Goal: Task Accomplishment & Management: Complete application form

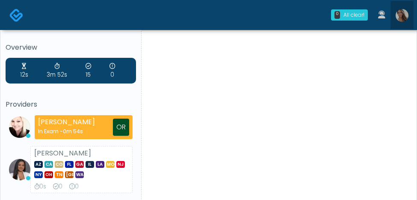
click at [399, 19] on img at bounding box center [402, 15] width 13 height 13
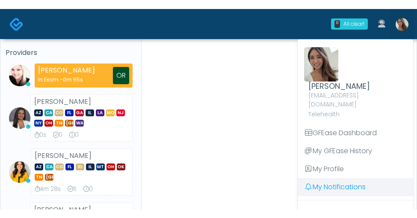
scroll to position [61, 0]
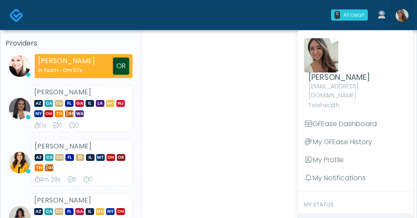
click at [337, 200] on span "Clock In" at bounding box center [326, 222] width 26 height 10
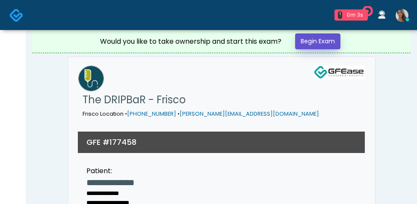
click at [316, 39] on link "Begin Exam" at bounding box center [317, 41] width 45 height 16
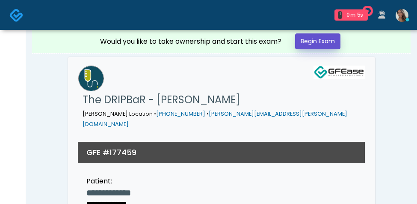
click at [301, 43] on link "Begin Exam" at bounding box center [317, 41] width 45 height 16
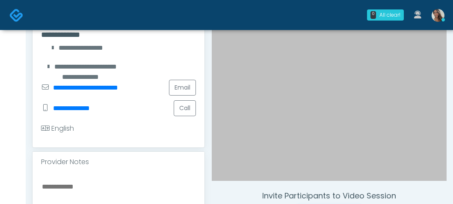
scroll to position [178, 0]
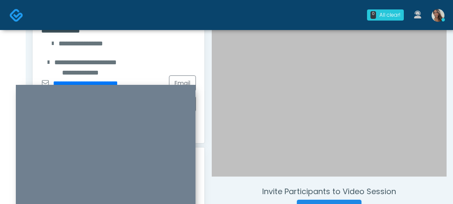
click at [271, 132] on div at bounding box center [329, 33] width 235 height 286
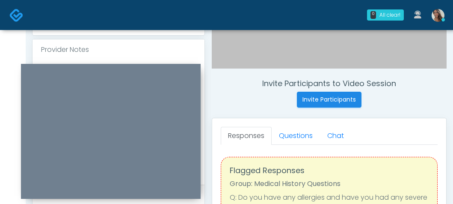
drag, startPoint x: 141, startPoint y: 88, endPoint x: 141, endPoint y: 67, distance: 21.0
click at [141, 67] on div at bounding box center [111, 131] width 180 height 135
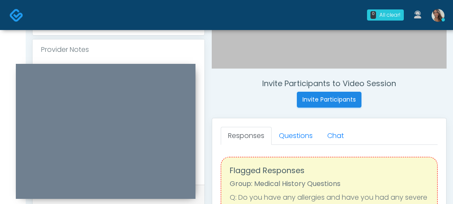
click at [236, 78] on div "Invite Participants to Video Session Invite Participants Responses Questions Ch…" at bounding box center [326, 108] width 242 height 653
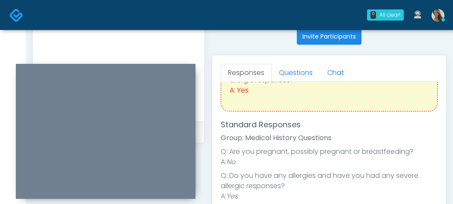
scroll to position [63, 0]
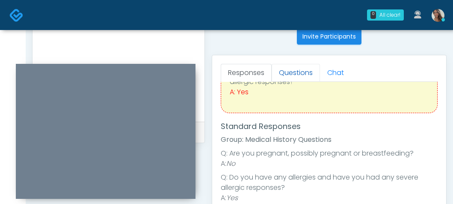
click at [287, 75] on link "Questions" at bounding box center [296, 73] width 48 height 18
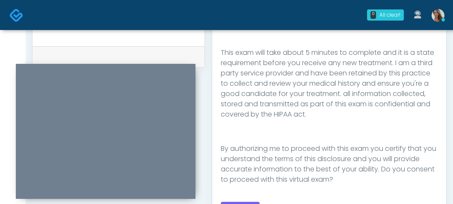
scroll to position [565, 0]
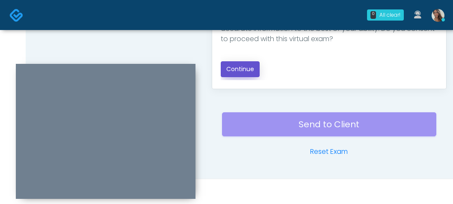
click at [247, 64] on button "Continue" at bounding box center [240, 69] width 39 height 16
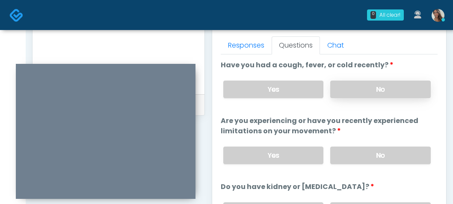
scroll to position [372, 0]
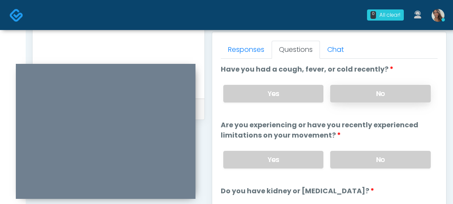
click at [367, 89] on label "No" at bounding box center [381, 94] width 101 height 18
click at [361, 152] on label "No" at bounding box center [381, 160] width 101 height 18
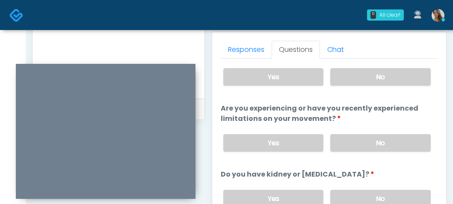
scroll to position [19, 0]
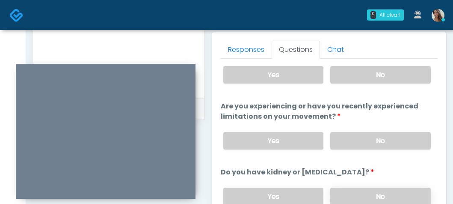
click at [363, 197] on label "No" at bounding box center [381, 197] width 101 height 18
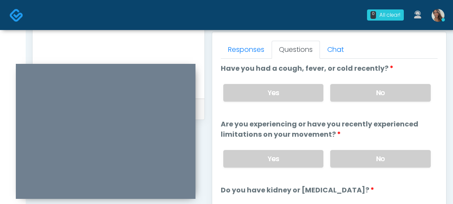
scroll to position [0, 0]
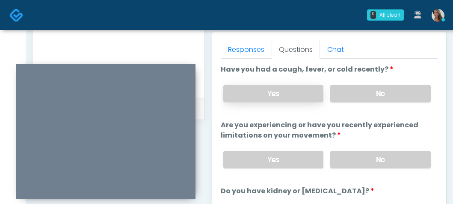
click at [286, 90] on label "Yes" at bounding box center [274, 94] width 101 height 18
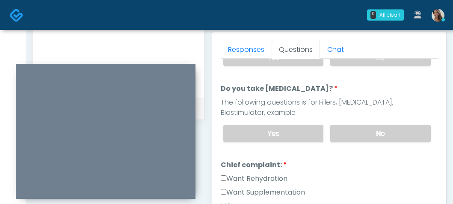
scroll to position [163, 0]
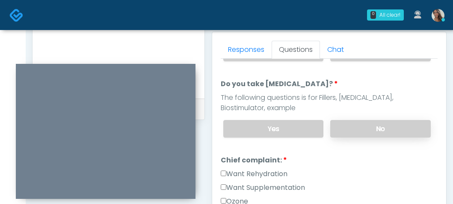
click at [380, 125] on label "No" at bounding box center [381, 129] width 101 height 18
click at [247, 171] on label "Want Rehydration" at bounding box center [254, 174] width 67 height 10
click at [249, 180] on div "Want Rehydration" at bounding box center [329, 176] width 217 height 14
click at [251, 185] on label "Want Supplementation" at bounding box center [263, 187] width 84 height 10
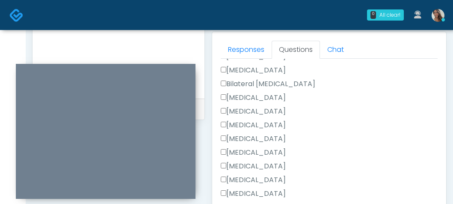
scroll to position [439, 0]
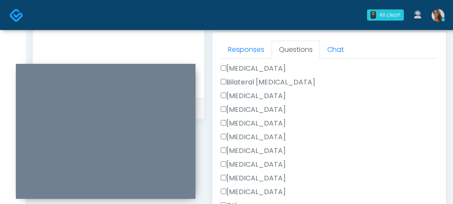
click at [258, 163] on label "Cholecystectomy" at bounding box center [253, 164] width 65 height 10
drag, startPoint x: 276, startPoint y: 177, endPoint x: 278, endPoint y: 173, distance: 5.0
click at [276, 177] on label "Appendectomy" at bounding box center [253, 178] width 65 height 10
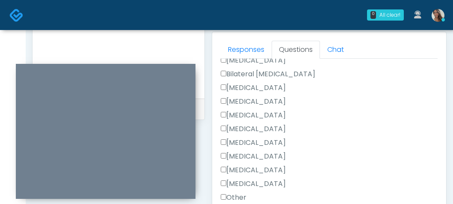
scroll to position [469, 0]
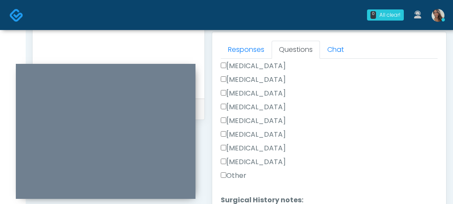
click at [233, 176] on label "Other" at bounding box center [234, 175] width 26 height 10
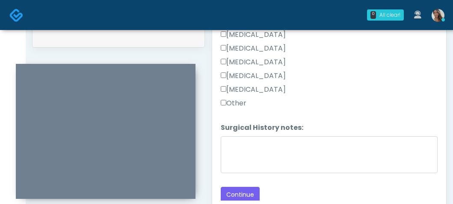
scroll to position [450, 0]
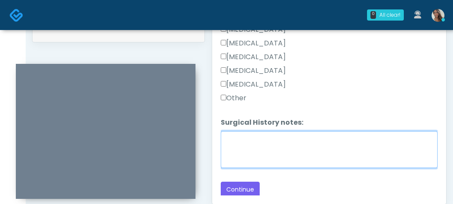
click at [281, 143] on textarea "Surgical History notes:" at bounding box center [329, 149] width 217 height 37
type textarea "**********"
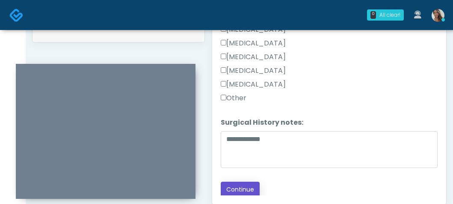
click at [237, 189] on button "Continue" at bounding box center [240, 190] width 39 height 16
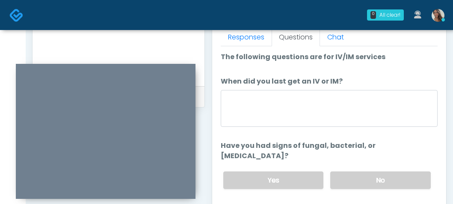
scroll to position [333, 0]
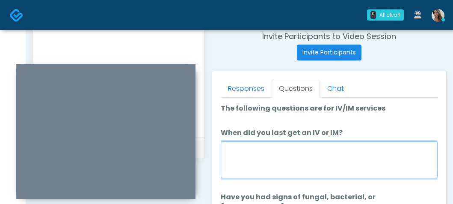
click at [312, 144] on textarea "When did you last get an IV or IM?" at bounding box center [329, 159] width 217 height 37
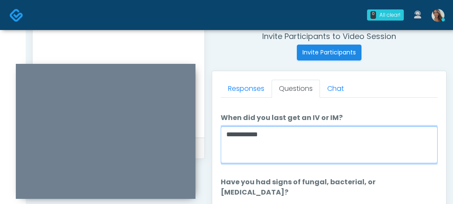
scroll to position [15, 0]
type textarea "**********"
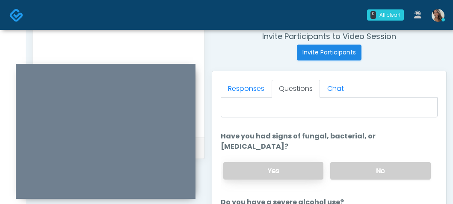
scroll to position [64, 0]
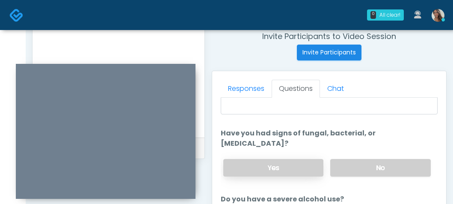
click at [288, 161] on label "Yes" at bounding box center [274, 168] width 101 height 18
click at [366, 159] on label "No" at bounding box center [381, 168] width 101 height 18
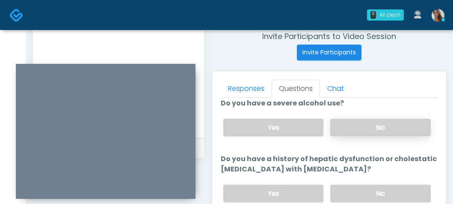
click at [370, 122] on label "No" at bounding box center [381, 128] width 101 height 18
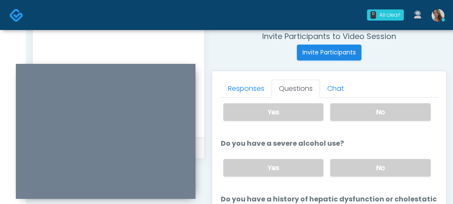
scroll to position [117, 0]
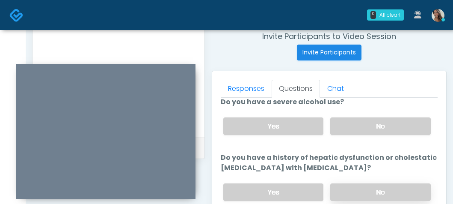
click at [365, 183] on label "No" at bounding box center [381, 192] width 101 height 18
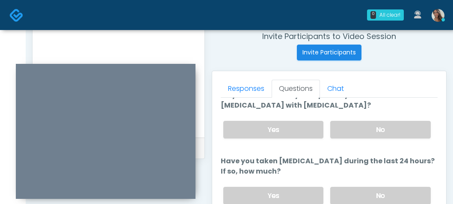
scroll to position [259, 0]
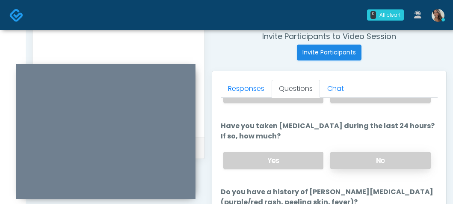
drag, startPoint x: 383, startPoint y: 148, endPoint x: 366, endPoint y: 148, distance: 17.1
click at [383, 152] on label "No" at bounding box center [381, 161] width 101 height 18
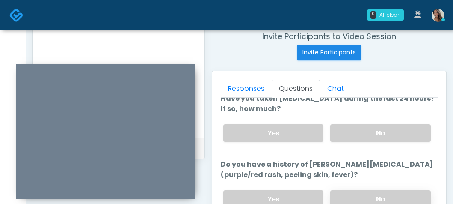
click at [368, 190] on label "No" at bounding box center [381, 199] width 101 height 18
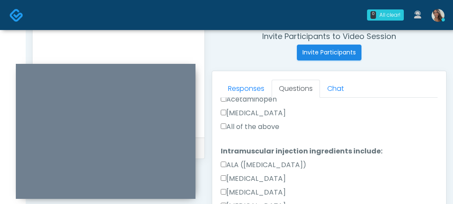
scroll to position [806, 0]
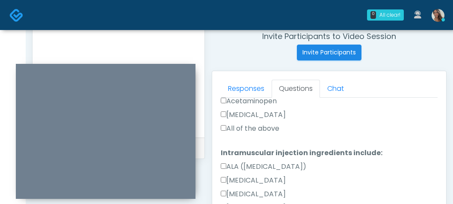
click at [257, 123] on div "All of the above" at bounding box center [329, 130] width 217 height 14
click at [260, 123] on label "All of the above" at bounding box center [250, 128] width 59 height 10
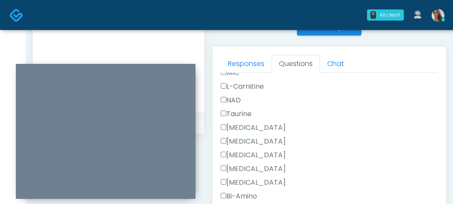
scroll to position [428, 0]
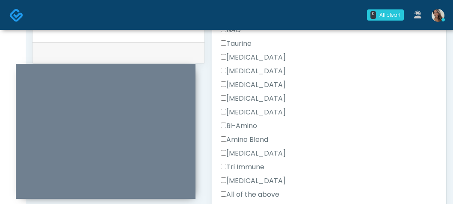
click at [244, 189] on label "All of the above" at bounding box center [250, 194] width 59 height 10
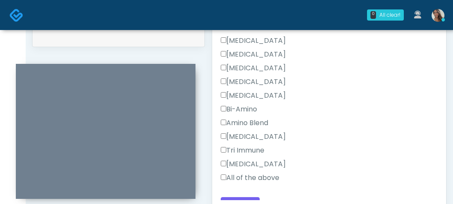
scroll to position [447, 0]
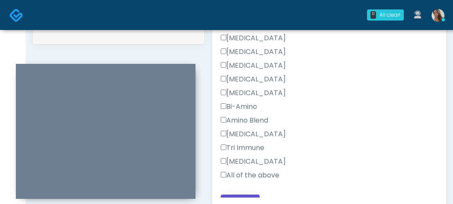
click at [251, 194] on button "Continue" at bounding box center [240, 202] width 39 height 16
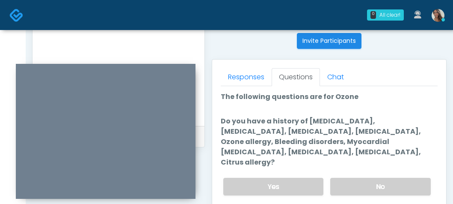
scroll to position [341, 0]
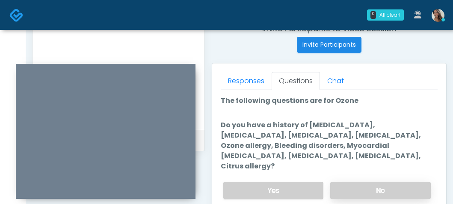
click at [382, 182] on label "No" at bounding box center [381, 191] width 101 height 18
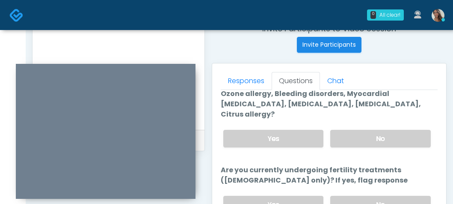
scroll to position [94, 0]
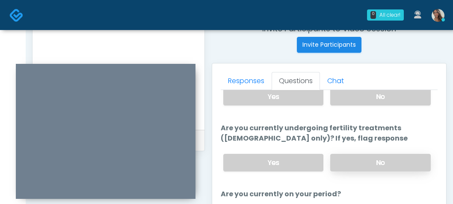
click at [343, 154] on label "No" at bounding box center [381, 163] width 101 height 18
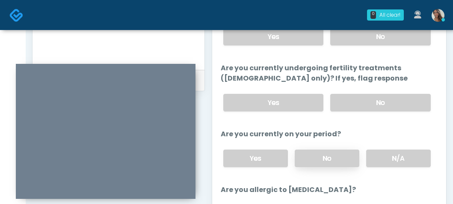
click at [339, 149] on label "No" at bounding box center [327, 158] width 65 height 18
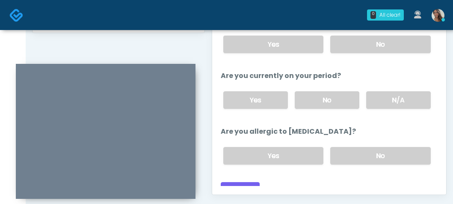
scroll to position [480, 0]
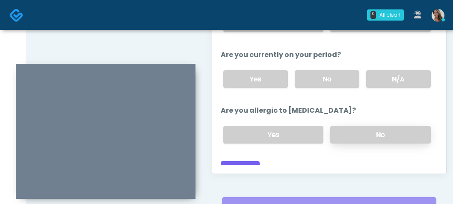
click at [379, 126] on label "No" at bounding box center [381, 135] width 101 height 18
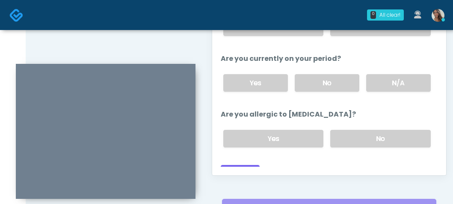
scroll to position [94, 0]
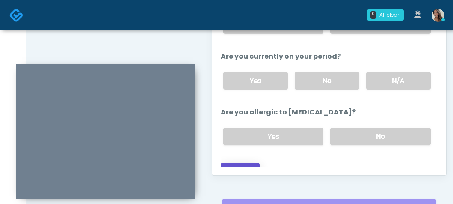
click at [244, 163] on button "Continue" at bounding box center [240, 171] width 39 height 16
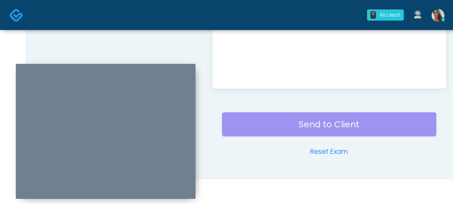
scroll to position [0, 0]
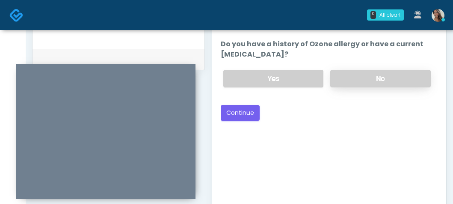
click at [385, 80] on label "No" at bounding box center [381, 79] width 101 height 18
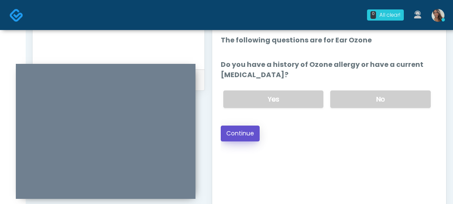
click at [243, 131] on button "Continue" at bounding box center [240, 133] width 39 height 16
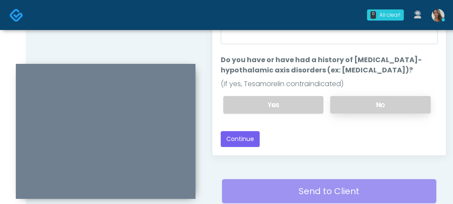
click at [373, 98] on label "No" at bounding box center [381, 105] width 101 height 18
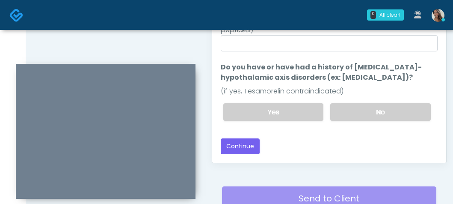
scroll to position [419, 0]
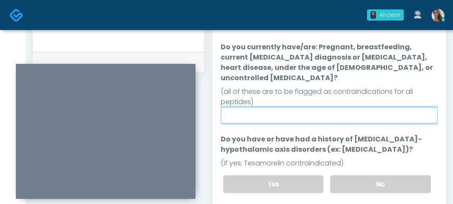
click at [329, 110] on input "Do you currently have/are: Pregnant, breastfeeding, current cancer diagnosis or…" at bounding box center [329, 115] width 217 height 16
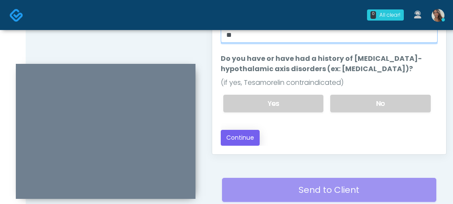
type input "**"
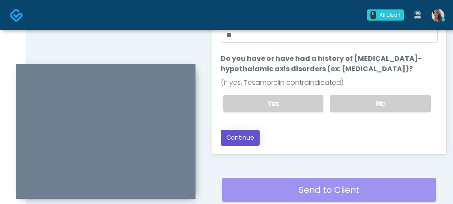
click at [247, 130] on button "Continue" at bounding box center [240, 138] width 39 height 16
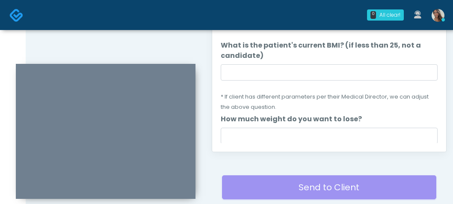
scroll to position [459, 0]
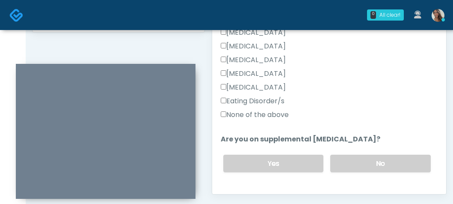
click at [267, 113] on label "None of the above" at bounding box center [255, 115] width 68 height 10
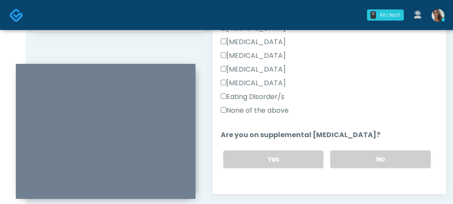
scroll to position [218, 0]
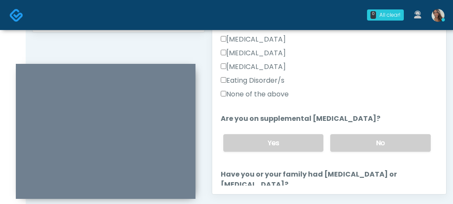
click at [358, 132] on div "Yes No" at bounding box center [327, 142] width 221 height 31
click at [359, 136] on label "No" at bounding box center [381, 143] width 101 height 18
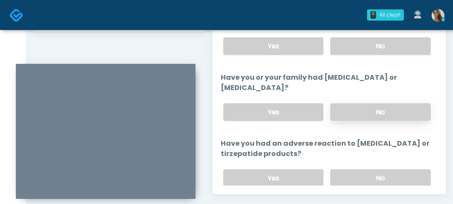
click at [358, 113] on label "No" at bounding box center [381, 112] width 101 height 18
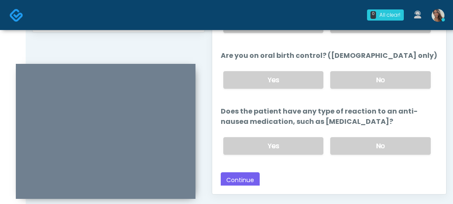
scroll to position [427, 0]
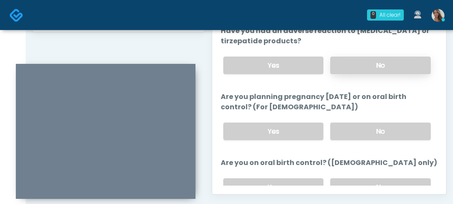
click at [384, 64] on label "No" at bounding box center [381, 66] width 101 height 18
click at [366, 131] on label "No" at bounding box center [381, 131] width 101 height 18
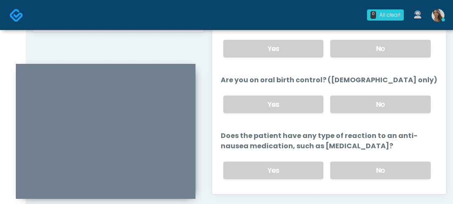
scroll to position [518, 0]
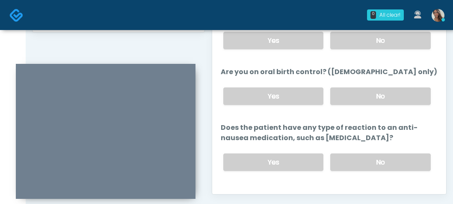
drag, startPoint x: 372, startPoint y: 82, endPoint x: 372, endPoint y: 104, distance: 21.4
click at [372, 82] on div "Yes No" at bounding box center [327, 95] width 221 height 31
click at [376, 91] on label "No" at bounding box center [381, 96] width 101 height 18
click at [364, 149] on div "Yes No" at bounding box center [327, 161] width 221 height 31
click at [359, 154] on label "No" at bounding box center [381, 162] width 101 height 18
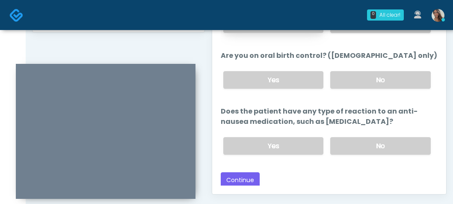
scroll to position [439, 0]
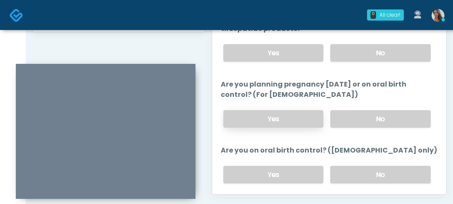
click at [286, 116] on label "Yes" at bounding box center [274, 119] width 101 height 18
click at [386, 113] on label "No" at bounding box center [381, 119] width 101 height 18
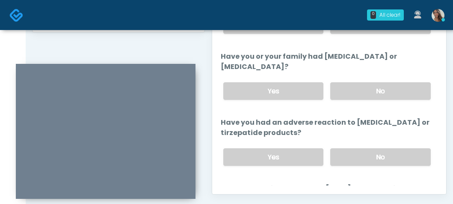
click at [286, 102] on div "Yes No" at bounding box center [327, 90] width 221 height 31
click at [293, 92] on label "Yes" at bounding box center [274, 91] width 101 height 18
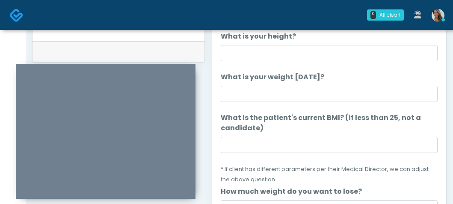
scroll to position [361, 0]
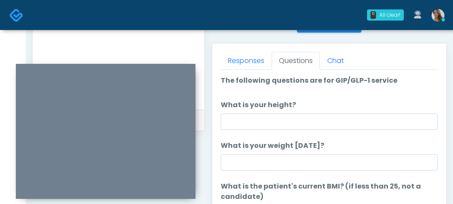
click at [281, 110] on label "What is your height?" at bounding box center [258, 105] width 75 height 10
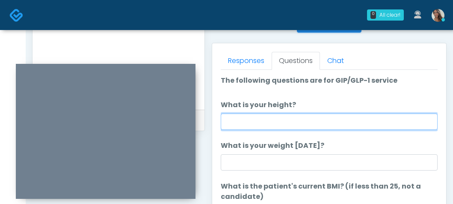
click at [281, 113] on input "What is your height?" at bounding box center [329, 121] width 217 height 16
click at [281, 120] on input "What is your height?" at bounding box center [329, 121] width 217 height 16
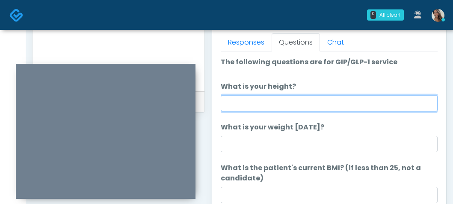
scroll to position [385, 0]
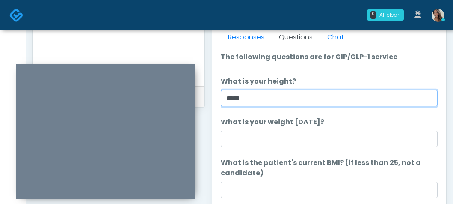
type input "*****"
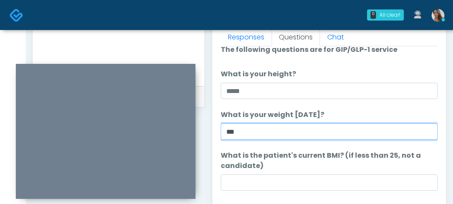
scroll to position [10, 0]
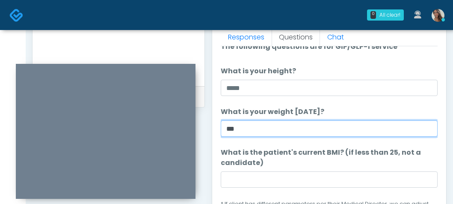
type input "***"
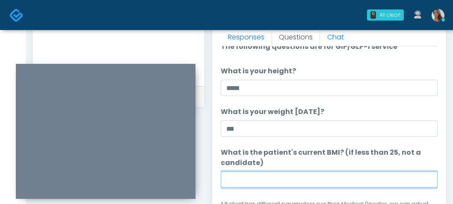
click at [280, 177] on input "What is the patient's current BMI? (if less than 25, not a candidate)" at bounding box center [329, 179] width 217 height 16
paste input "****"
type input "****"
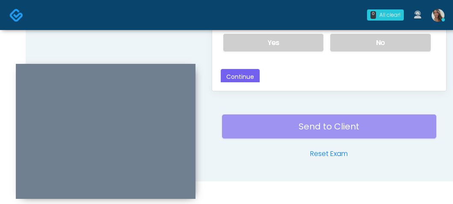
scroll to position [565, 0]
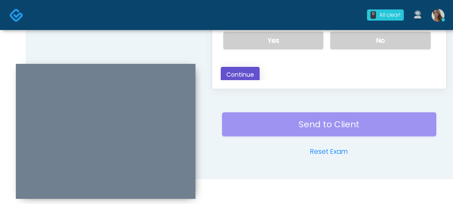
click at [247, 78] on button "Continue" at bounding box center [240, 75] width 39 height 16
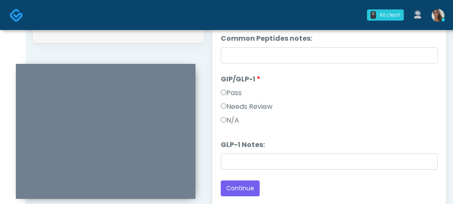
scroll to position [448, 0]
click at [277, 106] on div "Needs Review" at bounding box center [329, 109] width 217 height 14
click at [265, 108] on label "Needs Review" at bounding box center [247, 107] width 52 height 10
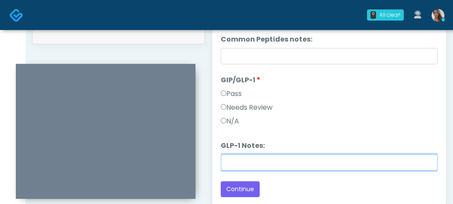
click at [276, 161] on input "GLP-1 Notes:" at bounding box center [329, 162] width 217 height 16
paste input "*****"
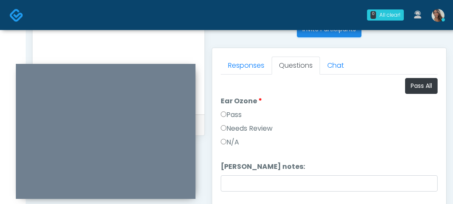
scroll to position [314, 0]
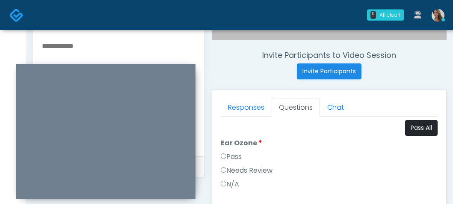
type input "**********"
click at [417, 130] on button "Pass All" at bounding box center [421, 128] width 33 height 16
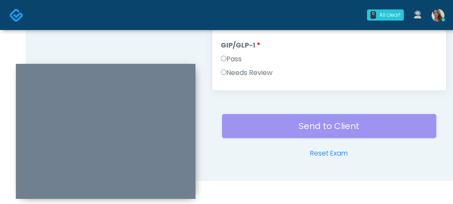
scroll to position [275, 0]
click at [238, 72] on label "Needs Review" at bounding box center [247, 71] width 52 height 10
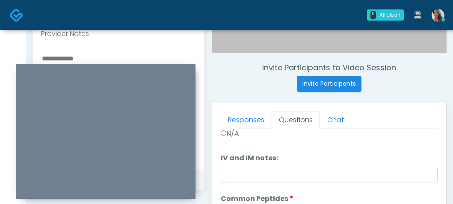
scroll to position [299, 0]
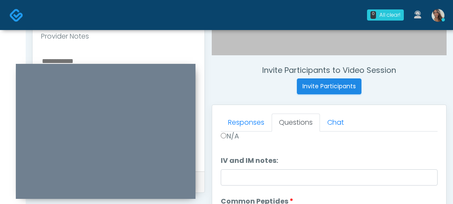
click at [88, 55] on textarea at bounding box center [118, 107] width 155 height 104
paste textarea "**********"
type textarea "**********"
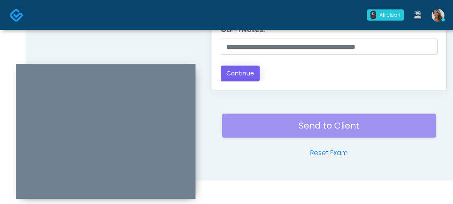
scroll to position [565, 0]
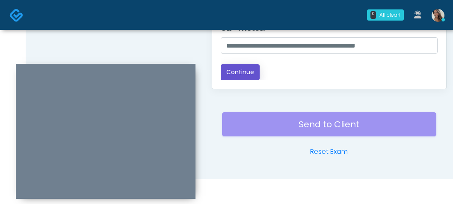
click at [246, 77] on button "Continue" at bounding box center [240, 72] width 39 height 16
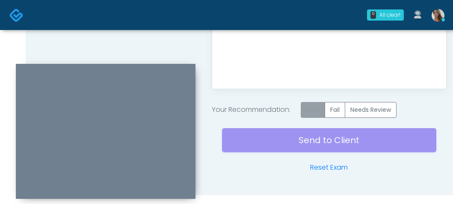
click at [312, 113] on label "Pass" at bounding box center [313, 110] width 24 height 16
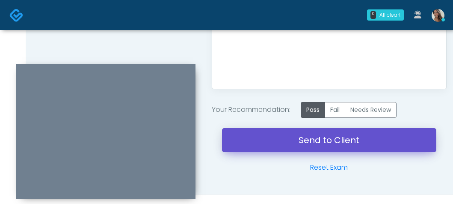
click at [310, 139] on link "Send to Client" at bounding box center [329, 140] width 215 height 24
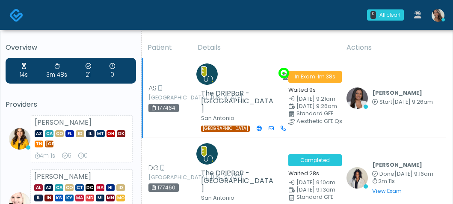
scroll to position [51, 0]
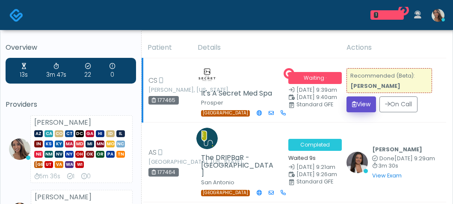
click at [371, 102] on button "View" at bounding box center [362, 104] width 30 height 16
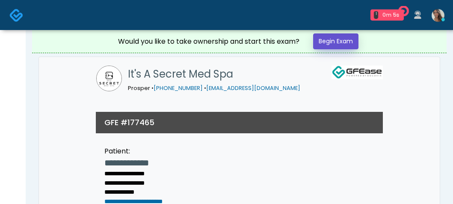
click at [327, 48] on link "Begin Exam" at bounding box center [335, 41] width 45 height 16
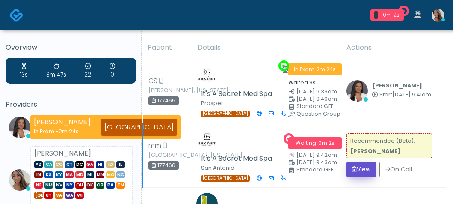
click at [374, 170] on button "View" at bounding box center [362, 169] width 30 height 16
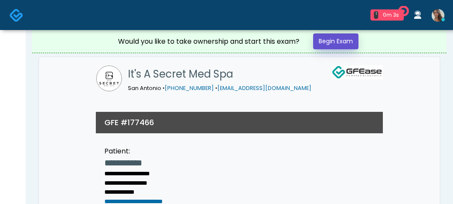
click at [341, 38] on link "Begin Exam" at bounding box center [335, 41] width 45 height 16
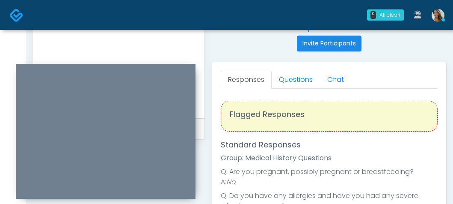
scroll to position [355, 0]
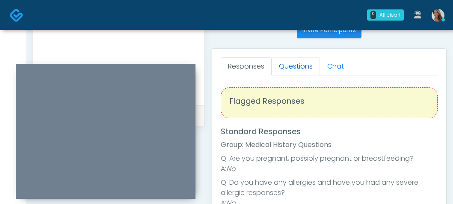
click at [299, 64] on link "Questions" at bounding box center [296, 66] width 48 height 18
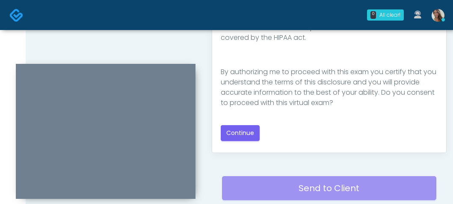
scroll to position [565, 0]
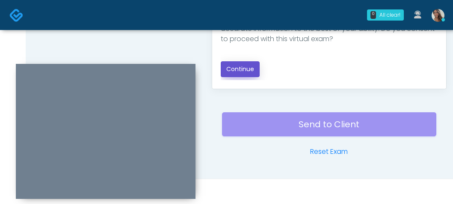
drag, startPoint x: 245, startPoint y: 73, endPoint x: 211, endPoint y: 62, distance: 35.5
click at [246, 73] on button "Continue" at bounding box center [240, 69] width 39 height 16
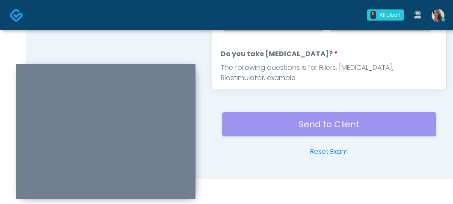
scroll to position [335, 0]
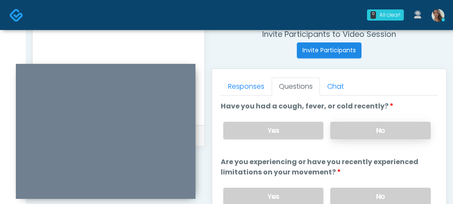
click at [369, 126] on label "No" at bounding box center [381, 131] width 101 height 18
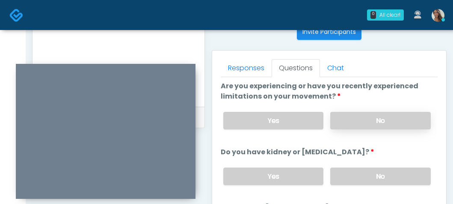
scroll to position [356, 0]
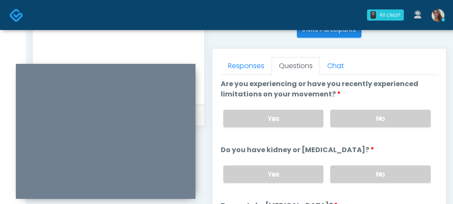
click at [377, 105] on div "Yes No" at bounding box center [327, 118] width 221 height 31
click at [375, 110] on label "No" at bounding box center [381, 119] width 101 height 18
click at [363, 173] on label "No" at bounding box center [381, 174] width 101 height 18
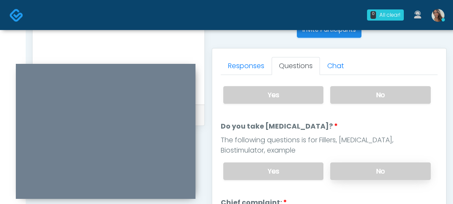
click at [357, 164] on label "No" at bounding box center [381, 171] width 101 height 18
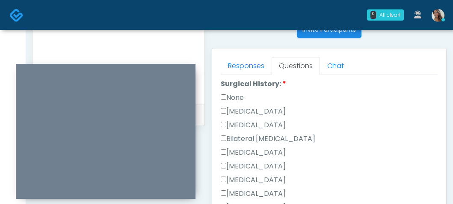
scroll to position [578, 0]
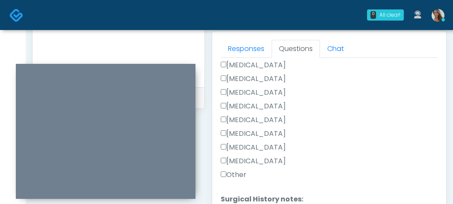
click at [238, 173] on label "Other" at bounding box center [234, 175] width 26 height 10
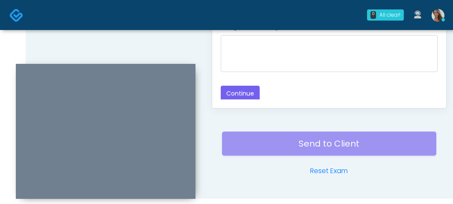
scroll to position [544, 0]
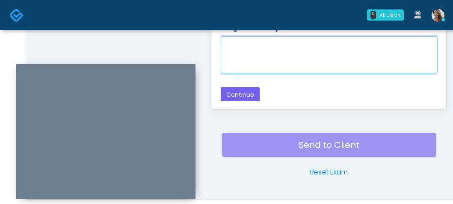
click at [284, 63] on textarea "Surgical History notes:" at bounding box center [329, 54] width 217 height 37
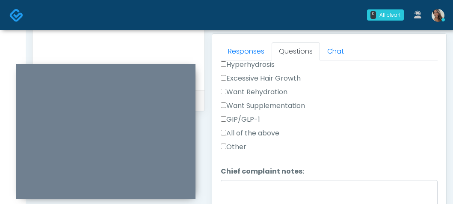
scroll to position [241, 0]
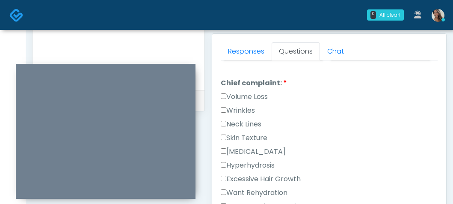
type textarea "**********"
click at [252, 105] on label "Wrinkles" at bounding box center [238, 110] width 34 height 10
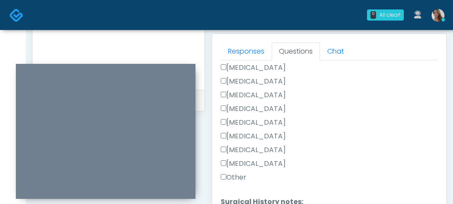
scroll to position [464, 0]
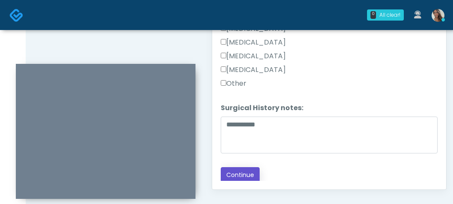
click at [247, 172] on button "Continue" at bounding box center [240, 175] width 39 height 16
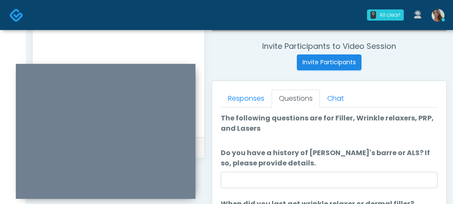
scroll to position [430, 0]
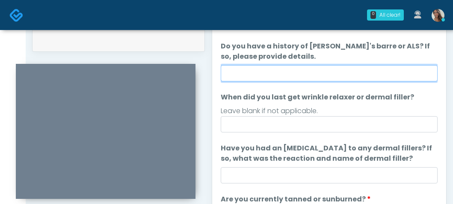
click at [304, 73] on input "Do you have a history of Guillain's barre or ALS? If so, please provide details." at bounding box center [329, 73] width 217 height 16
type input "**"
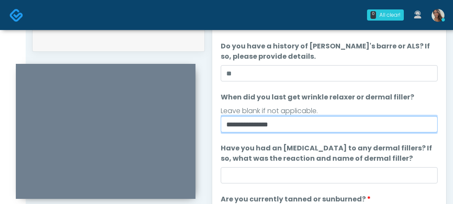
type input "**********"
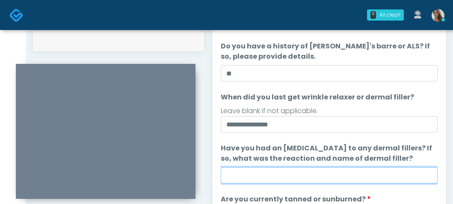
click at [283, 182] on input "Have you had an allergic response to any dermal fillers? If so, what was the re…" at bounding box center [329, 175] width 217 height 16
paste input "**********"
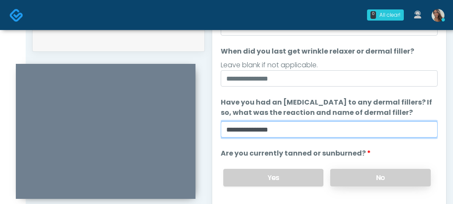
type input "**********"
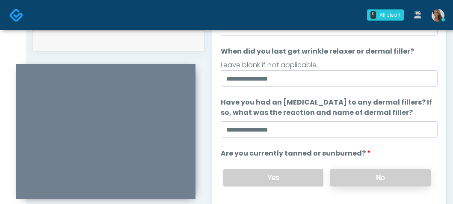
click at [373, 185] on label "No" at bounding box center [381, 178] width 101 height 18
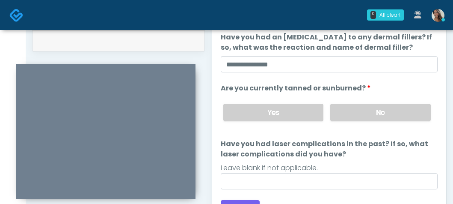
scroll to position [111, 0]
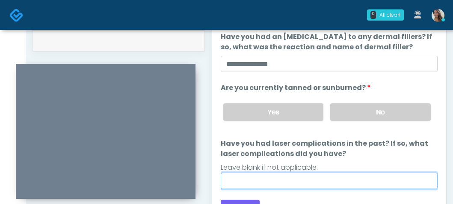
click at [275, 177] on input "Have you had laser complications in the past? If so, what laser complications d…" at bounding box center [329, 181] width 217 height 16
paste input "**********"
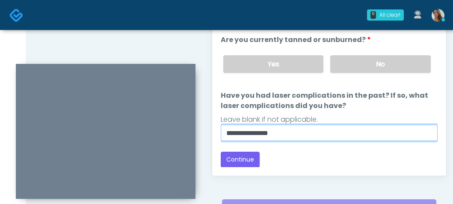
scroll to position [501, 0]
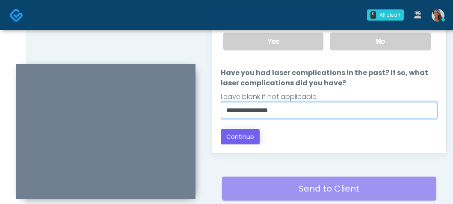
type input "**********"
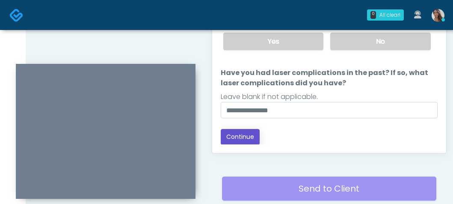
click at [241, 137] on button "Continue" at bounding box center [240, 137] width 39 height 16
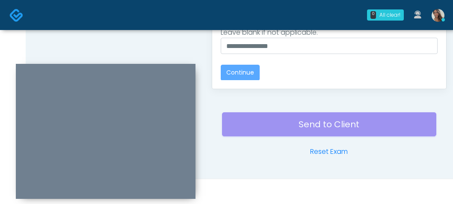
scroll to position [0, 0]
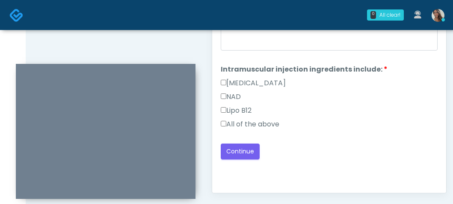
click at [265, 122] on label "All of the above" at bounding box center [250, 124] width 59 height 10
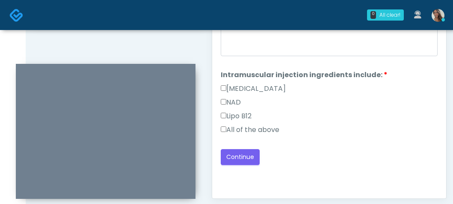
scroll to position [442, 0]
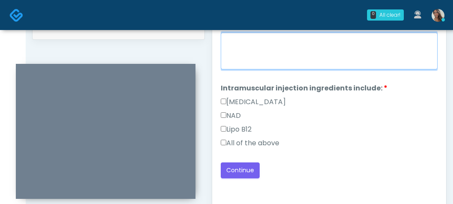
click at [291, 57] on textarea "When did you last get an IV or IM?" at bounding box center [329, 51] width 217 height 37
paste textarea "**********"
type textarea "**********"
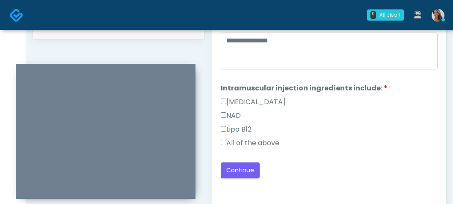
click at [328, 149] on div "All of the above" at bounding box center [329, 145] width 217 height 14
click at [251, 166] on button "Continue" at bounding box center [240, 170] width 39 height 16
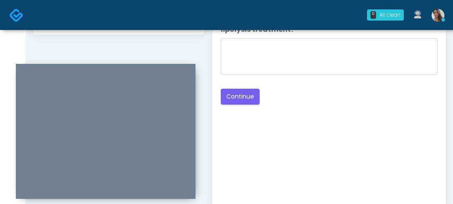
scroll to position [446, 0]
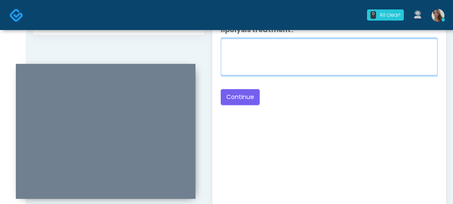
click at [311, 62] on textarea "When did you have the area treated with a previous lipolysis treatment?" at bounding box center [329, 57] width 217 height 37
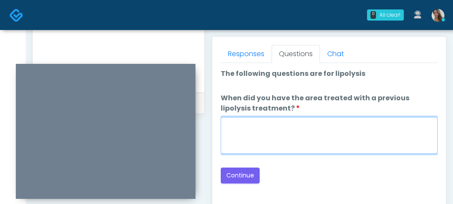
scroll to position [367, 0]
paste textarea "**********"
type textarea "**********"
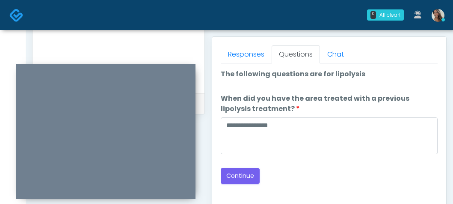
click at [298, 173] on div "Back Continue" at bounding box center [329, 176] width 217 height 16
click at [328, 177] on div "Back Continue" at bounding box center [329, 176] width 217 height 16
click at [241, 178] on button "Continue" at bounding box center [240, 176] width 39 height 16
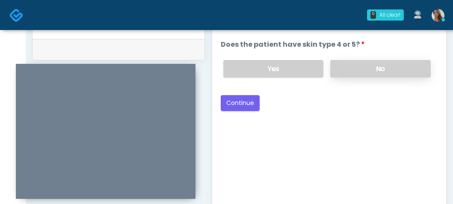
click at [366, 73] on label "No" at bounding box center [381, 69] width 101 height 18
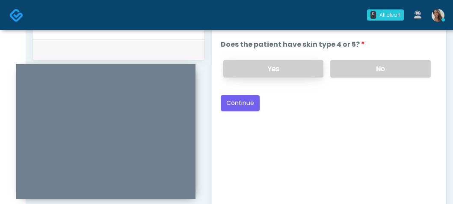
scroll to position [420, 0]
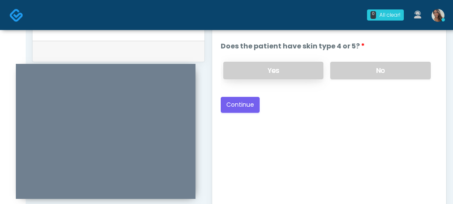
click at [277, 68] on label "Yes" at bounding box center [274, 71] width 101 height 18
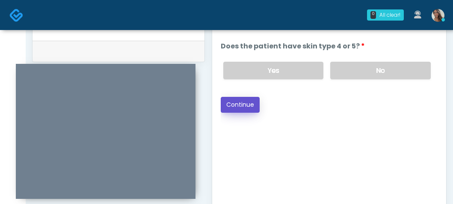
click at [234, 108] on button "Continue" at bounding box center [240, 105] width 39 height 16
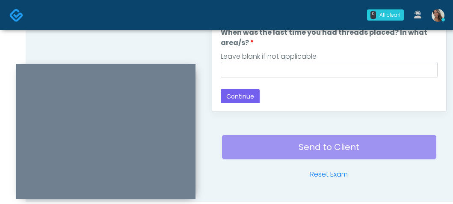
scroll to position [14, 0]
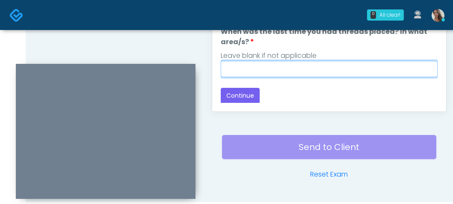
click at [286, 62] on input "When was the last time you had threads placed? In what area/s?" at bounding box center [329, 69] width 217 height 16
paste input "**********"
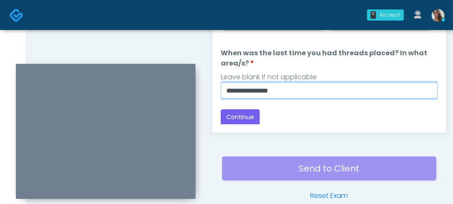
scroll to position [448, 0]
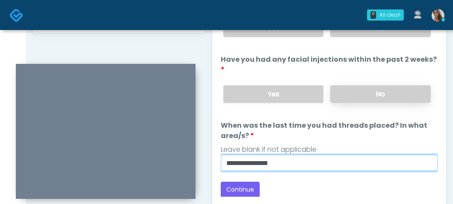
type input "**********"
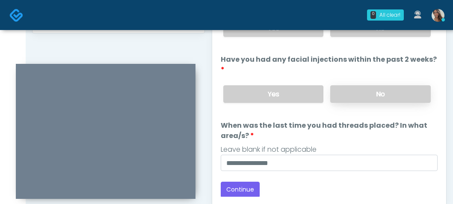
click at [360, 97] on label "No" at bounding box center [381, 94] width 101 height 18
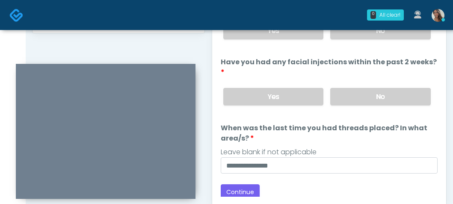
scroll to position [0, 0]
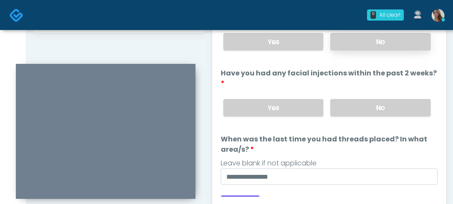
click at [368, 49] on label "No" at bounding box center [381, 42] width 101 height 18
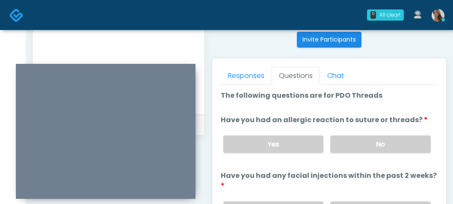
click at [100, 53] on textarea at bounding box center [118, 50] width 155 height 104
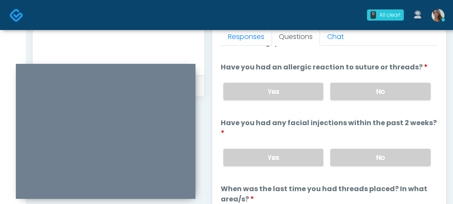
scroll to position [565, 0]
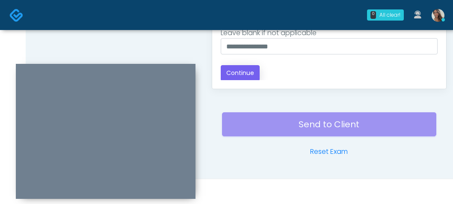
type textarea "**********"
click at [251, 75] on button "Continue" at bounding box center [240, 73] width 39 height 16
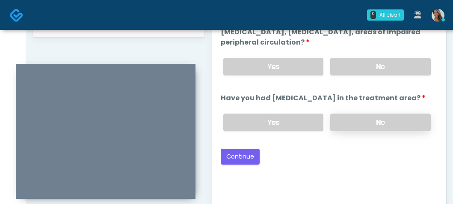
scroll to position [0, 0]
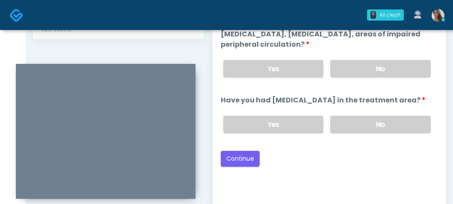
drag, startPoint x: 384, startPoint y: 118, endPoint x: 385, endPoint y: 108, distance: 9.5
click at [385, 119] on label "No" at bounding box center [381, 125] width 101 height 18
click at [379, 70] on label "No" at bounding box center [381, 69] width 101 height 18
click at [248, 161] on button "Continue" at bounding box center [240, 159] width 39 height 16
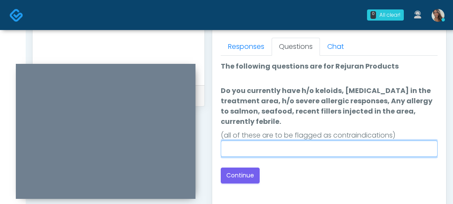
click at [319, 150] on input "Do you currently have h/o keloids, skin infection in the treatment area, h/o se…" at bounding box center [329, 148] width 217 height 16
type input "**"
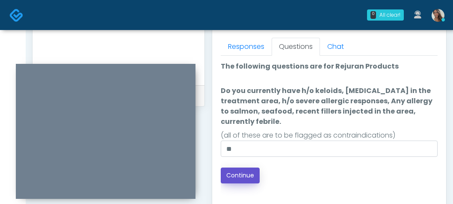
click at [251, 173] on button "Continue" at bounding box center [240, 175] width 39 height 16
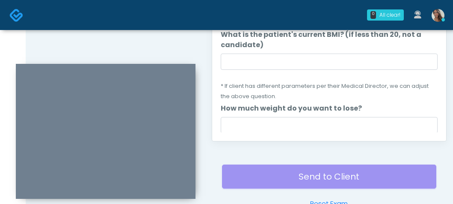
scroll to position [482, 0]
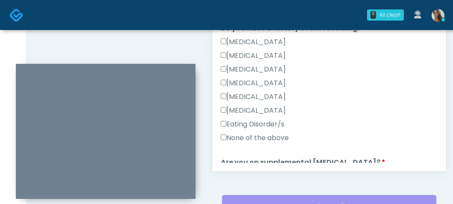
click at [268, 133] on label "None of the above" at bounding box center [255, 138] width 68 height 10
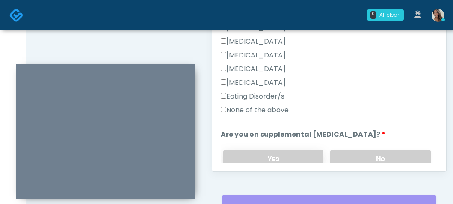
scroll to position [245, 0]
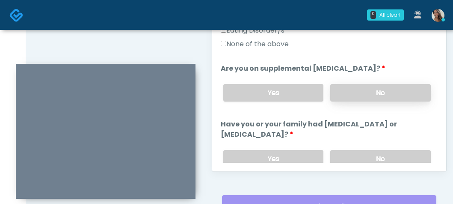
click at [350, 95] on label "No" at bounding box center [381, 93] width 101 height 18
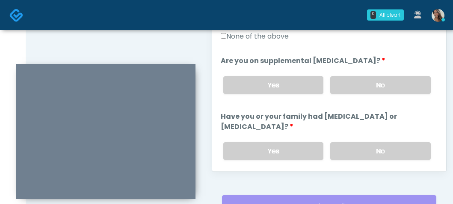
scroll to position [312, 0]
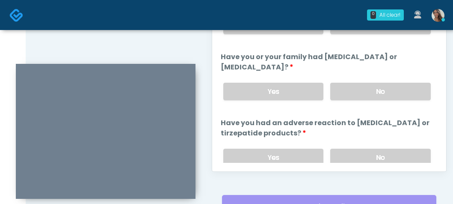
click at [375, 102] on div "Yes No" at bounding box center [327, 91] width 221 height 31
click at [368, 86] on label "No" at bounding box center [381, 92] width 101 height 18
click at [363, 155] on label "No" at bounding box center [381, 158] width 101 height 18
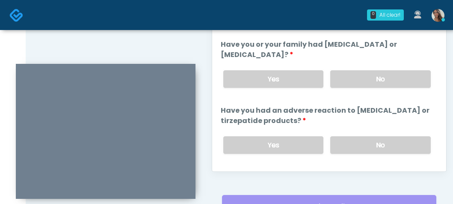
scroll to position [407, 0]
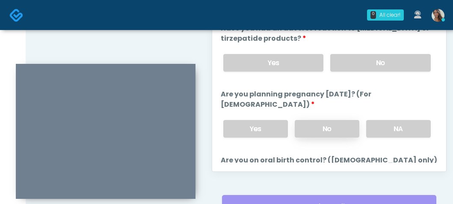
click at [297, 129] on label "No" at bounding box center [327, 129] width 65 height 18
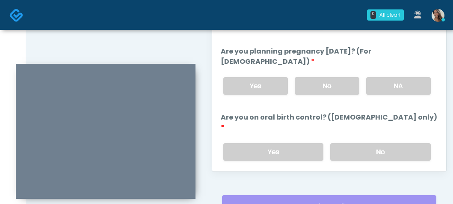
scroll to position [513, 0]
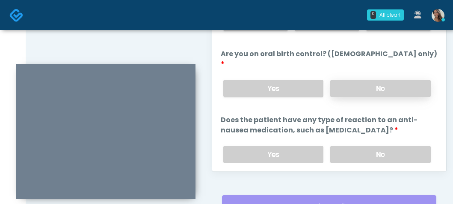
click at [392, 80] on label "No" at bounding box center [381, 89] width 101 height 18
click at [355, 146] on label "No" at bounding box center [381, 155] width 101 height 18
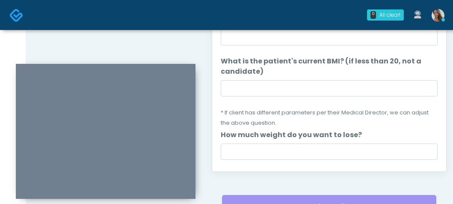
scroll to position [0, 0]
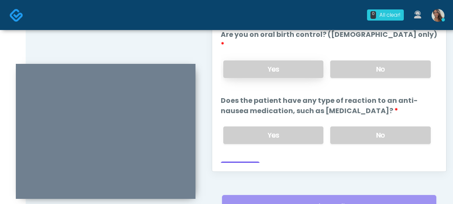
click at [295, 60] on label "Yes" at bounding box center [274, 69] width 101 height 18
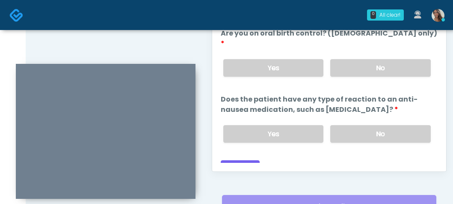
scroll to position [534, 0]
click at [381, 59] on label "No" at bounding box center [381, 68] width 101 height 18
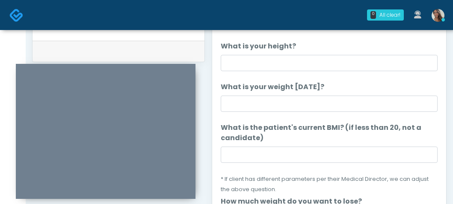
scroll to position [416, 0]
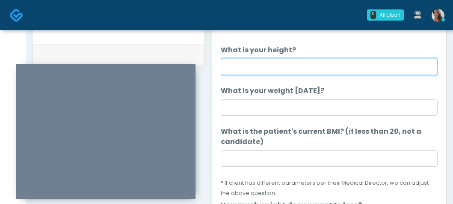
click at [321, 64] on input "What is your height?" at bounding box center [329, 67] width 217 height 16
type input "*****"
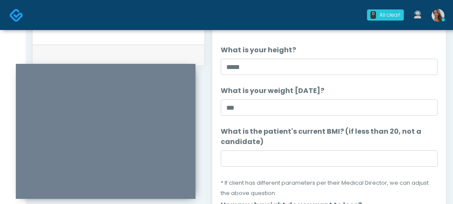
click at [346, 99] on li "What is your weight today? What is your weight today? ***" at bounding box center [329, 101] width 217 height 30
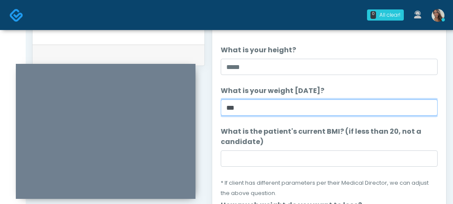
click at [343, 107] on input "***" at bounding box center [329, 107] width 217 height 16
type input "***"
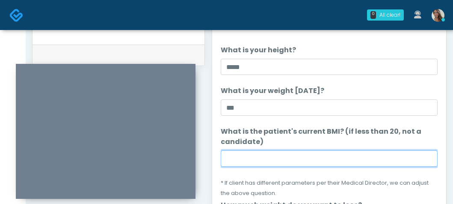
paste input "****"
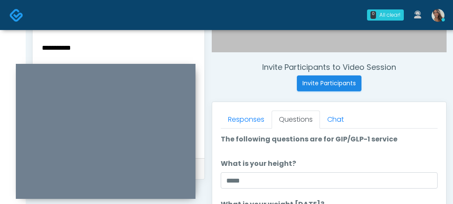
scroll to position [301, 0]
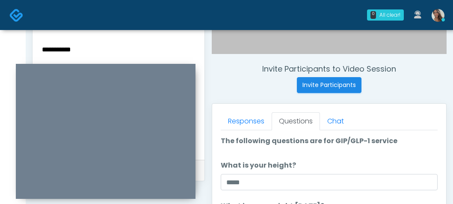
type input "****"
click at [98, 48] on textarea "**********" at bounding box center [118, 96] width 155 height 104
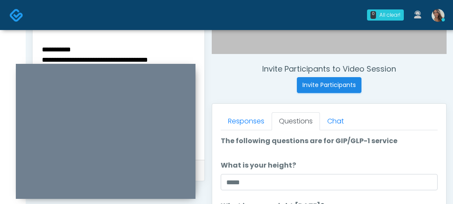
paste textarea "*****"
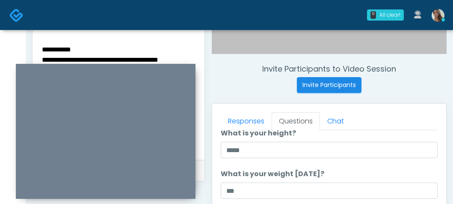
scroll to position [108, 0]
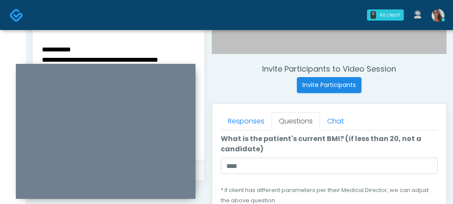
type textarea "**********"
click at [293, 176] on li "What is the patient's current BMI? (if less than 20, not a candidate) What is t…" at bounding box center [329, 170] width 217 height 72
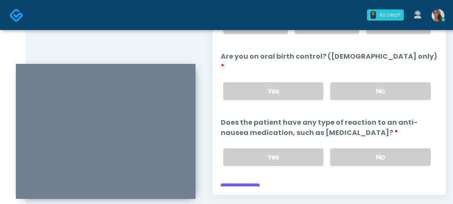
scroll to position [507, 0]
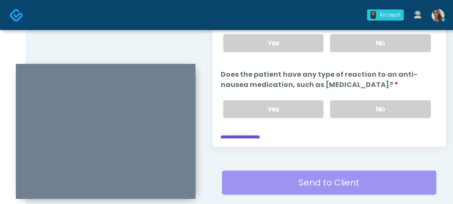
click at [250, 135] on button "Continue" at bounding box center [240, 143] width 39 height 16
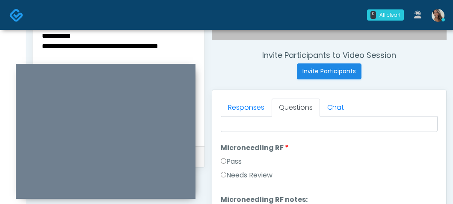
scroll to position [0, 0]
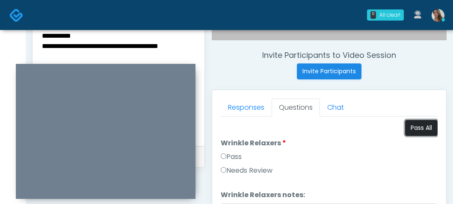
click at [423, 126] on button "Pass All" at bounding box center [421, 128] width 33 height 16
click at [83, 38] on textarea "**********" at bounding box center [118, 82] width 155 height 104
click at [74, 39] on textarea "**********" at bounding box center [118, 82] width 155 height 104
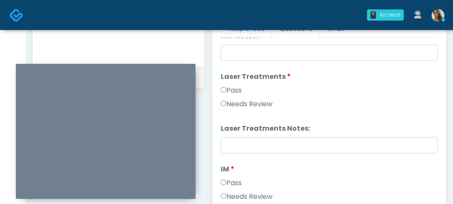
scroll to position [362, 0]
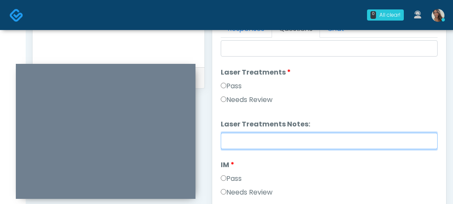
click at [270, 138] on input "Laser Treatments Notes:" at bounding box center [329, 141] width 217 height 16
paste input "**********"
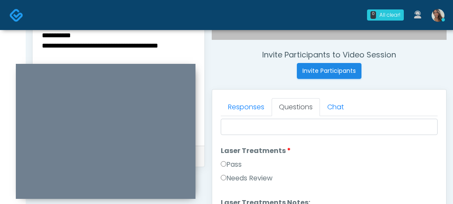
scroll to position [320, 0]
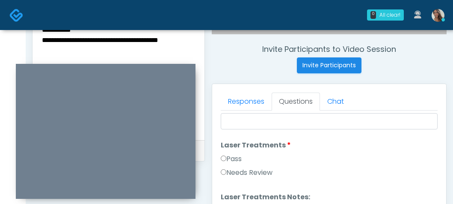
type input "**********"
click at [113, 40] on textarea "**********" at bounding box center [118, 76] width 155 height 104
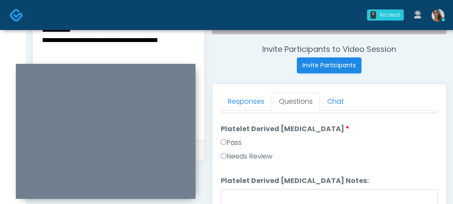
scroll to position [543, 0]
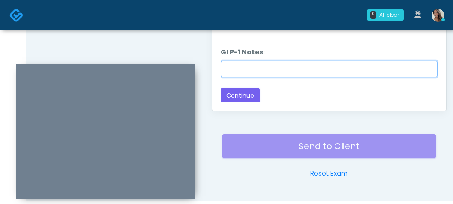
click at [298, 69] on input "GLP-1 Notes:" at bounding box center [329, 69] width 217 height 16
paste input "**********"
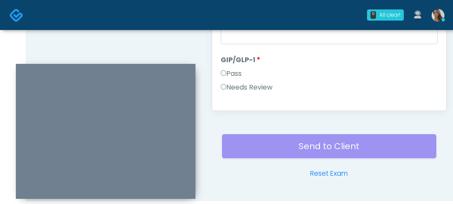
type input "**********"
click at [254, 87] on label "Needs Review" at bounding box center [247, 87] width 52 height 10
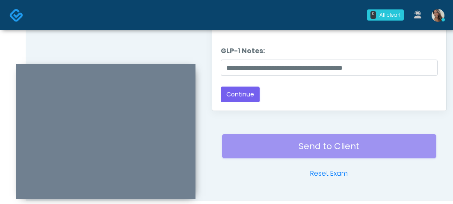
scroll to position [1687, 0]
click at [248, 92] on button "Continue" at bounding box center [240, 94] width 39 height 16
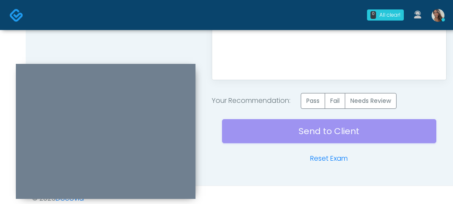
scroll to position [581, 0]
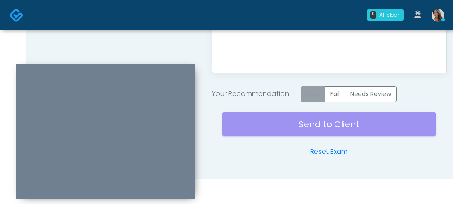
click at [316, 96] on label "Pass" at bounding box center [313, 94] width 24 height 16
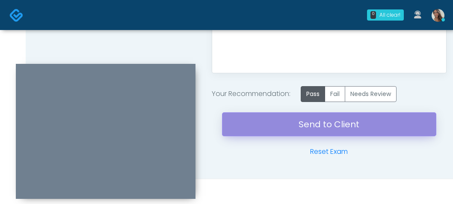
click at [298, 129] on link "Send to Client" at bounding box center [329, 124] width 215 height 24
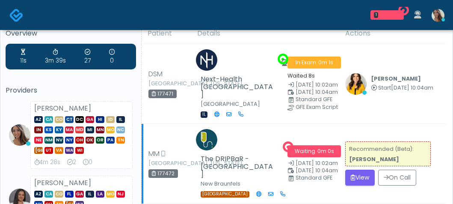
scroll to position [4, 0]
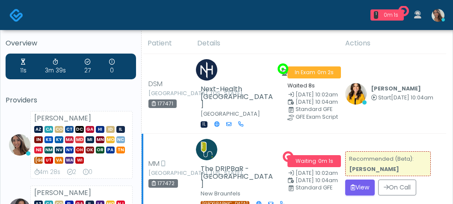
click at [364, 184] on td "Recommended (Beta): [PERSON_NAME] View On Call" at bounding box center [393, 174] width 106 height 80
click at [368, 179] on button "View" at bounding box center [361, 187] width 30 height 16
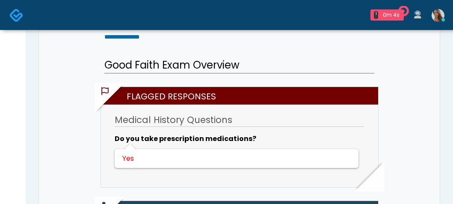
scroll to position [263, 0]
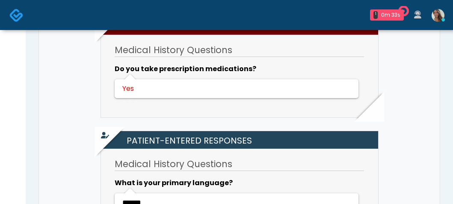
click at [274, 147] on h2 "Patient-entered Responses" at bounding box center [241, 140] width 273 height 18
click at [13, 12] on img at bounding box center [16, 15] width 14 height 14
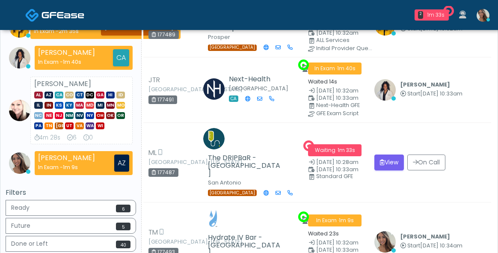
scroll to position [134, 0]
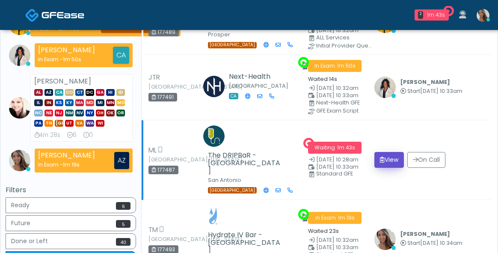
click at [397, 153] on button "View" at bounding box center [390, 160] width 30 height 16
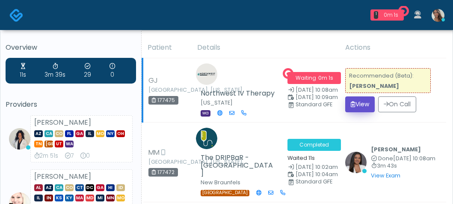
click at [359, 102] on button "View" at bounding box center [361, 104] width 30 height 16
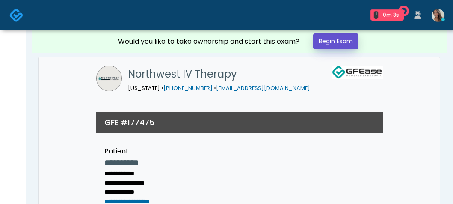
click at [353, 42] on link "Begin Exam" at bounding box center [335, 41] width 45 height 16
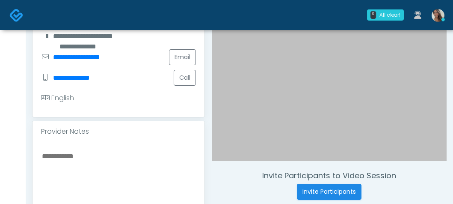
scroll to position [241, 0]
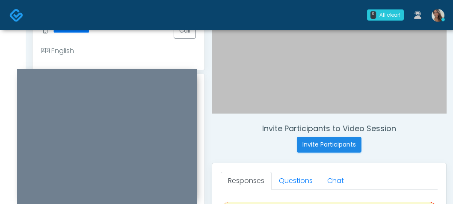
drag, startPoint x: 168, startPoint y: 69, endPoint x: 169, endPoint y: 75, distance: 5.3
click at [169, 75] on div at bounding box center [107, 136] width 180 height 135
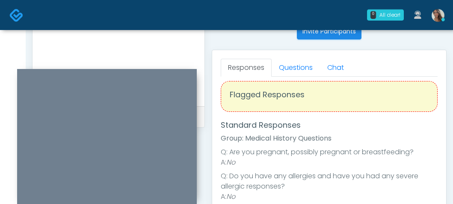
scroll to position [12, 0]
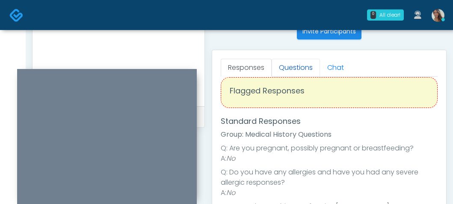
click at [295, 75] on link "Questions" at bounding box center [296, 68] width 48 height 18
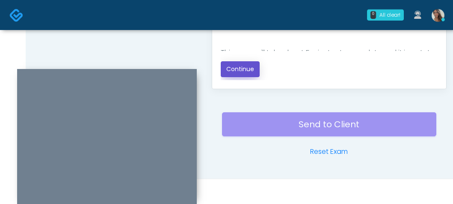
click at [246, 65] on button "Continue" at bounding box center [240, 69] width 39 height 16
drag, startPoint x: 191, startPoint y: 51, endPoint x: 314, endPoint y: 116, distance: 140.0
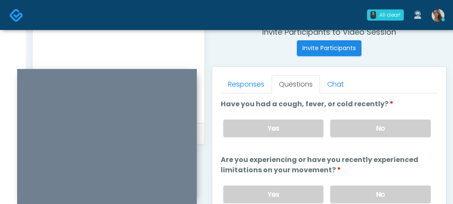
scroll to position [2, 0]
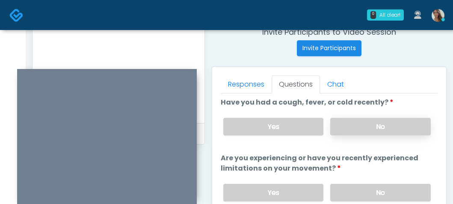
click at [345, 122] on label "No" at bounding box center [381, 127] width 101 height 18
click at [362, 187] on label "No" at bounding box center [381, 193] width 101 height 18
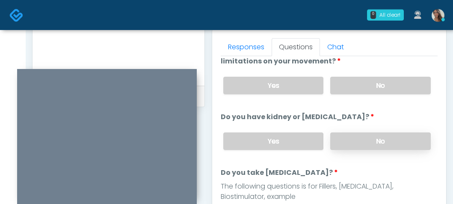
scroll to position [378, 0]
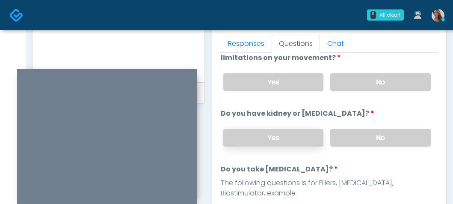
drag, startPoint x: 374, startPoint y: 134, endPoint x: 304, endPoint y: 134, distance: 69.8
click at [374, 134] on label "No" at bounding box center [381, 138] width 101 height 18
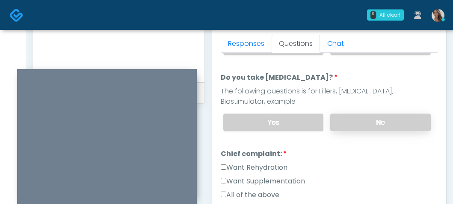
click at [368, 124] on label "No" at bounding box center [381, 122] width 101 height 18
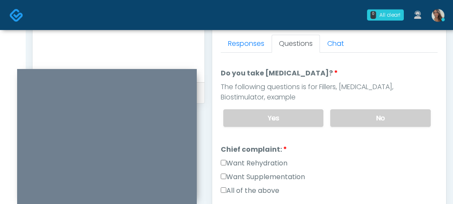
scroll to position [178, 0]
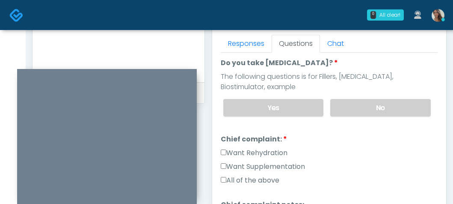
drag, startPoint x: 254, startPoint y: 143, endPoint x: 252, endPoint y: 150, distance: 7.6
click at [254, 143] on li "Chief complaint: Chief complaint: Want Rehydration Want Supplementation All of …" at bounding box center [329, 161] width 217 height 55
click at [251, 157] on div "Want Rehydration" at bounding box center [329, 155] width 217 height 14
click at [254, 164] on label "Want Supplementation" at bounding box center [263, 166] width 84 height 10
click at [256, 152] on label "Want Rehydration" at bounding box center [254, 153] width 67 height 10
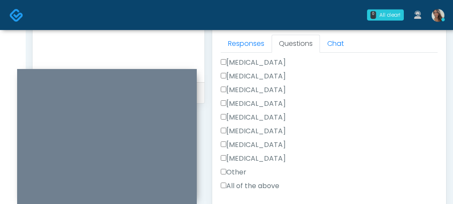
scroll to position [469, 0]
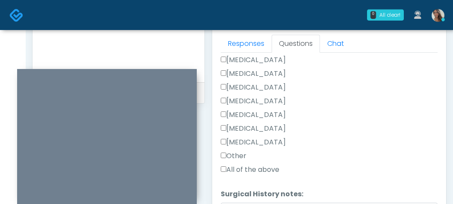
click at [238, 157] on label "Other" at bounding box center [234, 156] width 26 height 10
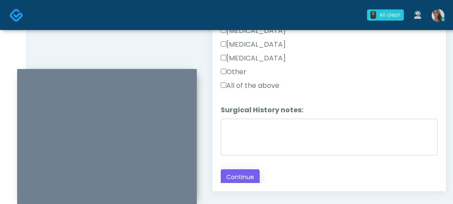
scroll to position [477, 0]
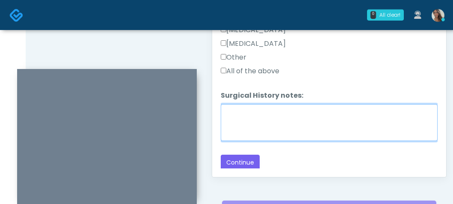
click at [298, 136] on textarea "Surgical History notes:" at bounding box center [329, 122] width 217 height 37
type textarea "***"
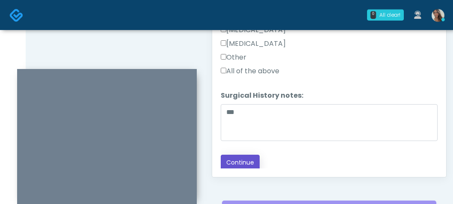
click at [241, 157] on button "Continue" at bounding box center [240, 163] width 39 height 16
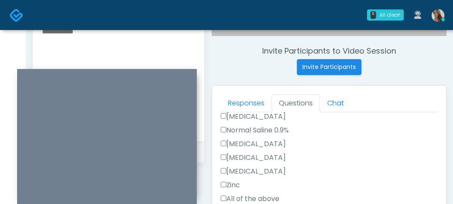
scroll to position [0, 0]
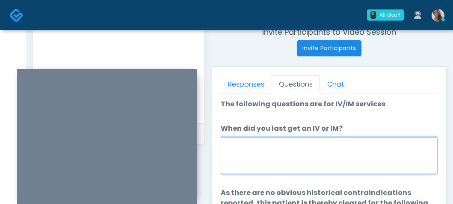
click at [301, 149] on textarea "When did you last get an IV or IM?" at bounding box center [329, 155] width 217 height 37
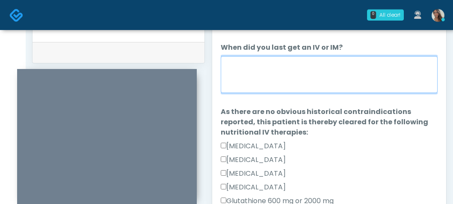
click at [301, 73] on textarea "When did you last get an IV or IM?" at bounding box center [329, 74] width 217 height 37
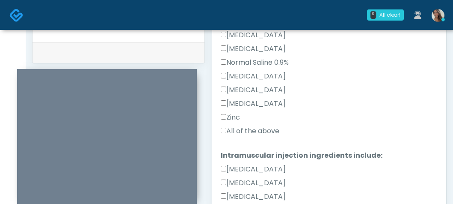
type textarea "*******"
click at [250, 133] on label "All of the above" at bounding box center [250, 131] width 59 height 10
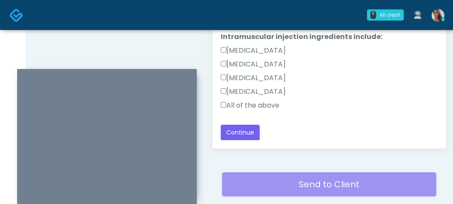
scroll to position [508, 0]
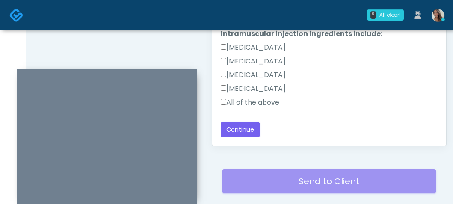
click at [253, 103] on label "All of the above" at bounding box center [250, 102] width 59 height 10
click at [315, 106] on div "All of the above" at bounding box center [329, 104] width 217 height 14
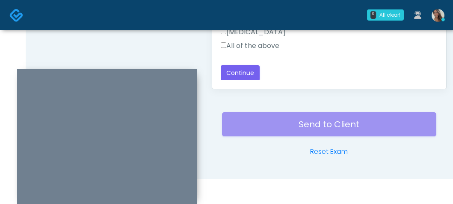
scroll to position [239, 0]
click at [249, 70] on button "Continue" at bounding box center [240, 73] width 39 height 16
drag, startPoint x: 189, startPoint y: 47, endPoint x: 194, endPoint y: 51, distance: 6.4
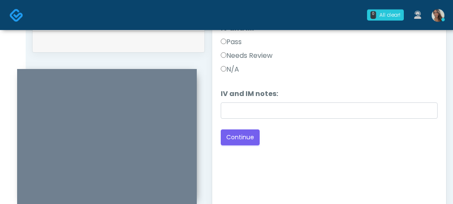
scroll to position [421, 0]
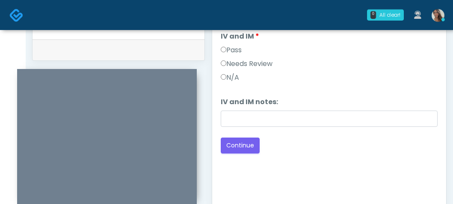
click at [240, 50] on label "Pass" at bounding box center [231, 50] width 21 height 10
click at [243, 146] on button "Continue" at bounding box center [240, 145] width 39 height 16
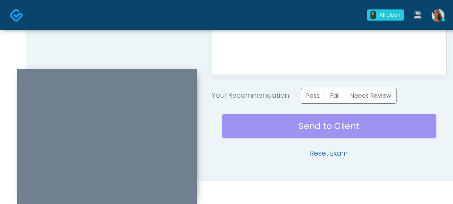
scroll to position [581, 0]
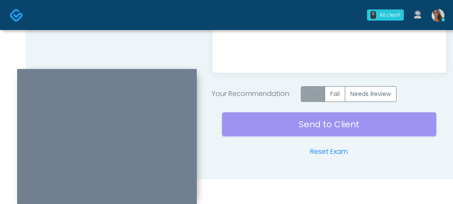
click at [318, 94] on label "Pass" at bounding box center [313, 94] width 24 height 16
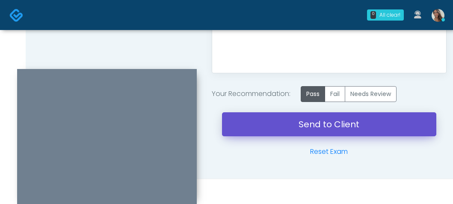
click at [294, 123] on link "Send to Client" at bounding box center [329, 124] width 215 height 24
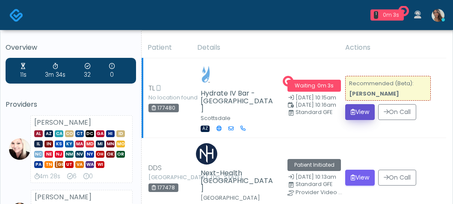
click at [360, 107] on button "View" at bounding box center [361, 112] width 30 height 16
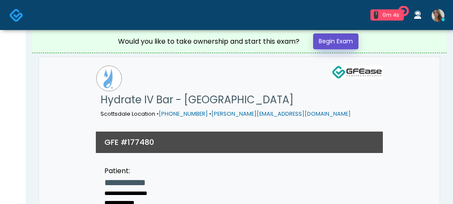
click at [349, 41] on link "Begin Exam" at bounding box center [335, 41] width 45 height 16
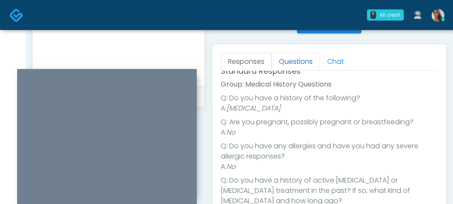
scroll to position [368, 0]
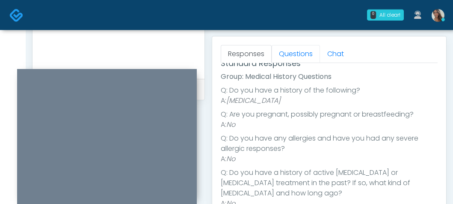
drag, startPoint x: 283, startPoint y: 53, endPoint x: 180, endPoint y: 113, distance: 119.3
click at [284, 53] on link "Questions" at bounding box center [296, 54] width 48 height 18
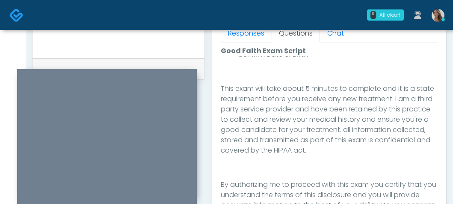
scroll to position [499, 0]
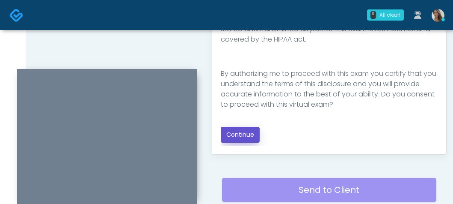
click at [234, 136] on button "Continue" at bounding box center [240, 135] width 39 height 16
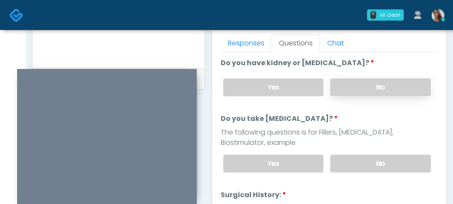
click at [382, 86] on label "No" at bounding box center [381, 87] width 101 height 18
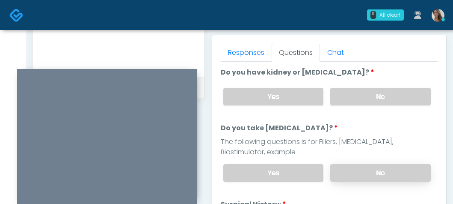
click at [364, 167] on label "No" at bounding box center [381, 173] width 101 height 18
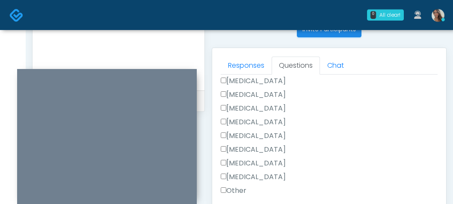
scroll to position [477, 0]
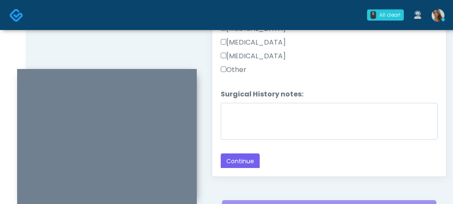
click at [236, 71] on label "Other" at bounding box center [234, 70] width 26 height 10
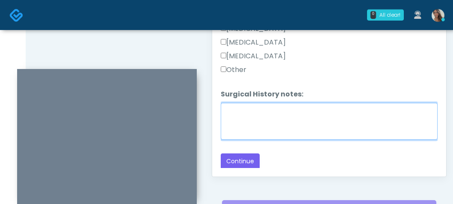
click at [240, 121] on textarea "Surgical History notes:" at bounding box center [329, 121] width 217 height 37
type textarea "**********"
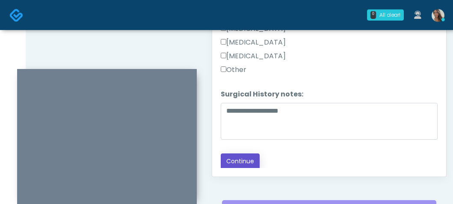
click at [242, 159] on button "Continue" at bounding box center [240, 161] width 39 height 16
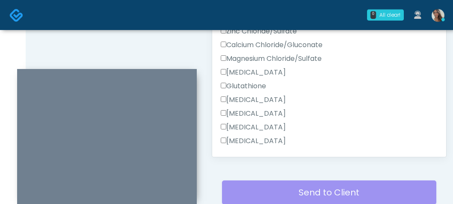
scroll to position [391, 0]
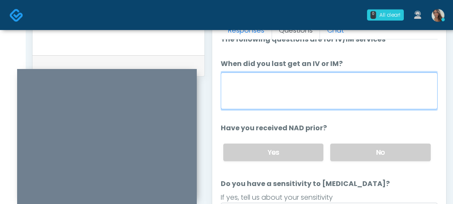
click at [378, 96] on textarea "When did you last get an IV or IM?" at bounding box center [329, 90] width 217 height 37
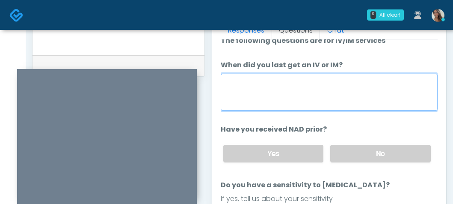
scroll to position [9, 0]
type textarea "**********"
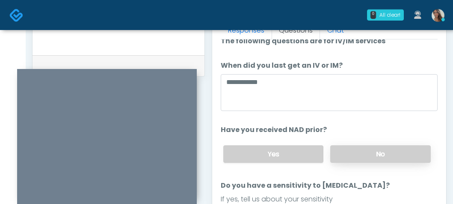
click at [389, 146] on label "No" at bounding box center [381, 154] width 101 height 18
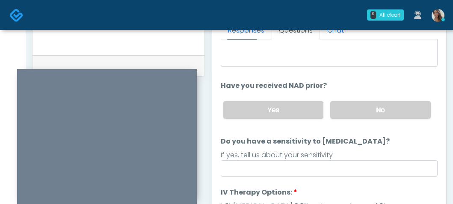
scroll to position [85, 0]
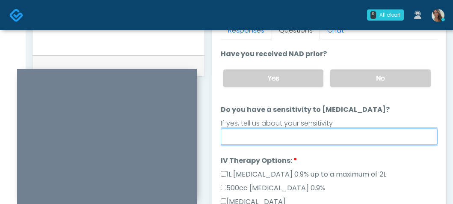
click at [340, 140] on input "Do you have a sensitivity to Niacin?" at bounding box center [329, 136] width 217 height 16
type input "**"
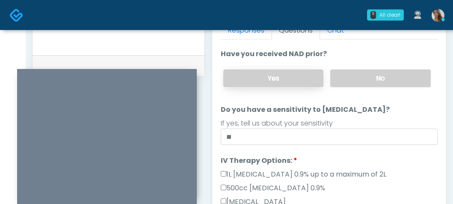
click at [298, 71] on label "Yes" at bounding box center [274, 78] width 101 height 18
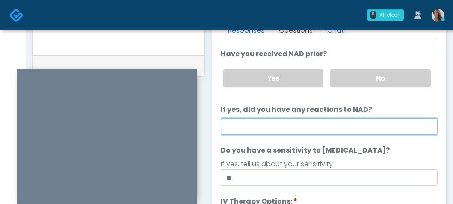
click at [312, 121] on input "If yes, did you have any reactions to NAD?" at bounding box center [329, 126] width 217 height 16
type input "**"
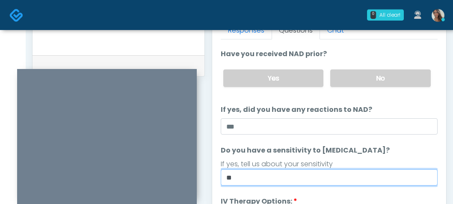
click at [295, 172] on input "**" at bounding box center [329, 177] width 217 height 16
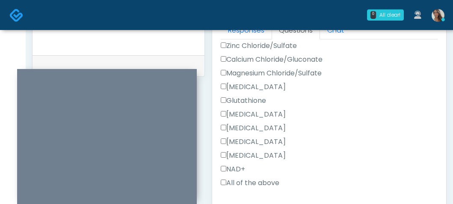
scroll to position [358, 0]
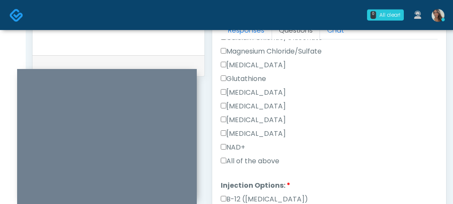
click at [266, 162] on label "All of the above" at bounding box center [250, 161] width 59 height 10
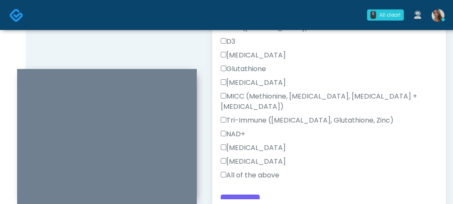
scroll to position [456, 0]
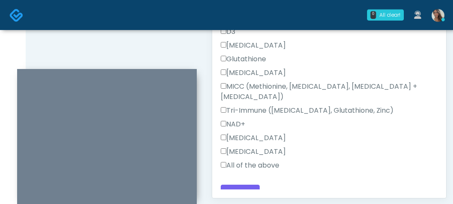
click at [264, 160] on label "All of the above" at bounding box center [250, 165] width 59 height 10
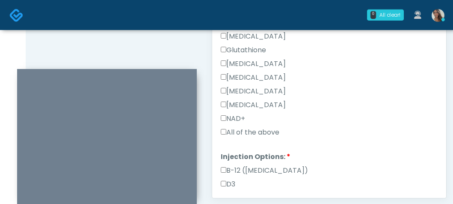
scroll to position [475, 0]
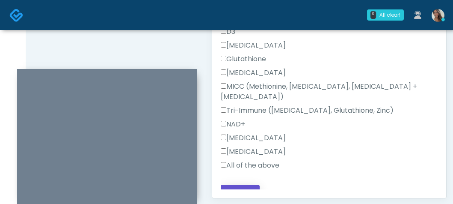
click at [246, 185] on button "Continue" at bounding box center [240, 193] width 39 height 16
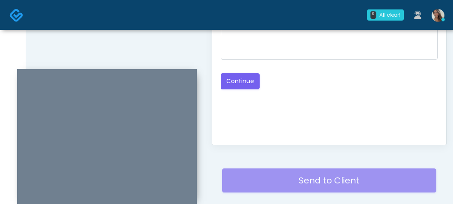
scroll to position [402, 0]
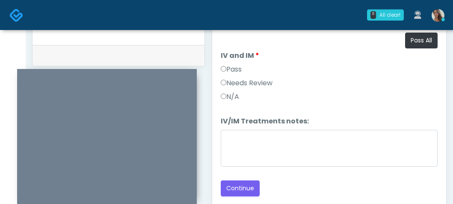
click at [232, 69] on label "Pass" at bounding box center [231, 69] width 21 height 10
click at [243, 185] on button "Continue" at bounding box center [240, 188] width 39 height 16
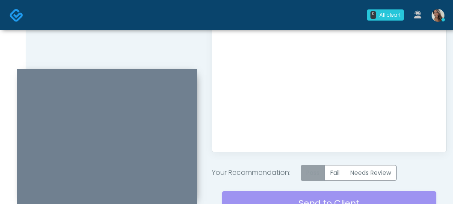
click at [318, 170] on label "Pass" at bounding box center [313, 173] width 24 height 16
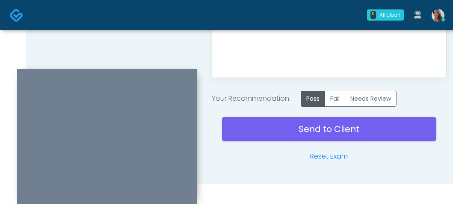
scroll to position [581, 0]
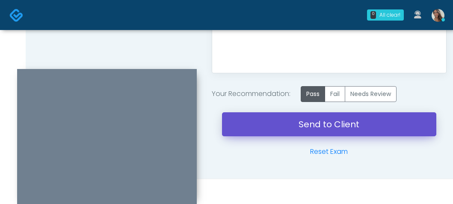
click at [332, 118] on link "Send to Client" at bounding box center [329, 124] width 215 height 24
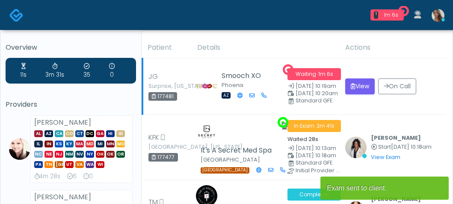
click at [361, 113] on td "View On Call" at bounding box center [393, 86] width 106 height 57
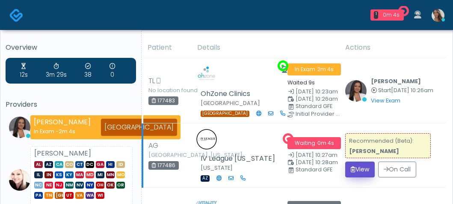
click at [357, 171] on button "View" at bounding box center [361, 169] width 30 height 16
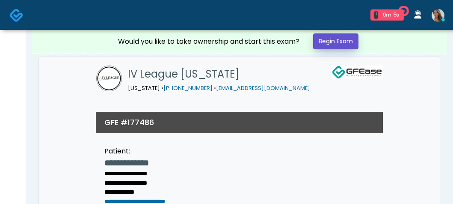
click at [346, 42] on link "Begin Exam" at bounding box center [335, 41] width 45 height 16
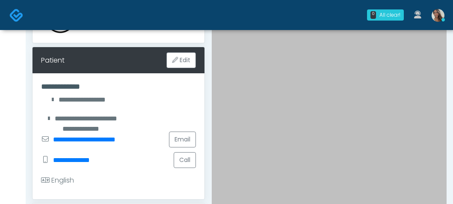
scroll to position [114, 0]
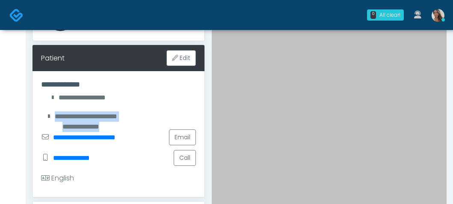
drag, startPoint x: 53, startPoint y: 109, endPoint x: 124, endPoint y: 110, distance: 71.5
click at [122, 110] on div "**********" at bounding box center [118, 116] width 155 height 21
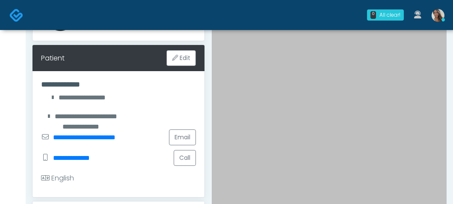
click at [125, 110] on div "**********" at bounding box center [118, 116] width 155 height 21
click at [120, 111] on div "**********" at bounding box center [81, 116] width 80 height 10
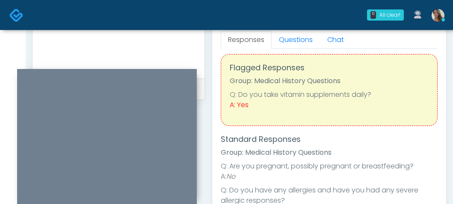
scroll to position [19, 0]
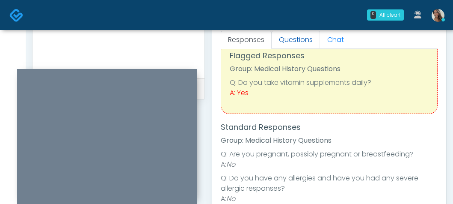
click at [307, 41] on link "Questions" at bounding box center [296, 40] width 48 height 18
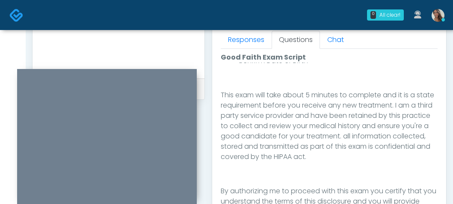
scroll to position [565, 0]
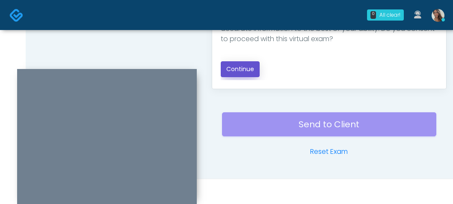
click at [242, 70] on button "Continue" at bounding box center [240, 69] width 39 height 16
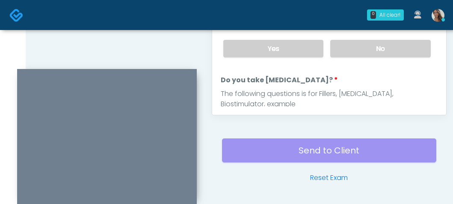
scroll to position [514, 0]
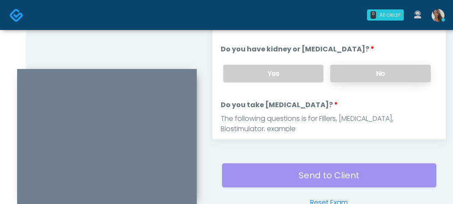
click at [367, 76] on label "No" at bounding box center [381, 74] width 101 height 18
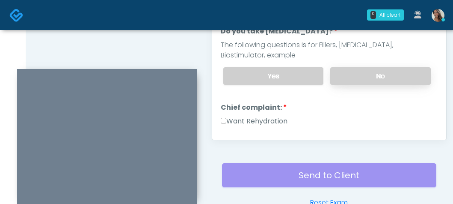
click at [362, 75] on label "No" at bounding box center [381, 76] width 101 height 18
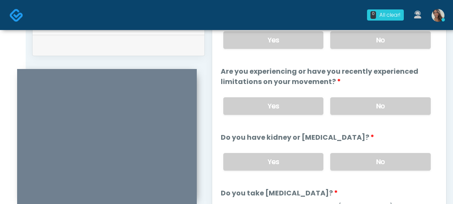
scroll to position [410, 0]
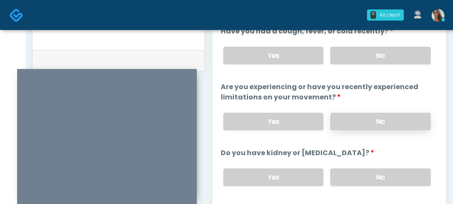
click at [377, 116] on label "No" at bounding box center [381, 122] width 101 height 18
click at [379, 52] on label "No" at bounding box center [381, 56] width 101 height 18
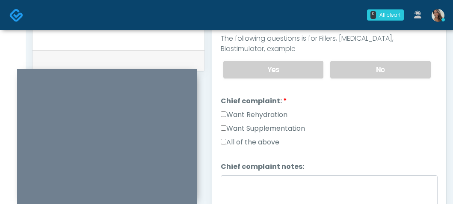
drag, startPoint x: 267, startPoint y: 110, endPoint x: 267, endPoint y: 119, distance: 9.0
click at [267, 110] on label "Want Rehydration" at bounding box center [254, 115] width 67 height 10
click at [267, 125] on label "Want Supplementation" at bounding box center [263, 128] width 84 height 10
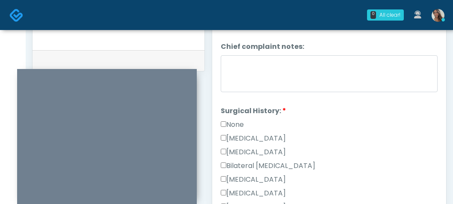
click at [238, 125] on label "None" at bounding box center [232, 124] width 23 height 10
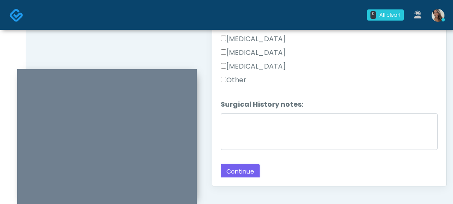
scroll to position [491, 0]
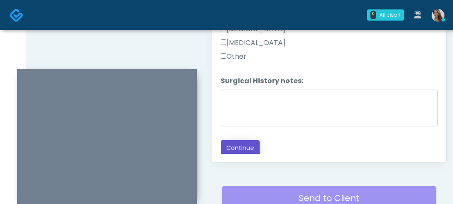
click at [244, 148] on button "Continue" at bounding box center [240, 148] width 39 height 16
click at [183, 26] on div "0 All clear! All clear! Anjali Nandakumar In Exam - 3m 5s TX Cynthia Petersen A…" at bounding box center [239, 15] width 421 height 28
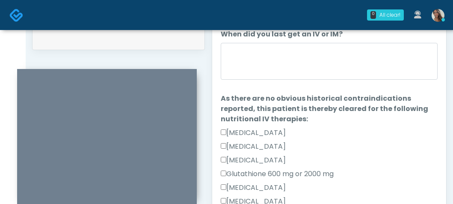
scroll to position [380, 0]
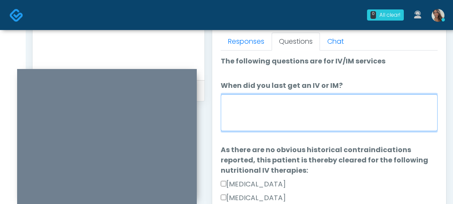
click at [317, 105] on textarea "When did you last get an IV or IM?" at bounding box center [329, 112] width 217 height 37
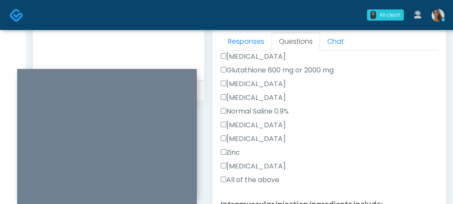
scroll to position [170, 0]
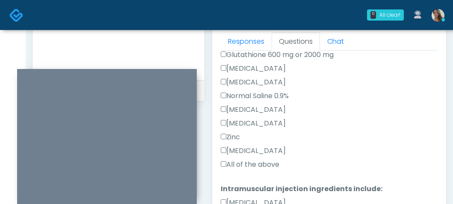
type textarea "**********"
click at [262, 165] on label "All of the above" at bounding box center [250, 164] width 59 height 10
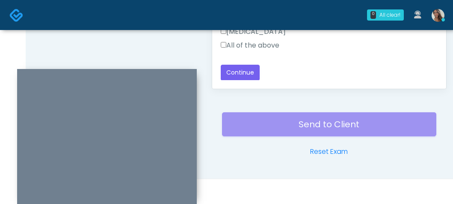
click at [266, 44] on label "All of the above" at bounding box center [250, 45] width 59 height 10
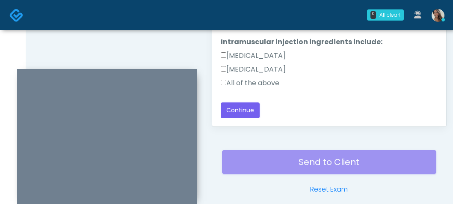
scroll to position [465, 0]
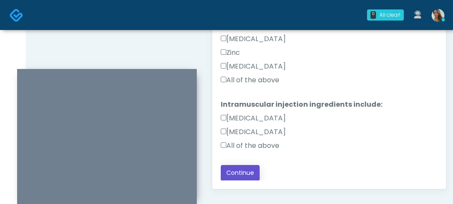
click at [244, 176] on button "Continue" at bounding box center [240, 173] width 39 height 16
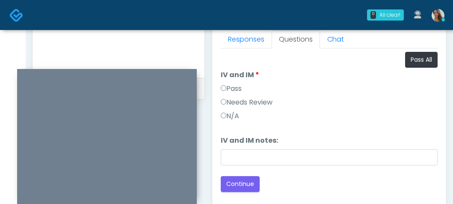
scroll to position [380, 0]
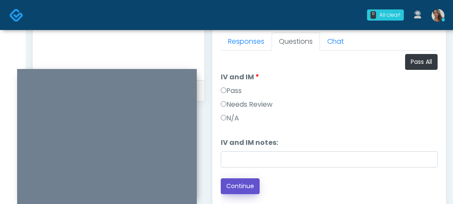
click at [252, 188] on button "Continue" at bounding box center [240, 186] width 39 height 16
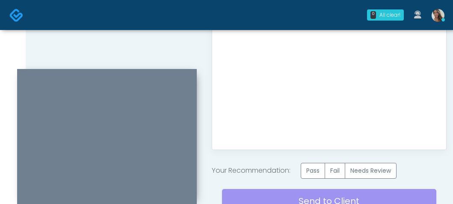
scroll to position [581, 0]
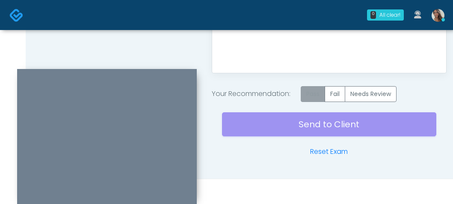
click at [317, 99] on label "Pass" at bounding box center [313, 94] width 24 height 16
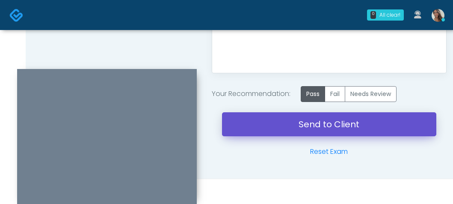
click at [322, 125] on link "Send to Client" at bounding box center [329, 124] width 215 height 24
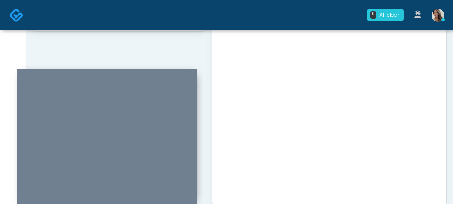
scroll to position [336, 0]
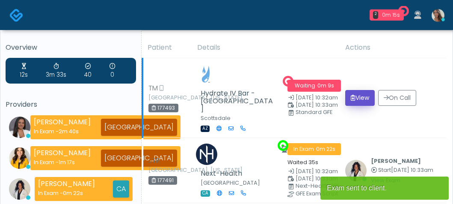
click at [366, 100] on button "View" at bounding box center [361, 98] width 30 height 16
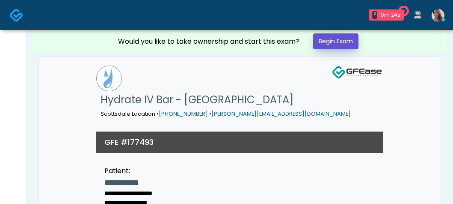
click at [343, 45] on link "Begin Exam" at bounding box center [335, 41] width 45 height 16
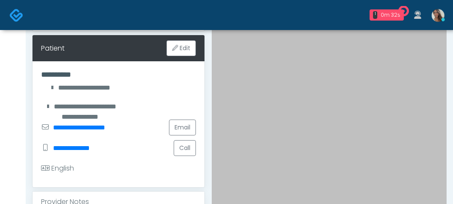
scroll to position [124, 0]
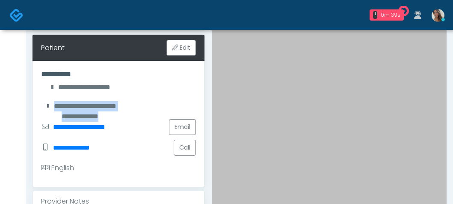
drag, startPoint x: 128, startPoint y: 119, endPoint x: 95, endPoint y: 106, distance: 36.1
click at [95, 106] on div "**********" at bounding box center [119, 124] width 172 height 126
click at [96, 106] on div "**********" at bounding box center [119, 124] width 172 height 126
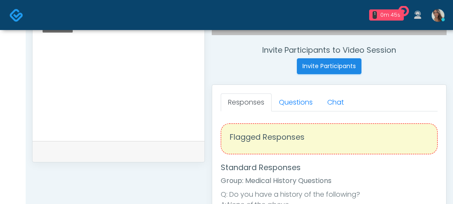
scroll to position [382, 0]
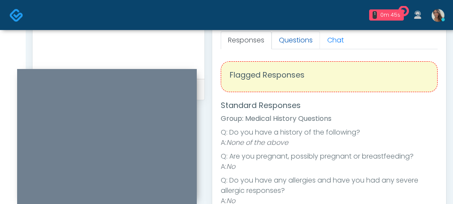
click at [309, 46] on link "Questions" at bounding box center [296, 40] width 48 height 18
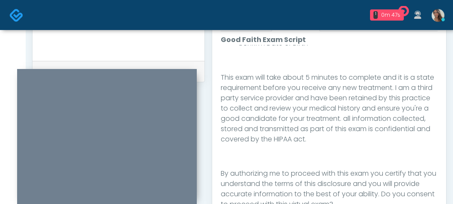
scroll to position [472, 0]
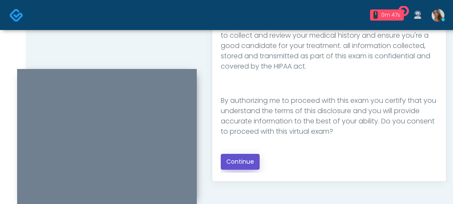
click at [247, 158] on button "Continue" at bounding box center [240, 162] width 39 height 16
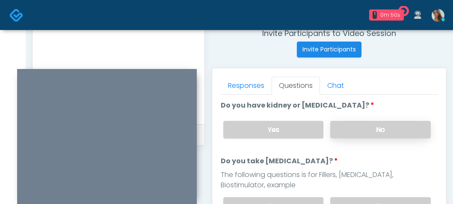
scroll to position [334, 0]
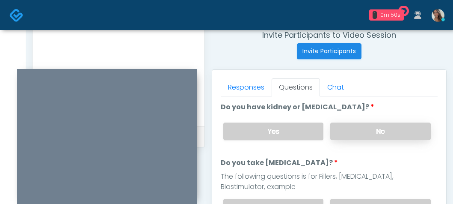
click at [387, 127] on label "No" at bounding box center [381, 131] width 101 height 18
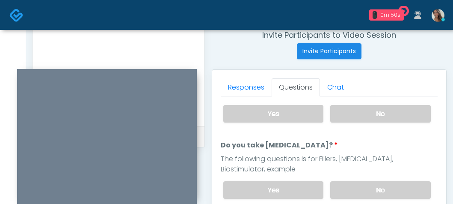
scroll to position [19, 0]
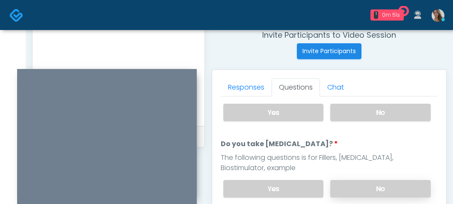
click at [376, 181] on label "No" at bounding box center [381, 189] width 101 height 18
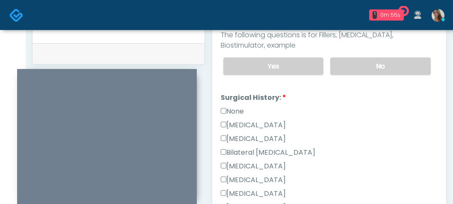
scroll to position [58, 0]
click at [235, 114] on label "None" at bounding box center [232, 112] width 23 height 10
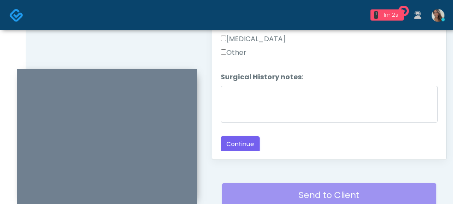
scroll to position [565, 0]
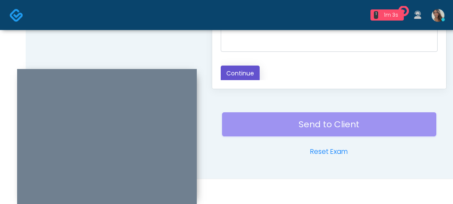
click at [252, 79] on button "Continue" at bounding box center [240, 74] width 39 height 16
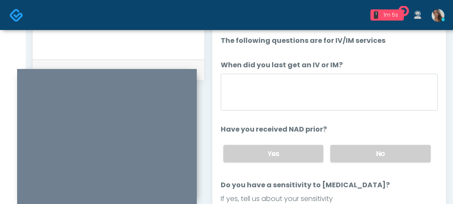
scroll to position [358, 0]
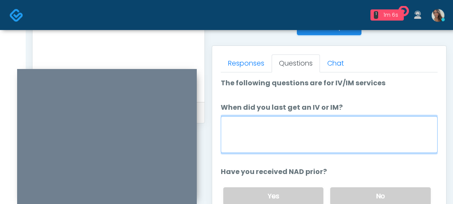
click at [349, 123] on textarea "When did you last get an IV or IM?" at bounding box center [329, 134] width 217 height 37
type textarea "**********"
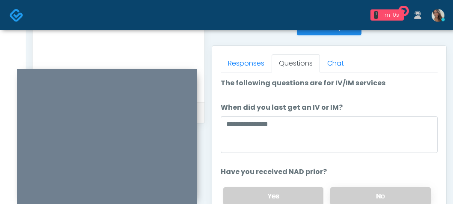
click at [371, 194] on label "No" at bounding box center [381, 196] width 101 height 18
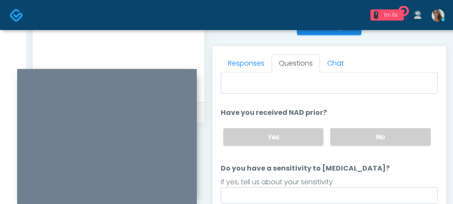
scroll to position [60, 0]
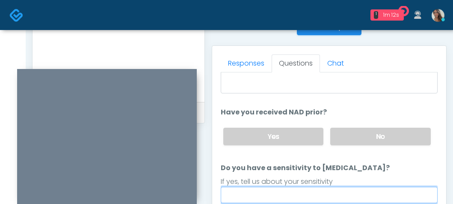
click at [293, 191] on input "Do you have a sensitivity to Niacin?" at bounding box center [329, 195] width 217 height 16
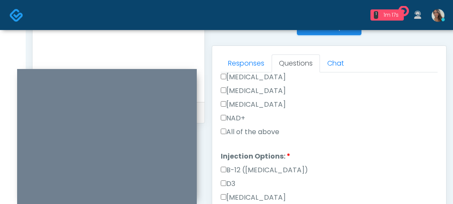
scroll to position [358, 0]
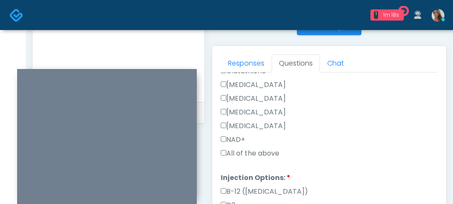
type input "**"
click at [264, 154] on label "All of the above" at bounding box center [250, 153] width 59 height 10
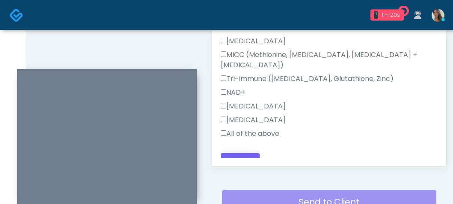
scroll to position [489, 0]
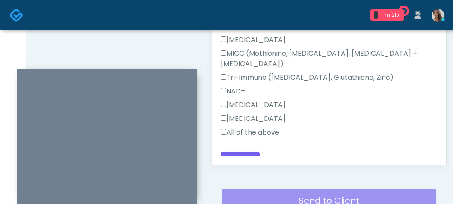
click at [265, 127] on label "All of the above" at bounding box center [250, 132] width 59 height 10
click at [266, 127] on label "All of the above" at bounding box center [250, 132] width 59 height 10
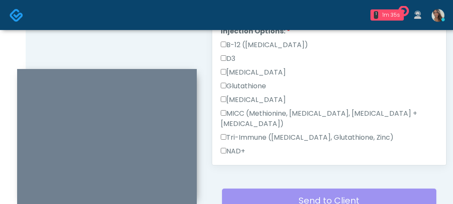
scroll to position [434, 0]
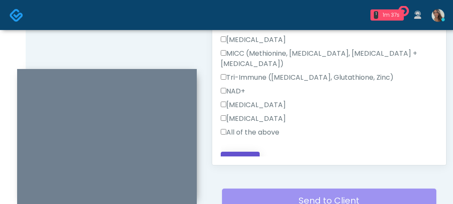
click at [257, 152] on button "Continue" at bounding box center [240, 160] width 39 height 16
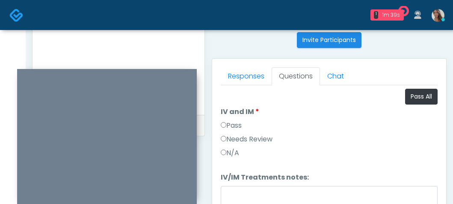
scroll to position [334, 0]
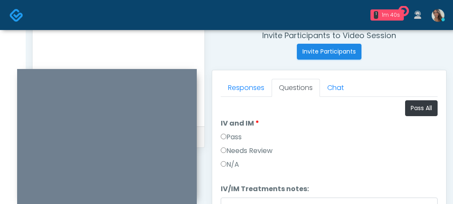
drag, startPoint x: 232, startPoint y: 137, endPoint x: 246, endPoint y: 133, distance: 15.0
click at [232, 137] on label "Pass" at bounding box center [231, 137] width 21 height 10
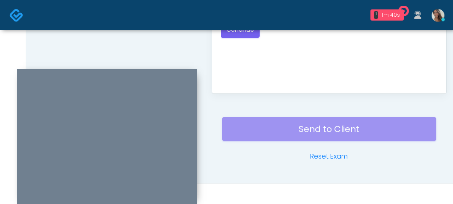
scroll to position [560, 0]
click at [244, 36] on button "Continue" at bounding box center [240, 29] width 39 height 16
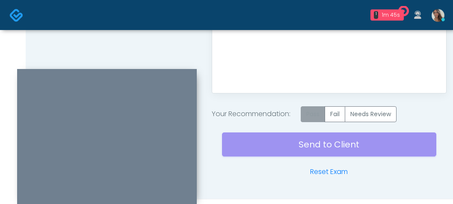
click at [319, 116] on label "Pass" at bounding box center [313, 114] width 24 height 16
click at [326, 140] on div "Send to Client Reset Exam" at bounding box center [329, 149] width 215 height 55
click at [301, 151] on div "Send to Client Reset Exam" at bounding box center [329, 149] width 215 height 55
click at [23, 14] on img at bounding box center [16, 15] width 14 height 14
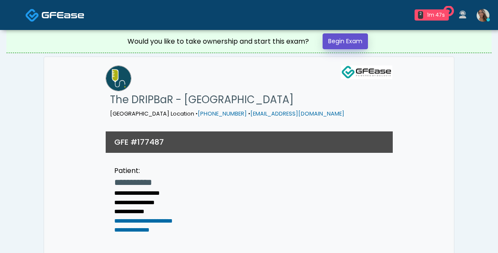
click at [346, 40] on link "Begin Exam" at bounding box center [345, 41] width 45 height 16
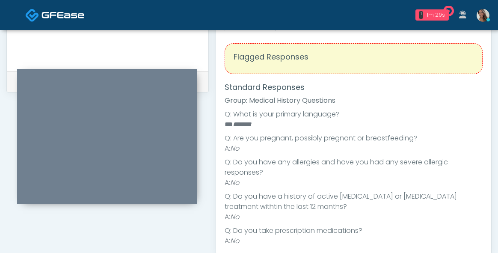
scroll to position [287, 0]
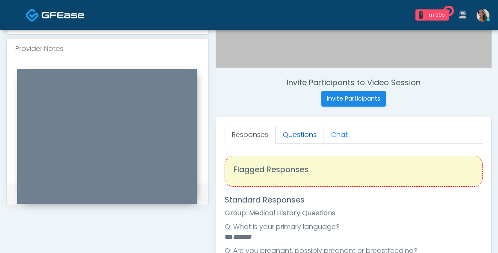
click at [293, 129] on link "Questions" at bounding box center [300, 135] width 48 height 18
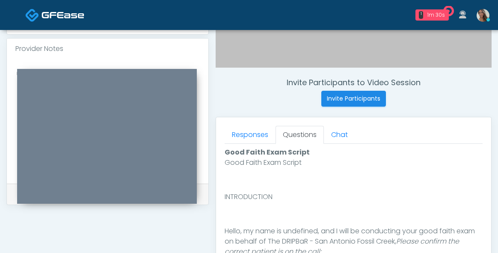
click at [278, 100] on div "Invite Participants to Video Session Invite Participants" at bounding box center [354, 92] width 277 height 29
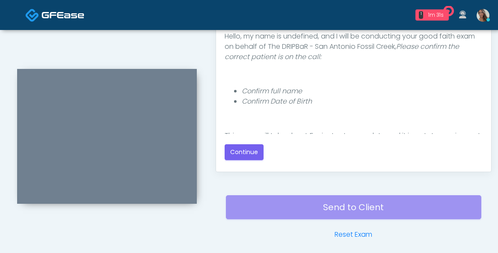
scroll to position [516, 0]
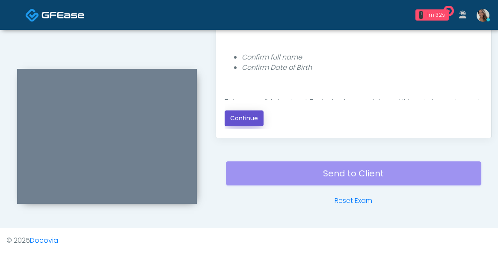
click at [253, 119] on button "Continue" at bounding box center [244, 118] width 39 height 16
drag, startPoint x: 194, startPoint y: 48, endPoint x: 250, endPoint y: 58, distance: 57.8
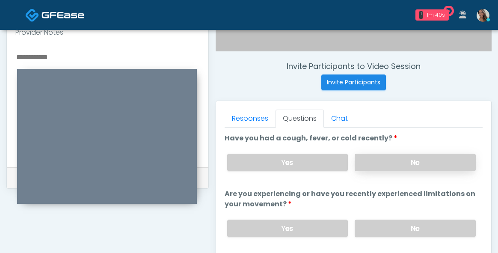
click at [424, 163] on label "No" at bounding box center [415, 163] width 121 height 18
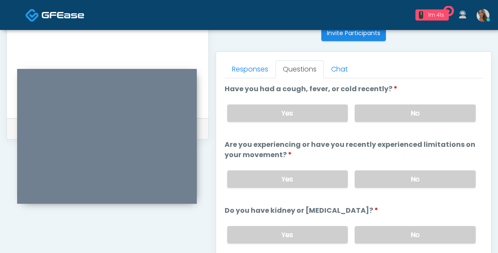
scroll to position [384, 0]
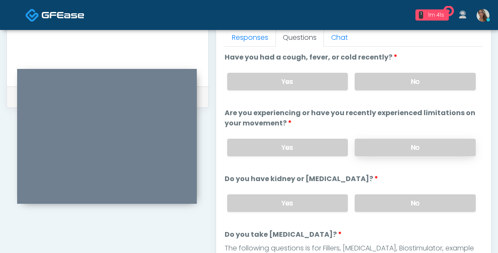
click at [429, 140] on label "No" at bounding box center [415, 148] width 121 height 18
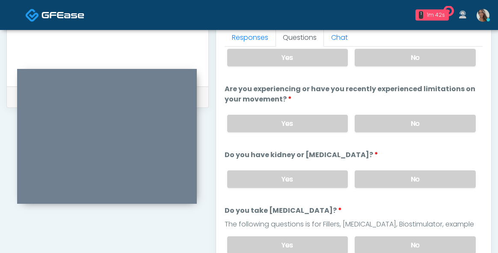
scroll to position [26, 0]
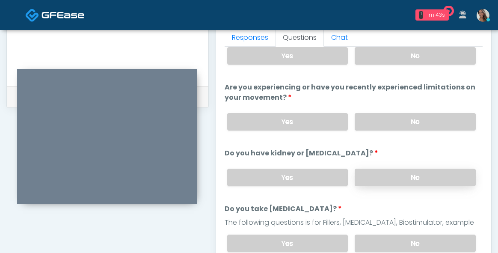
click at [409, 176] on label "No" at bounding box center [415, 178] width 121 height 18
click at [301, 62] on label "Yes" at bounding box center [287, 56] width 121 height 18
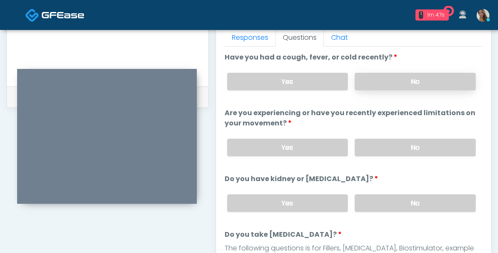
click at [411, 75] on div "Yes No" at bounding box center [352, 81] width 263 height 31
click at [411, 79] on label "No" at bounding box center [415, 82] width 121 height 18
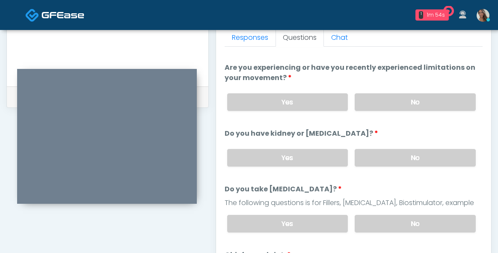
scroll to position [64, 0]
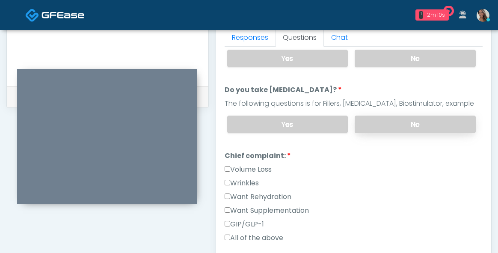
click at [408, 128] on label "No" at bounding box center [415, 125] width 121 height 18
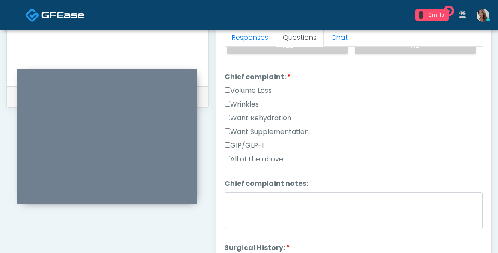
scroll to position [308, 0]
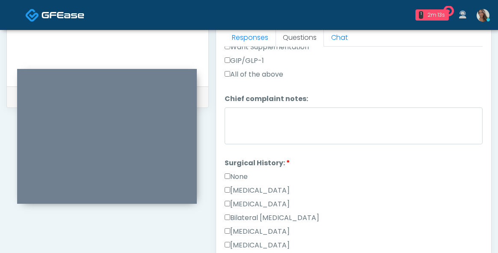
click at [241, 173] on label "None" at bounding box center [236, 177] width 23 height 10
click at [240, 176] on label "None" at bounding box center [236, 177] width 23 height 10
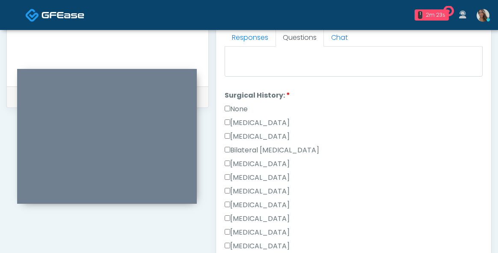
scroll to position [420, 0]
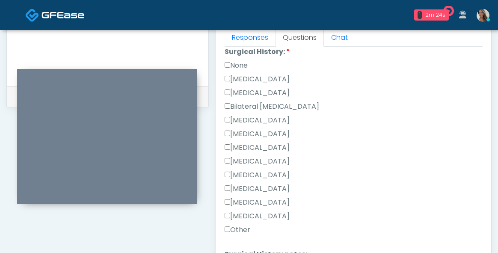
click at [270, 95] on label "Hysterectomy" at bounding box center [257, 93] width 65 height 10
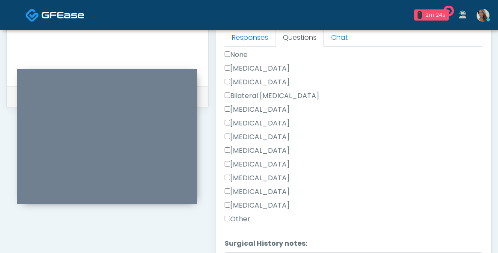
scroll to position [486, 0]
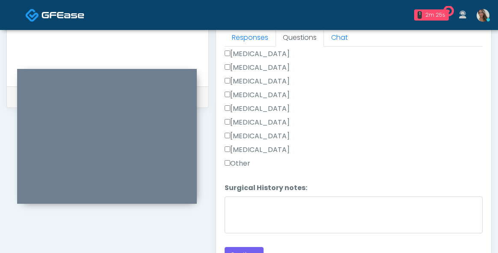
click at [270, 133] on label "Appendectomy" at bounding box center [257, 136] width 65 height 10
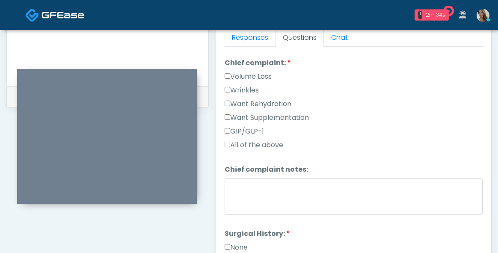
scroll to position [178, 0]
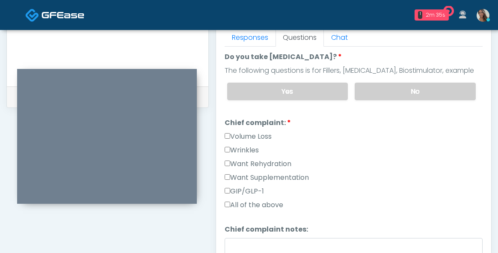
click at [274, 165] on label "Want Rehydration" at bounding box center [258, 164] width 67 height 10
click at [270, 174] on label "Want Supplementation" at bounding box center [267, 178] width 84 height 10
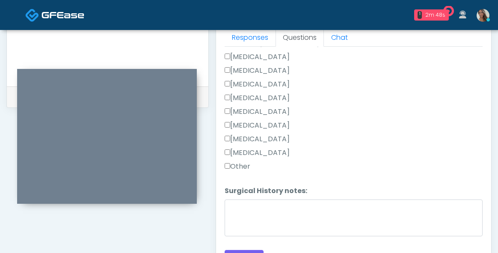
scroll to position [486, 0]
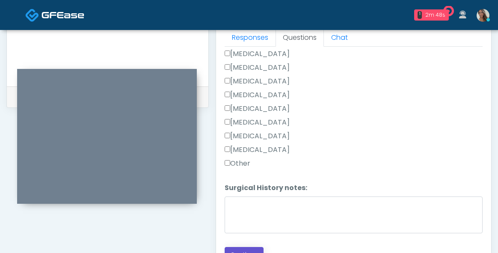
click at [243, 247] on button "Continue" at bounding box center [244, 255] width 39 height 16
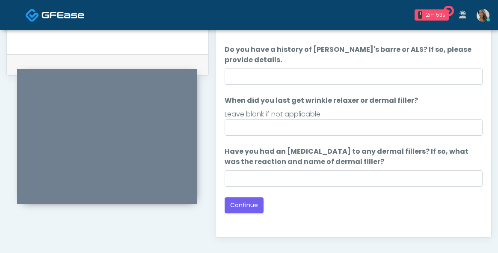
scroll to position [420, 0]
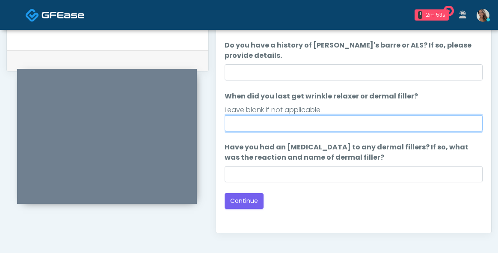
click at [314, 122] on input "When did you last get wrinkle relaxer or dermal filler?" at bounding box center [354, 123] width 259 height 16
type input "**********"
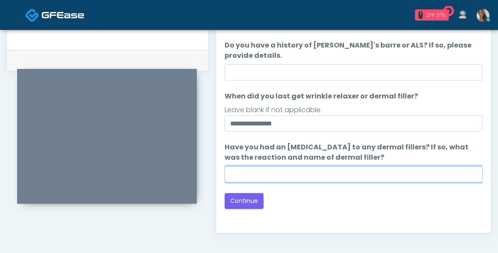
click at [287, 176] on input "Have you had an allergic response to any dermal fillers? If so, what was the re…" at bounding box center [354, 174] width 259 height 16
paste input "**********"
type input "**********"
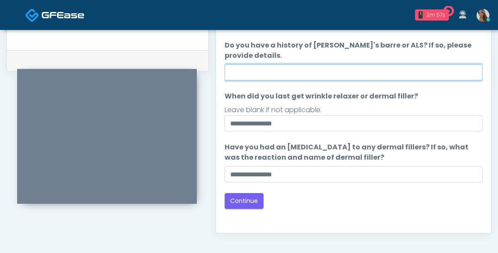
click at [288, 73] on input "Do you have a history of Guillain's barre or ALS? If so, please provide details." at bounding box center [354, 72] width 259 height 16
type input "**"
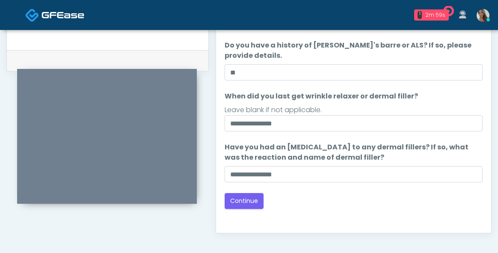
drag, startPoint x: 348, startPoint y: 218, endPoint x: 343, endPoint y: 219, distance: 5.2
click at [348, 220] on div "Good Faith Exam Script Good Faith Exam Script INTRODUCTION Hello, my name is un…" at bounding box center [354, 117] width 259 height 214
click at [243, 205] on button "Continue" at bounding box center [244, 201] width 39 height 16
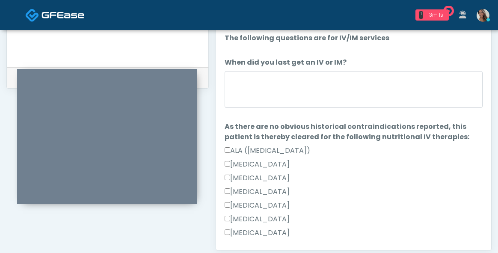
scroll to position [384, 0]
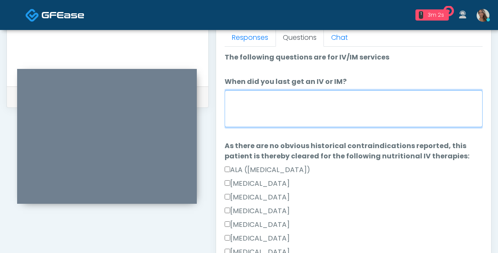
click at [334, 122] on textarea "When did you last get an IV or IM?" at bounding box center [354, 108] width 259 height 37
click at [308, 104] on textarea "When did you last get an IV or IM?" at bounding box center [354, 108] width 259 height 37
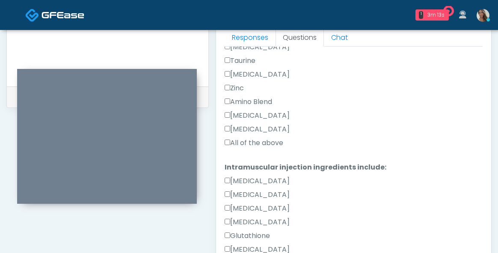
click at [257, 139] on label "All of the above" at bounding box center [254, 143] width 59 height 10
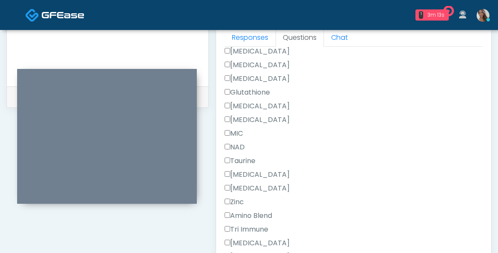
scroll to position [571, 0]
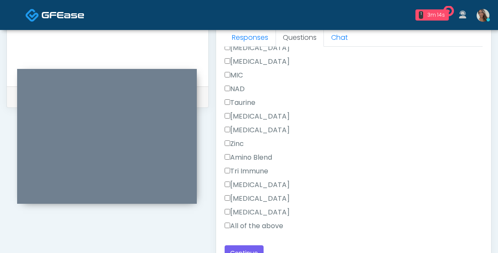
click at [247, 224] on label "All of the above" at bounding box center [254, 226] width 59 height 10
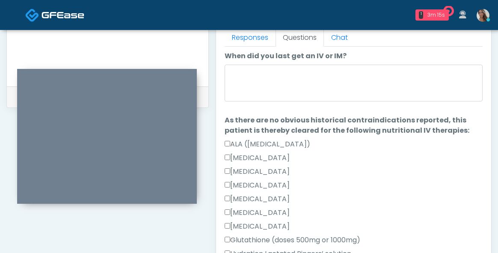
scroll to position [0, 0]
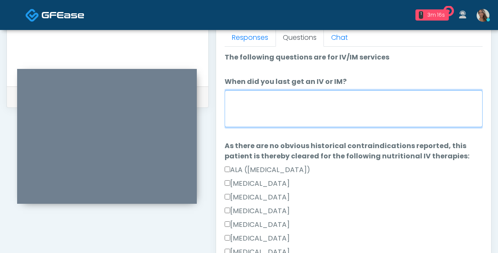
click at [316, 117] on textarea "When did you last get an IV or IM?" at bounding box center [354, 108] width 259 height 37
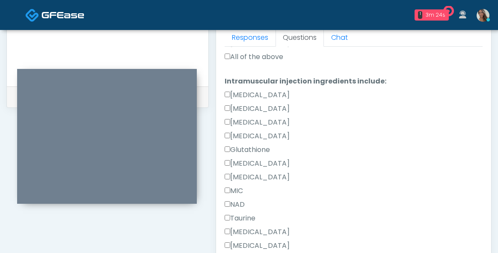
scroll to position [528, 0]
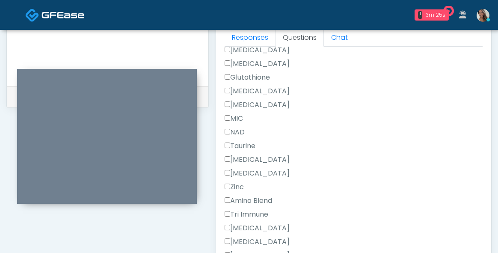
type textarea "**********"
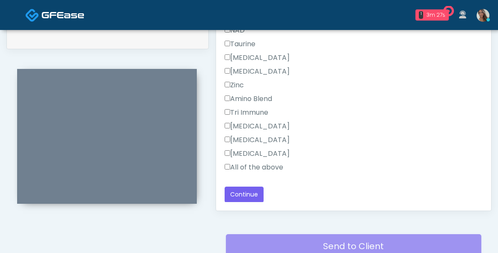
scroll to position [455, 0]
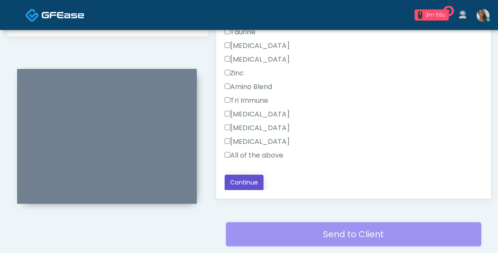
click at [247, 184] on button "Continue" at bounding box center [244, 183] width 39 height 16
click at [312, 212] on div "Send to Client Reset Exam" at bounding box center [354, 239] width 256 height 55
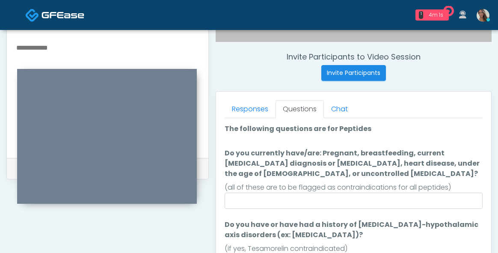
scroll to position [417, 0]
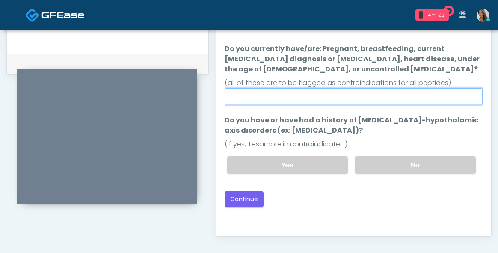
click at [355, 88] on input "Do you currently have/are: Pregnant, breastfeeding, current cancer diagnosis or…" at bounding box center [354, 96] width 259 height 16
type input "**"
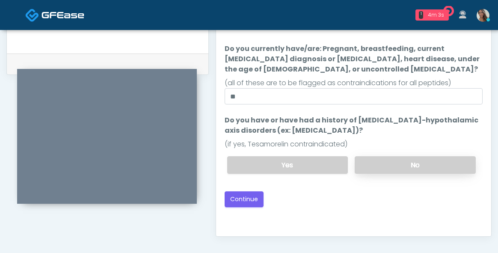
click at [388, 160] on label "No" at bounding box center [415, 165] width 121 height 18
click at [377, 135] on label "Do you have or have had a history of Pituitary-hypothalamic axis disorders (ex:…" at bounding box center [354, 125] width 259 height 21
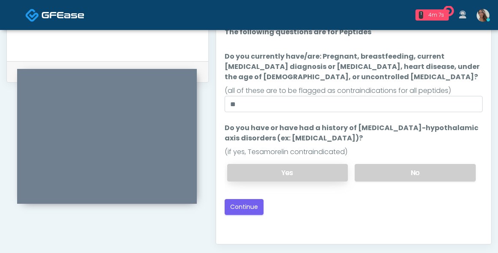
scroll to position [410, 0]
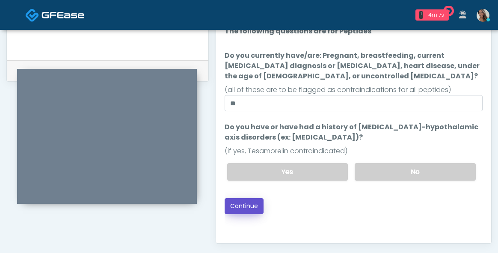
click at [240, 206] on button "Continue" at bounding box center [244, 206] width 39 height 16
click at [332, 206] on div "Back Continue" at bounding box center [354, 206] width 259 height 16
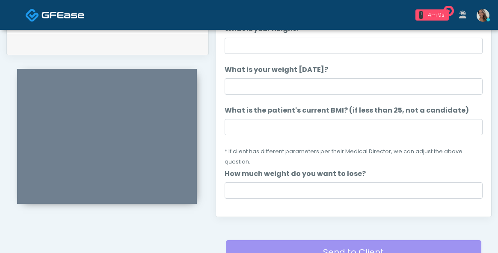
scroll to position [434, 0]
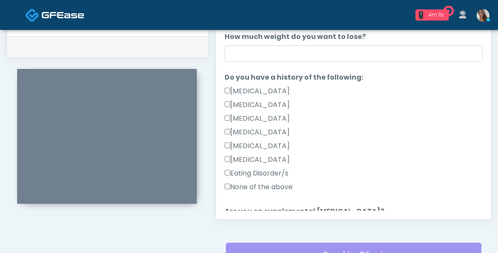
click at [268, 187] on label "None of the above" at bounding box center [259, 187] width 68 height 10
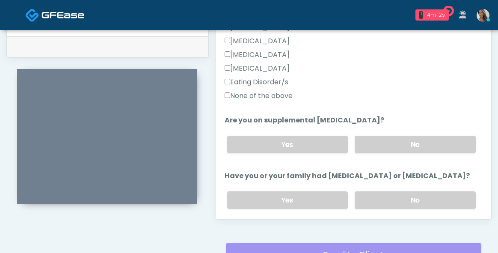
click at [381, 152] on div "Yes No" at bounding box center [352, 144] width 263 height 31
click at [388, 140] on label "No" at bounding box center [415, 145] width 121 height 18
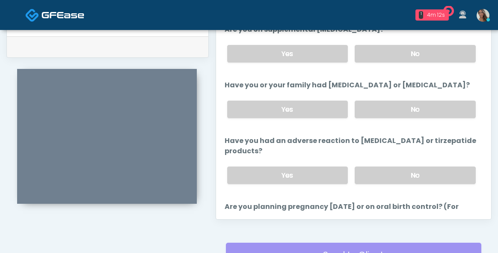
scroll to position [345, 0]
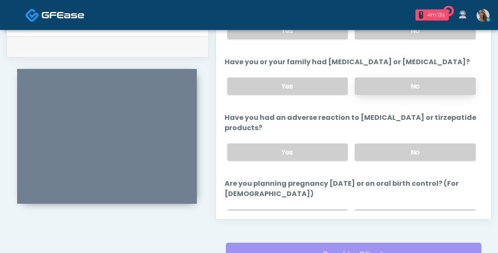
click at [412, 87] on label "No" at bounding box center [415, 87] width 121 height 18
click at [403, 161] on label "No" at bounding box center [415, 152] width 121 height 18
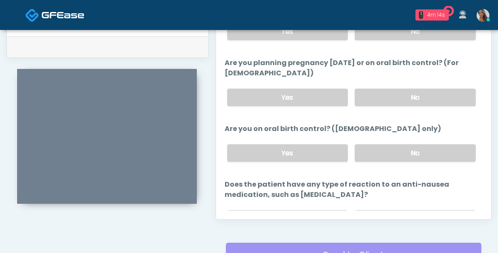
scroll to position [476, 0]
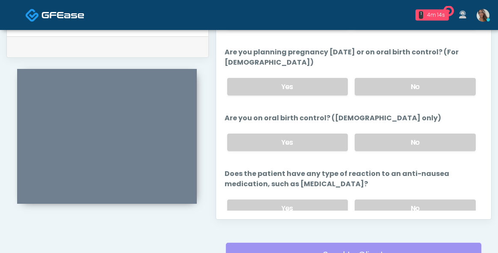
drag, startPoint x: 405, startPoint y: 89, endPoint x: 401, endPoint y: 114, distance: 26.0
click at [406, 89] on label "No" at bounding box center [415, 87] width 121 height 18
click at [396, 151] on label "No" at bounding box center [415, 143] width 121 height 18
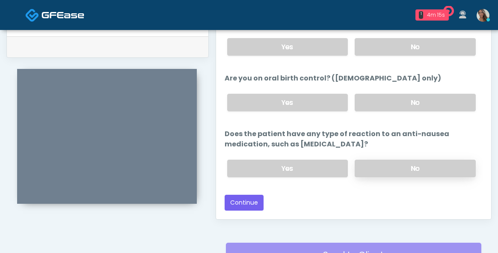
scroll to position [524, 0]
click at [386, 169] on label "No" at bounding box center [415, 169] width 121 height 18
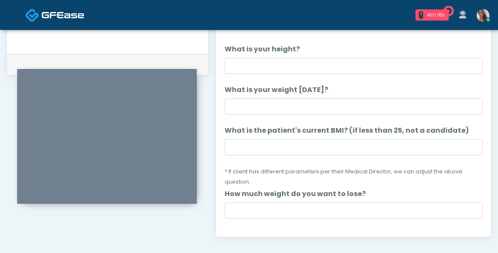
scroll to position [414, 0]
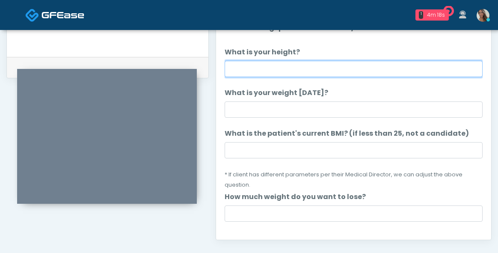
click at [292, 74] on input "What is your height?" at bounding box center [354, 69] width 259 height 16
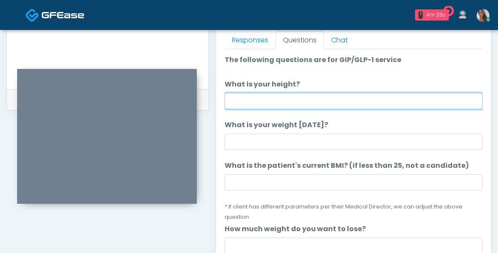
scroll to position [380, 0]
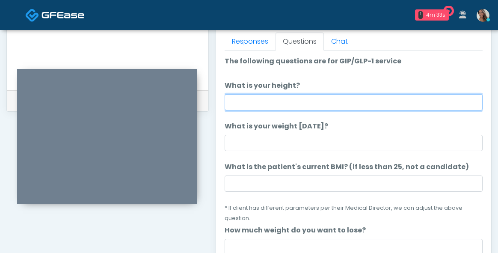
click at [344, 102] on input "What is your height?" at bounding box center [354, 102] width 259 height 16
click at [272, 106] on input "*****" at bounding box center [354, 102] width 259 height 16
type input "**********"
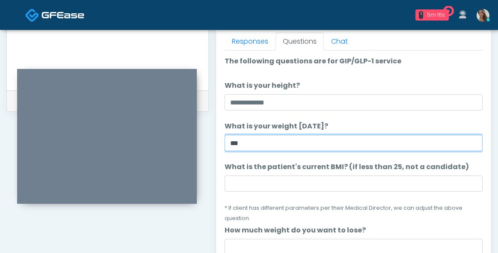
type input "***"
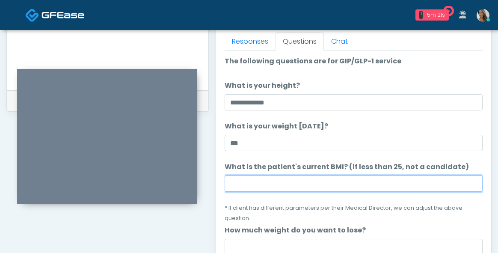
click at [248, 184] on input "What is the patient's current BMI? (if less than 25, not a candidate)" at bounding box center [354, 184] width 259 height 16
paste input "****"
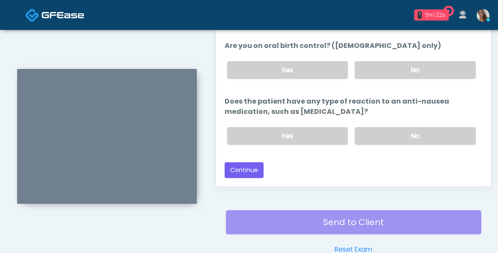
scroll to position [516, 0]
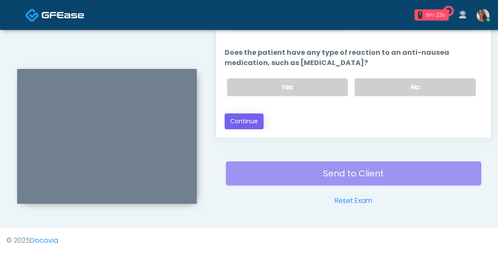
type input "****"
click at [248, 127] on button "Continue" at bounding box center [244, 121] width 39 height 16
drag, startPoint x: 188, startPoint y: 53, endPoint x: 272, endPoint y: 54, distance: 83.5
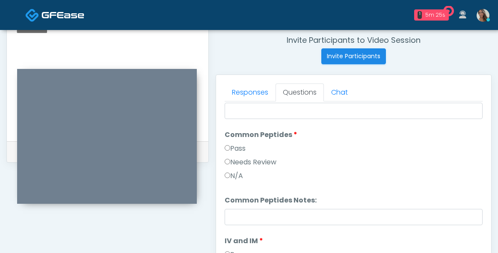
scroll to position [0, 0]
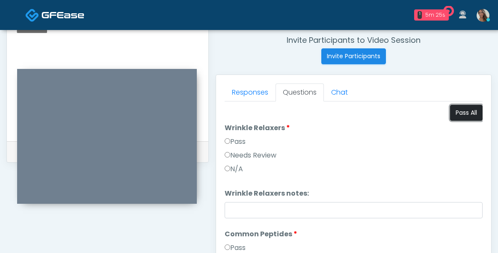
click at [456, 114] on button "Pass All" at bounding box center [466, 113] width 33 height 16
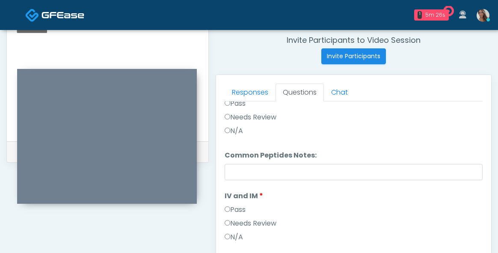
scroll to position [248, 0]
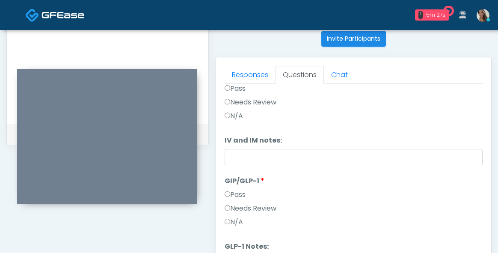
click at [253, 210] on label "Needs Review" at bounding box center [251, 208] width 52 height 10
click at [240, 192] on label "Pass" at bounding box center [235, 195] width 21 height 10
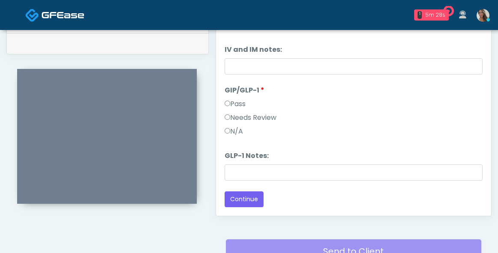
scroll to position [461, 0]
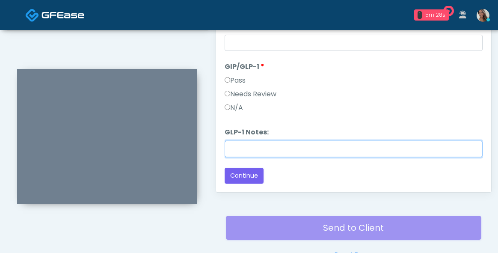
click at [274, 149] on input "GLP-1 Notes:" at bounding box center [354, 149] width 259 height 16
paste input "*****"
type input "********"
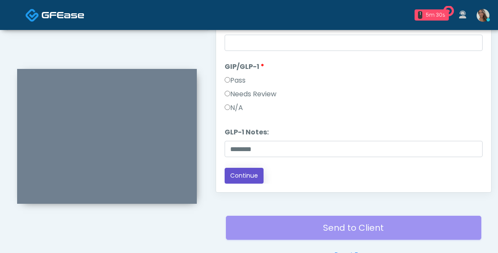
click at [246, 173] on button "Continue" at bounding box center [244, 176] width 39 height 16
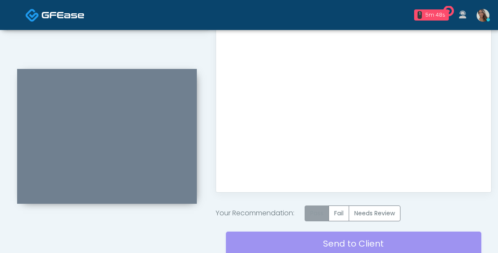
click at [317, 209] on label "Pass" at bounding box center [317, 214] width 24 height 16
click at [332, 247] on div "Send to Client Reset Exam" at bounding box center [354, 248] width 256 height 55
click at [37, 15] on img at bounding box center [32, 15] width 14 height 14
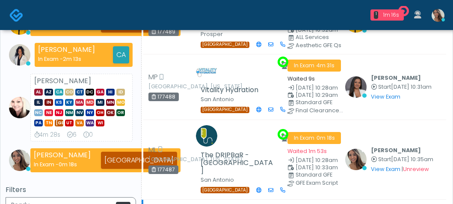
scroll to position [253, 0]
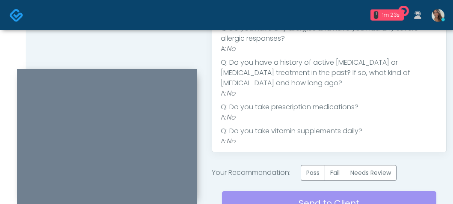
scroll to position [581, 0]
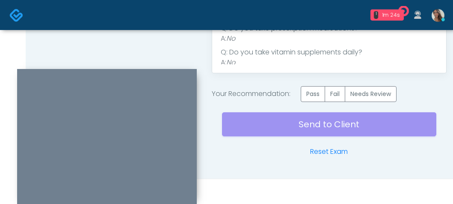
click at [318, 92] on label "Pass" at bounding box center [313, 94] width 24 height 16
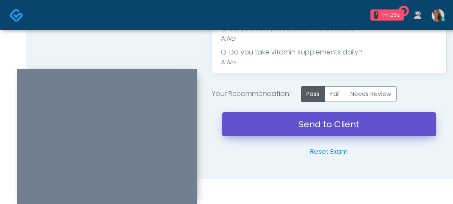
click at [286, 127] on link "Send to Client" at bounding box center [329, 124] width 215 height 24
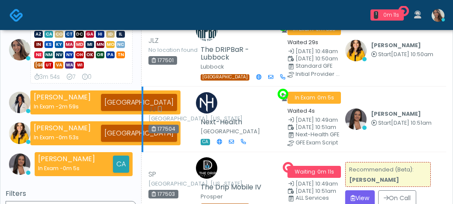
scroll to position [174, 0]
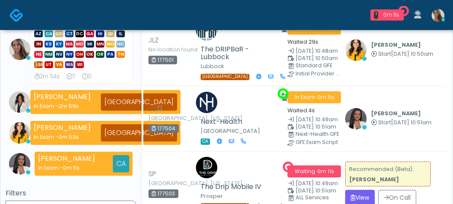
click at [367, 196] on button "View" at bounding box center [361, 198] width 30 height 16
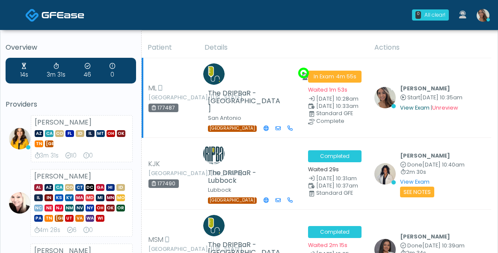
click at [423, 104] on link "View Exam" at bounding box center [415, 107] width 30 height 7
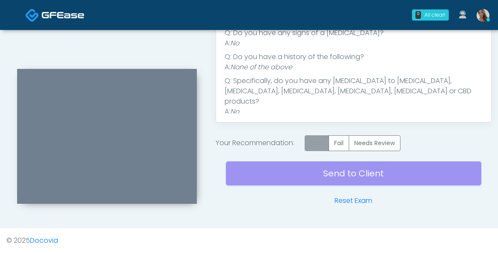
click at [316, 149] on label "Pass" at bounding box center [317, 143] width 24 height 16
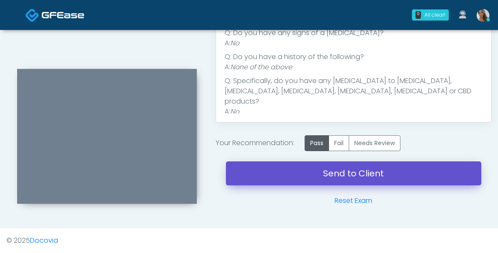
click at [316, 171] on link "Send to Client" at bounding box center [354, 173] width 256 height 24
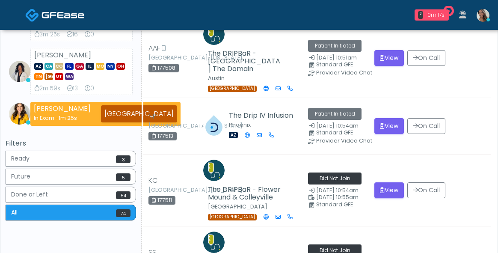
scroll to position [62, 0]
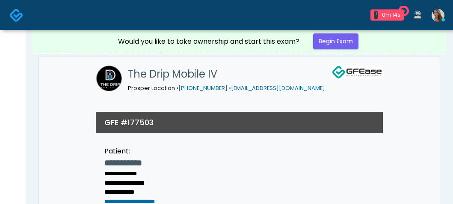
click at [361, 51] on div "Would you like to take ownership and start this exam? Begin Exam" at bounding box center [239, 41] width 257 height 23
click at [355, 43] on link "Begin Exam" at bounding box center [335, 41] width 45 height 16
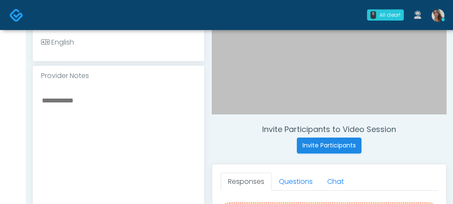
scroll to position [241, 0]
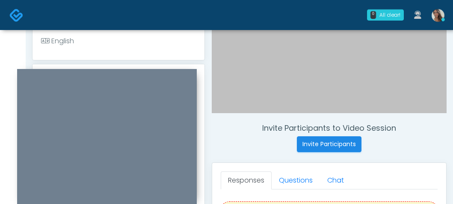
click at [215, 121] on div "Invite Participants to Video Session Invite Participants Responses Questions Ch…" at bounding box center [326, 153] width 242 height 653
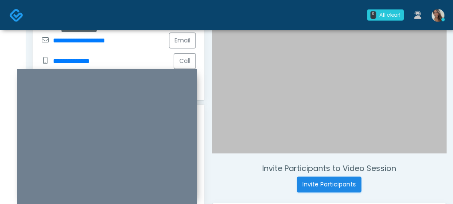
scroll to position [290, 0]
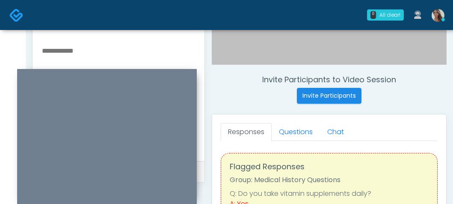
click at [240, 101] on div "Invite Participants to Video Session Invite Participants" at bounding box center [329, 89] width 235 height 29
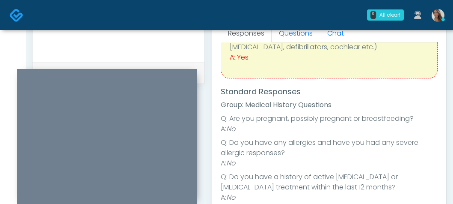
scroll to position [0, 0]
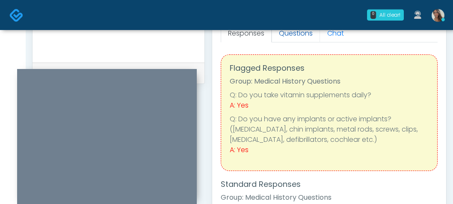
click at [303, 33] on link "Questions" at bounding box center [296, 33] width 48 height 18
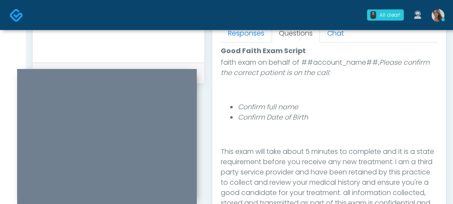
scroll to position [140, 0]
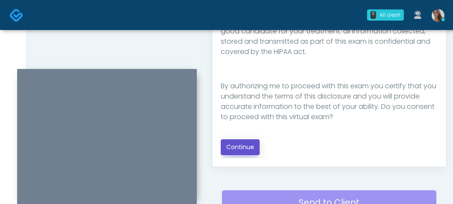
click at [244, 144] on button "Continue" at bounding box center [240, 147] width 39 height 16
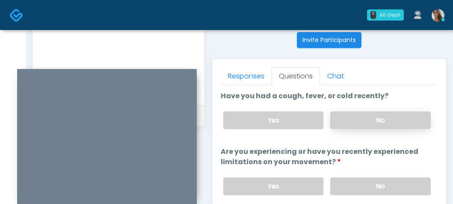
scroll to position [346, 0]
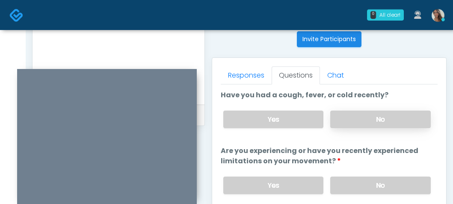
click at [372, 112] on label "No" at bounding box center [381, 119] width 101 height 18
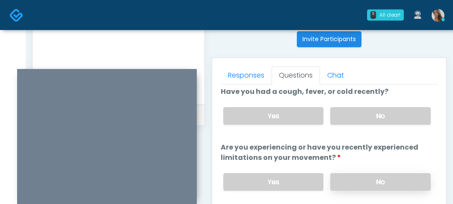
click at [370, 176] on label "No" at bounding box center [381, 182] width 101 height 18
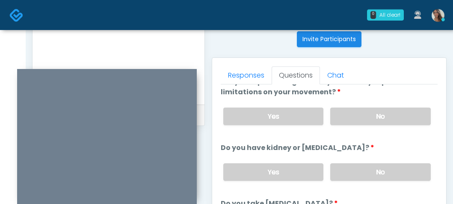
click at [369, 158] on div "Yes No" at bounding box center [327, 171] width 221 height 31
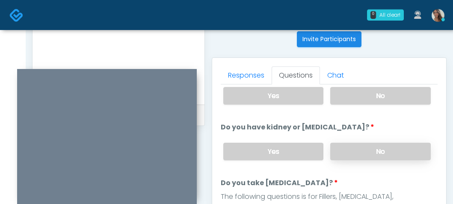
click at [367, 148] on label "No" at bounding box center [381, 152] width 101 height 18
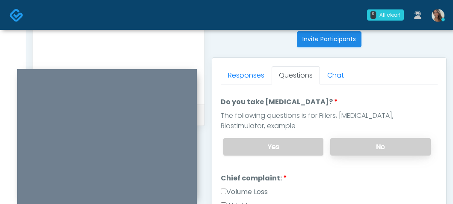
click at [368, 143] on label "No" at bounding box center [381, 147] width 101 height 18
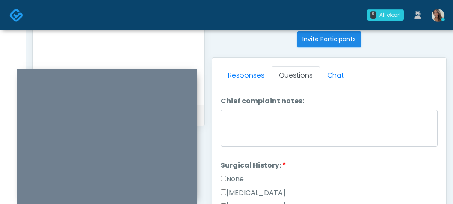
scroll to position [441, 0]
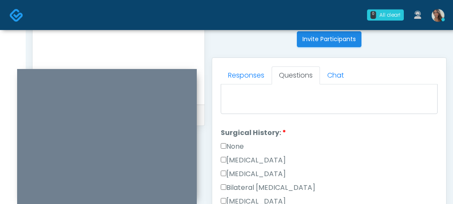
click at [276, 199] on label "[MEDICAL_DATA]" at bounding box center [253, 201] width 65 height 10
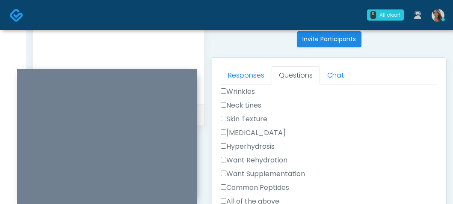
scroll to position [322, 0]
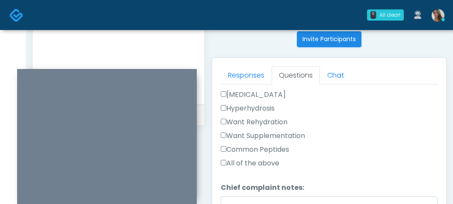
click at [282, 138] on label "Want Supplementation" at bounding box center [263, 136] width 84 height 10
click at [282, 122] on label "Want Rehydration" at bounding box center [254, 122] width 67 height 10
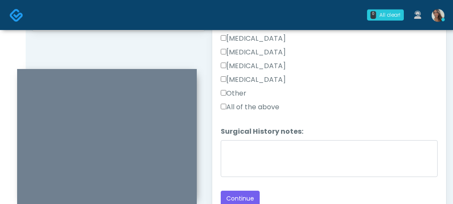
scroll to position [448, 0]
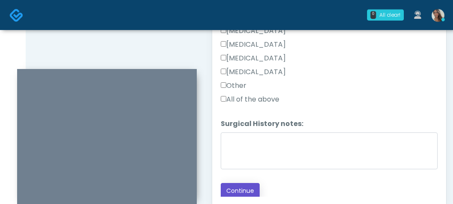
click at [252, 190] on button "Continue" at bounding box center [240, 191] width 39 height 16
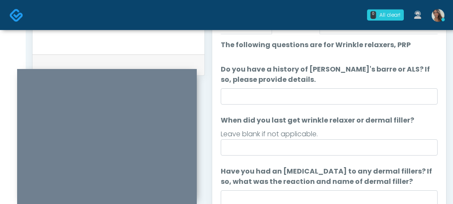
scroll to position [395, 0]
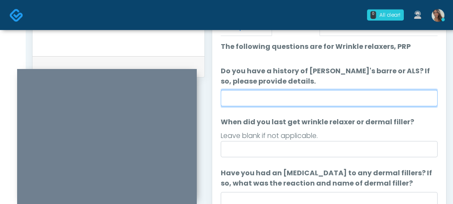
click at [326, 98] on input "Do you have a history of [PERSON_NAME]'s barre or ALS? If so, please provide de…" at bounding box center [329, 98] width 217 height 16
type input "**"
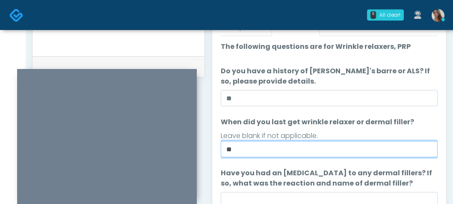
type input "*"
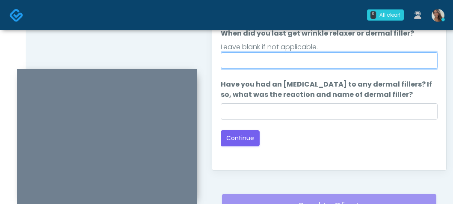
scroll to position [485, 0]
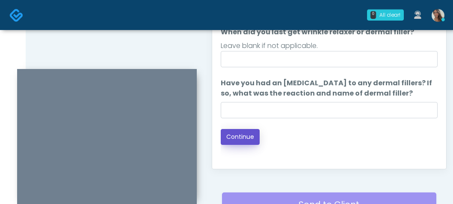
click at [250, 137] on button "Continue" at bounding box center [240, 137] width 39 height 16
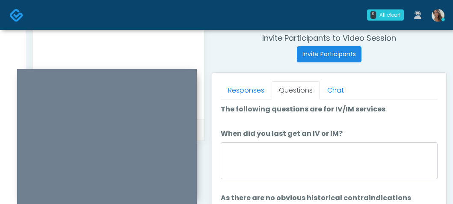
scroll to position [2, 0]
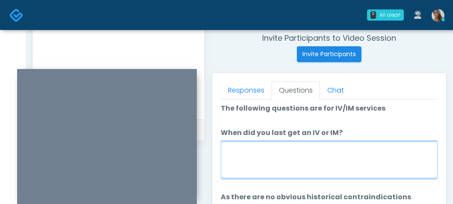
click at [352, 154] on textarea "When did you last get an IV or IM?" at bounding box center [329, 159] width 217 height 37
type textarea "*"
click at [349, 152] on textarea "When did you last get an IV or IM?" at bounding box center [329, 159] width 217 height 37
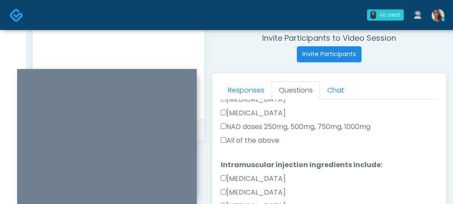
type textarea "**********"
click at [262, 142] on label "All of the above" at bounding box center [250, 140] width 59 height 10
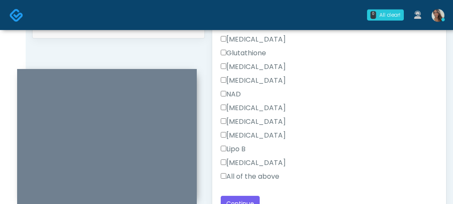
scroll to position [435, 0]
click at [258, 176] on label "All of the above" at bounding box center [250, 175] width 59 height 10
click at [369, 143] on div "Lipo B" at bounding box center [329, 150] width 217 height 14
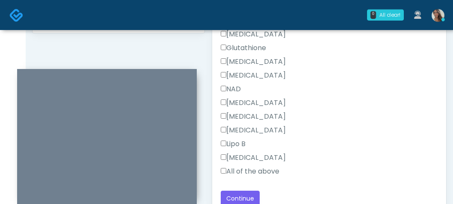
scroll to position [450, 0]
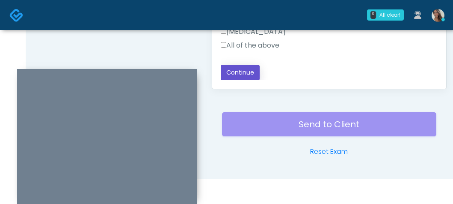
click at [245, 71] on button "Continue" at bounding box center [240, 73] width 39 height 16
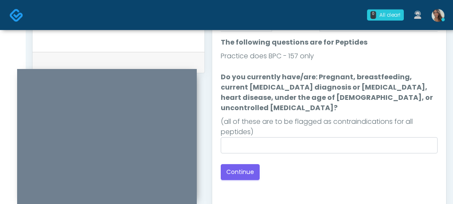
scroll to position [426, 0]
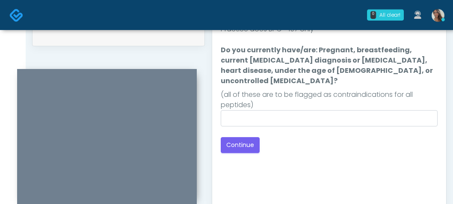
click at [325, 96] on div "(all of these are to be flagged as contraindications for all peptides)" at bounding box center [329, 99] width 217 height 21
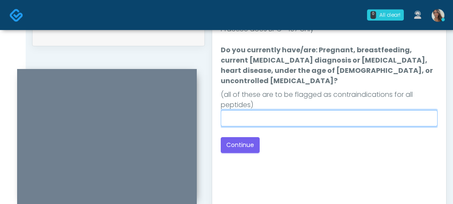
click at [324, 110] on input "Do you currently have/are: Pregnant, breastfeeding, current [MEDICAL_DATA] diag…" at bounding box center [329, 118] width 217 height 16
type input "**"
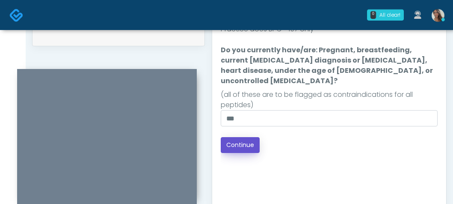
click at [253, 137] on button "Continue" at bounding box center [240, 145] width 39 height 16
click at [310, 137] on div "Back Continue" at bounding box center [329, 145] width 217 height 16
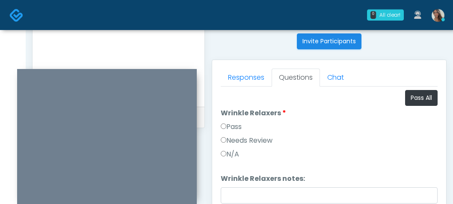
scroll to position [344, 0]
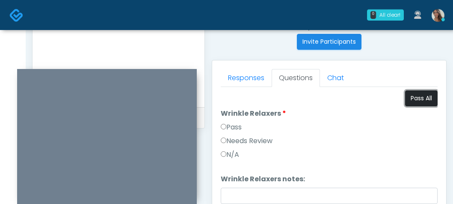
click at [421, 95] on button "Pass All" at bounding box center [421, 98] width 33 height 16
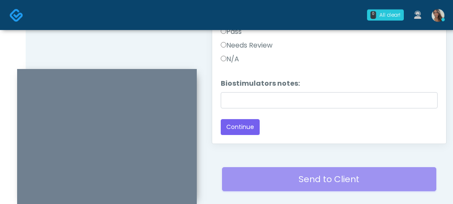
scroll to position [565, 0]
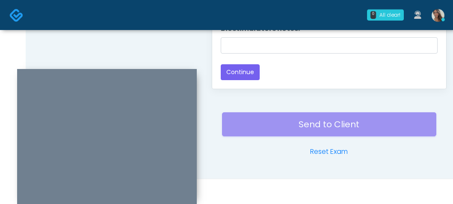
click at [251, 74] on button "Continue" at bounding box center [240, 72] width 39 height 16
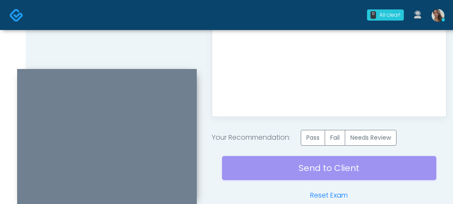
scroll to position [581, 0]
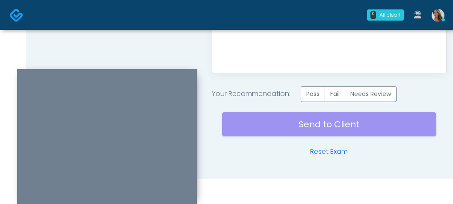
drag, startPoint x: 316, startPoint y: 96, endPoint x: 298, endPoint y: 70, distance: 32.2
click at [317, 95] on label "Pass" at bounding box center [313, 94] width 24 height 16
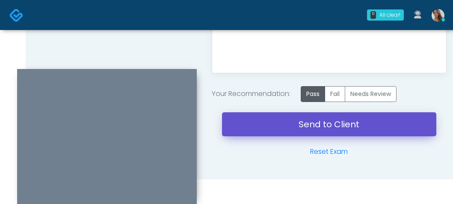
click at [332, 125] on link "Send to Client" at bounding box center [329, 124] width 215 height 24
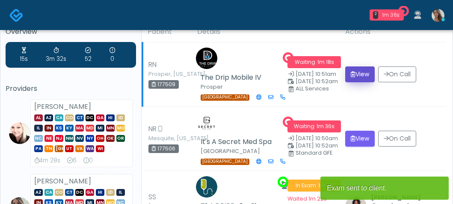
click at [367, 74] on button "View" at bounding box center [361, 74] width 30 height 16
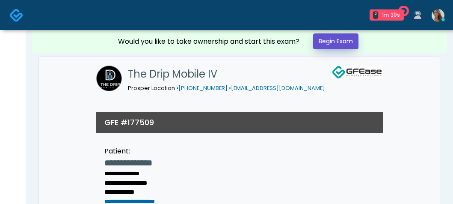
click at [352, 47] on link "Begin Exam" at bounding box center [335, 41] width 45 height 16
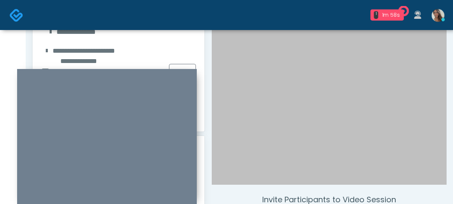
scroll to position [169, 0]
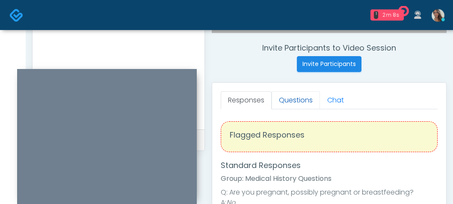
click at [301, 107] on link "Questions" at bounding box center [296, 100] width 48 height 18
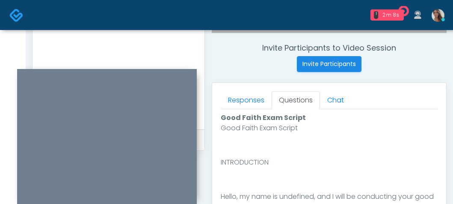
click at [278, 65] on div "Invite Participants to Video Session Invite Participants" at bounding box center [329, 57] width 235 height 29
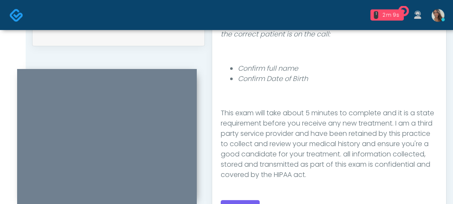
scroll to position [140, 0]
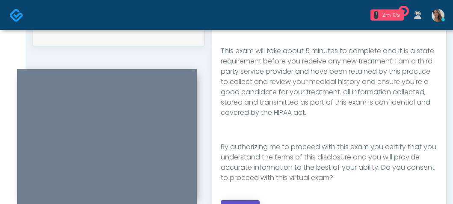
click at [255, 201] on button "Continue" at bounding box center [240, 208] width 39 height 16
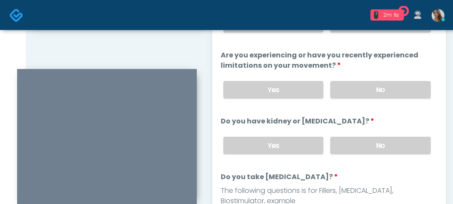
click at [373, 72] on li "Are you experiencing or have you recently experienced limitations on your movem…" at bounding box center [329, 77] width 217 height 55
click at [378, 96] on label "No" at bounding box center [381, 90] width 101 height 18
click at [379, 149] on label "No" at bounding box center [381, 146] width 101 height 18
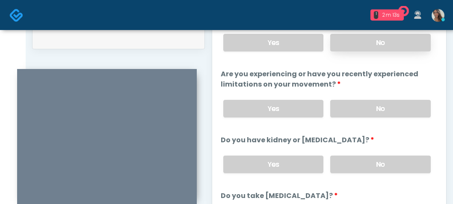
click at [372, 36] on label "No" at bounding box center [381, 43] width 101 height 18
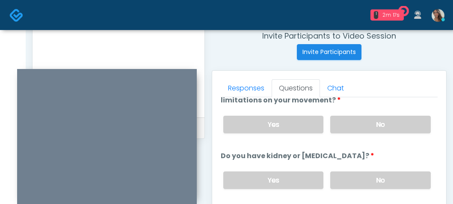
scroll to position [75, 0]
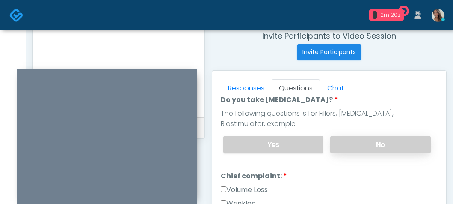
click at [358, 141] on label "No" at bounding box center [381, 145] width 101 height 18
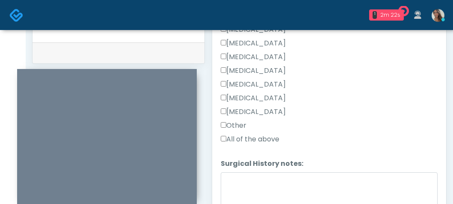
scroll to position [444, 0]
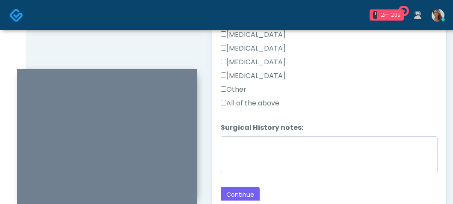
click at [241, 87] on label "Other" at bounding box center [234, 89] width 26 height 10
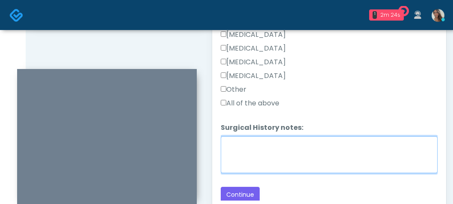
click at [275, 158] on textarea "Surgical History notes:" at bounding box center [329, 154] width 217 height 37
type textarea "*"
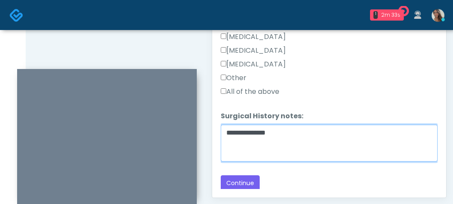
scroll to position [459, 0]
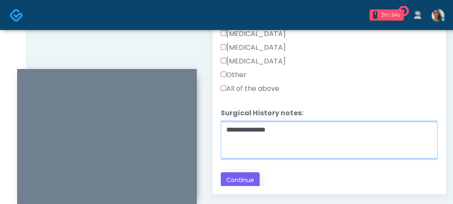
type textarea "**********"
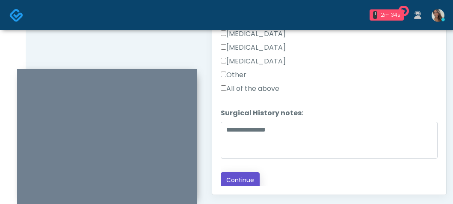
click at [253, 178] on button "Continue" at bounding box center [240, 180] width 39 height 16
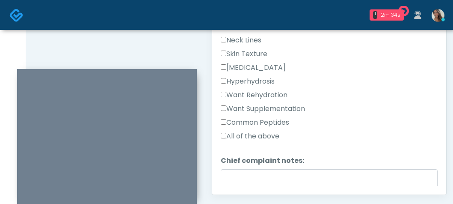
click at [342, 91] on div "Want Rehydration" at bounding box center [329, 97] width 217 height 14
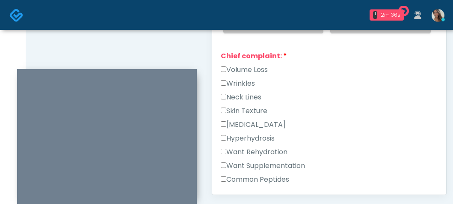
scroll to position [179, 0]
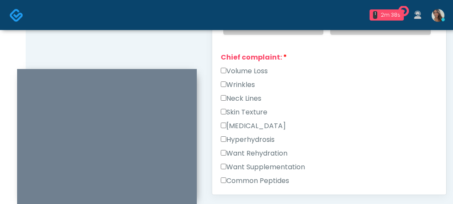
click at [355, 107] on div "Skin Texture" at bounding box center [329, 114] width 217 height 14
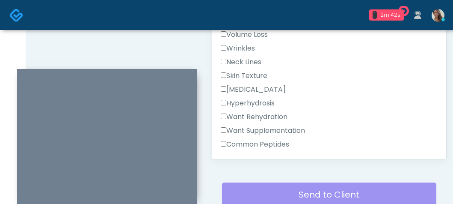
scroll to position [180, 0]
click at [276, 125] on label "Want Supplementation" at bounding box center [263, 130] width 84 height 10
click at [274, 118] on label "Want Rehydration" at bounding box center [254, 116] width 67 height 10
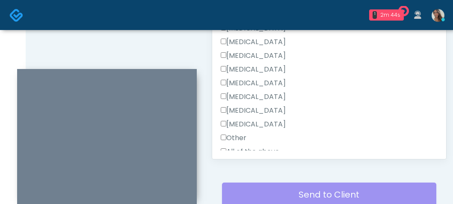
scroll to position [565, 0]
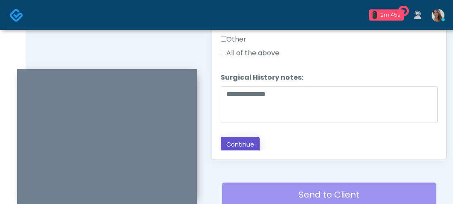
click at [253, 140] on button "Continue" at bounding box center [240, 145] width 39 height 16
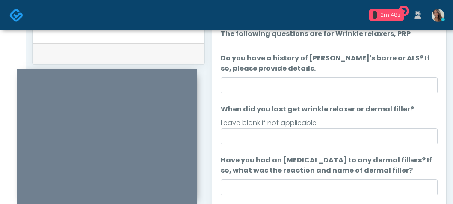
scroll to position [492, 0]
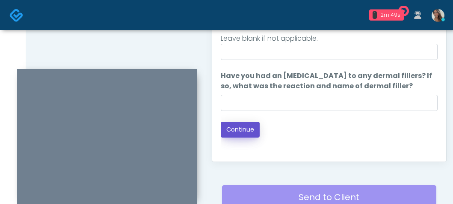
click at [243, 129] on button "Continue" at bounding box center [240, 130] width 39 height 16
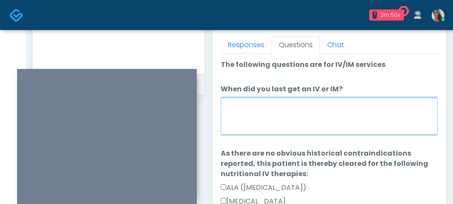
click at [355, 109] on textarea "When did you last get an IV or IM?" at bounding box center [329, 116] width 217 height 37
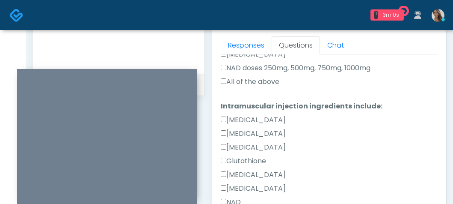
type textarea "**********"
click at [259, 82] on label "All of the above" at bounding box center [250, 82] width 59 height 10
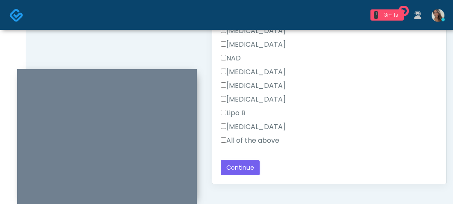
scroll to position [471, 0]
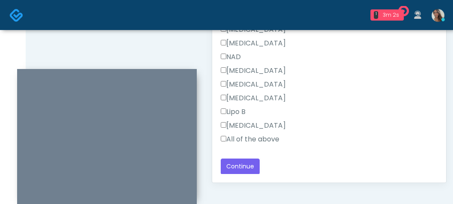
click at [255, 135] on label "All of the above" at bounding box center [250, 139] width 59 height 10
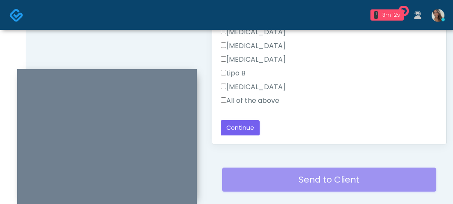
scroll to position [511, 0]
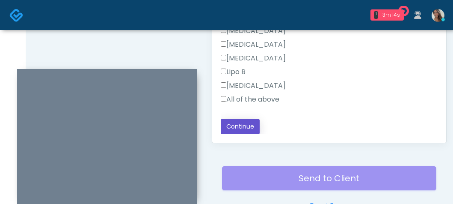
click at [258, 125] on button "Continue" at bounding box center [240, 127] width 39 height 16
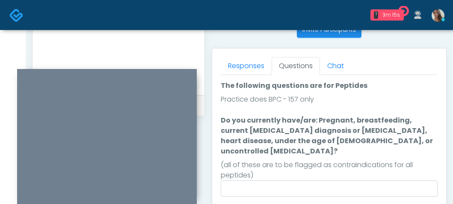
scroll to position [352, 0]
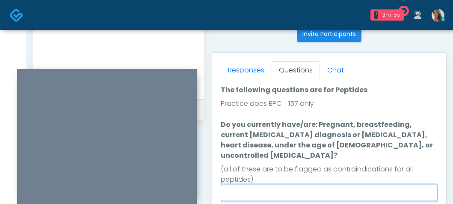
click at [326, 185] on input "Do you currently have/are: Pregnant, breastfeeding, current cancer diagnosis or…" at bounding box center [329, 193] width 217 height 16
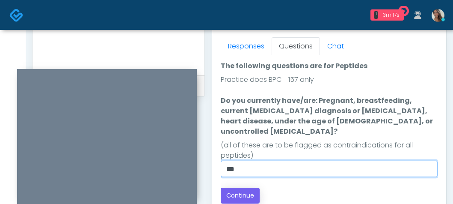
type input "**"
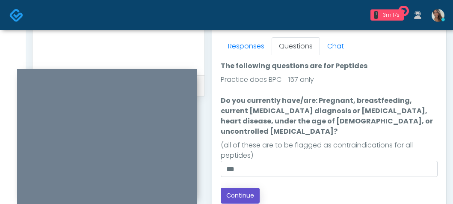
click at [252, 188] on button "Continue" at bounding box center [240, 196] width 39 height 16
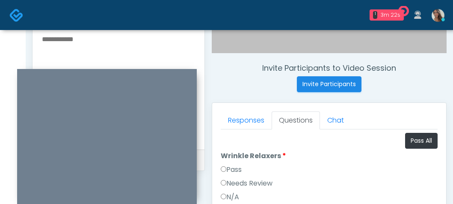
scroll to position [301, 0]
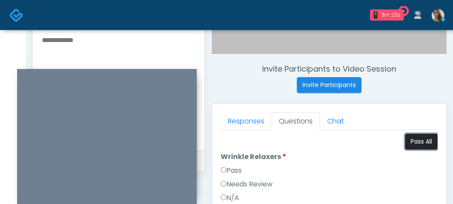
click at [421, 144] on button "Pass All" at bounding box center [421, 142] width 33 height 16
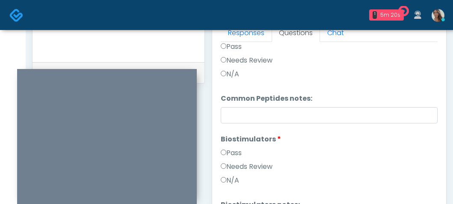
scroll to position [565, 0]
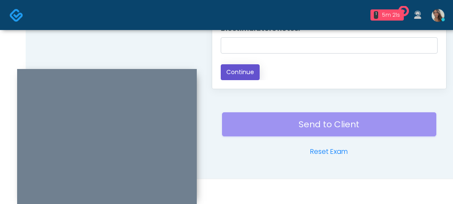
click at [237, 76] on button "Continue" at bounding box center [240, 72] width 39 height 16
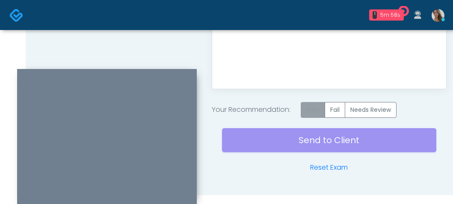
drag, startPoint x: 323, startPoint y: 111, endPoint x: 320, endPoint y: 117, distance: 6.7
click at [323, 111] on label "Pass" at bounding box center [313, 110] width 24 height 16
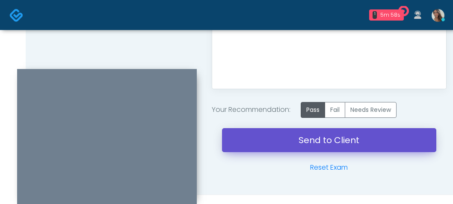
click at [312, 141] on link "Send to Client" at bounding box center [329, 140] width 215 height 24
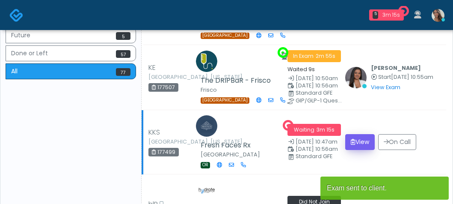
scroll to position [391, 0]
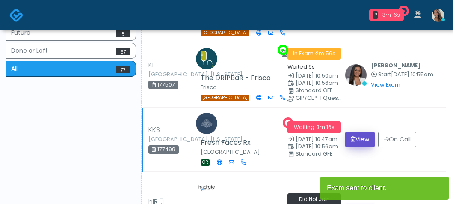
click at [364, 131] on button "View" at bounding box center [361, 139] width 30 height 16
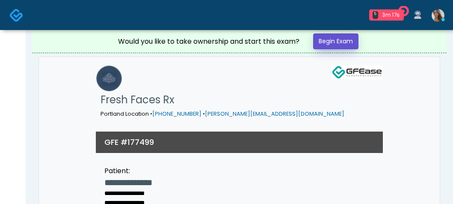
click at [333, 39] on link "Begin Exam" at bounding box center [335, 41] width 45 height 16
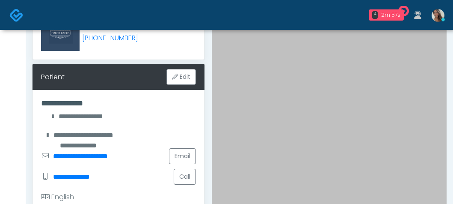
scroll to position [89, 0]
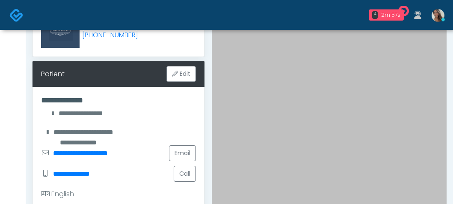
click at [157, 112] on div "**********" at bounding box center [118, 113] width 155 height 10
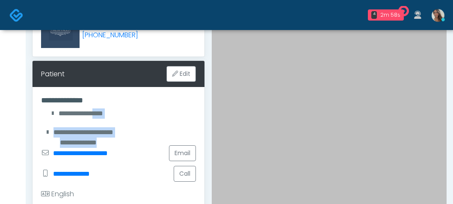
drag, startPoint x: 127, startPoint y: 133, endPoint x: 95, endPoint y: 109, distance: 40.1
click at [94, 110] on div "**********" at bounding box center [119, 150] width 172 height 126
click at [113, 110] on div "**********" at bounding box center [118, 113] width 155 height 10
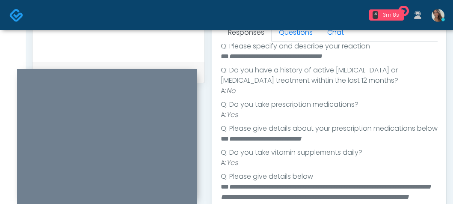
scroll to position [237, 0]
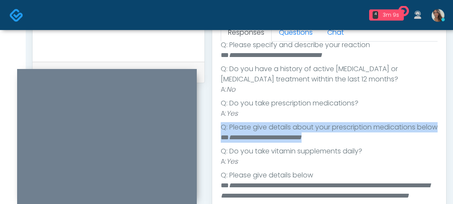
drag, startPoint x: 321, startPoint y: 130, endPoint x: 305, endPoint y: 114, distance: 22.4
click at [305, 116] on ul "**********" at bounding box center [329, 177] width 217 height 391
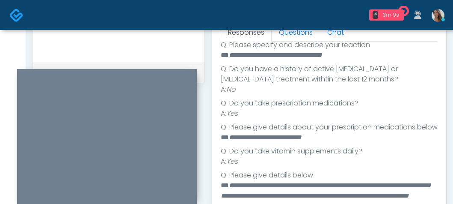
click at [318, 125] on li "Q: Please give details about your prescription medications below" at bounding box center [329, 127] width 217 height 10
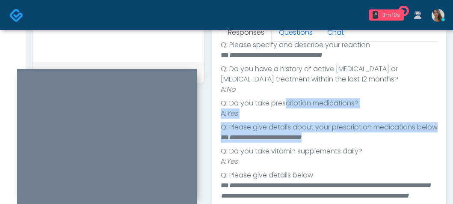
drag, startPoint x: 346, startPoint y: 147, endPoint x: 296, endPoint y: 124, distance: 54.8
click at [287, 107] on ul "**********" at bounding box center [329, 177] width 217 height 391
click at [302, 140] on em "**********" at bounding box center [265, 137] width 73 height 6
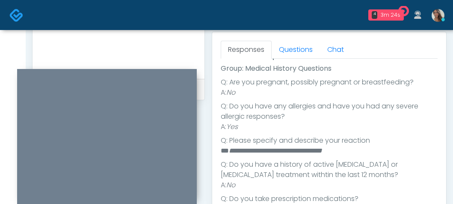
scroll to position [156, 0]
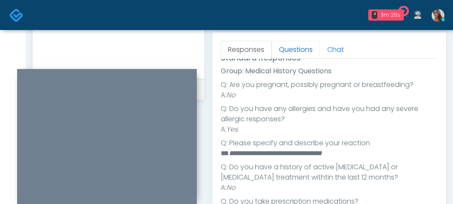
click at [302, 46] on link "Questions" at bounding box center [296, 50] width 48 height 18
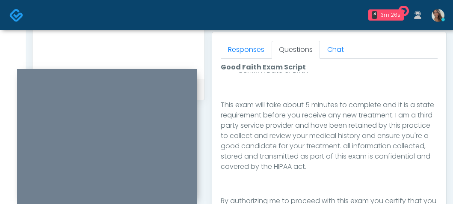
scroll to position [565, 0]
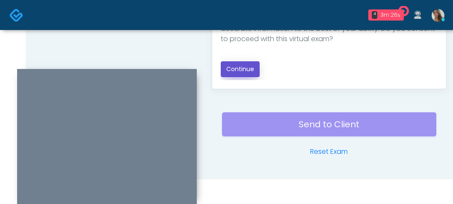
click at [236, 67] on button "Continue" at bounding box center [240, 69] width 39 height 16
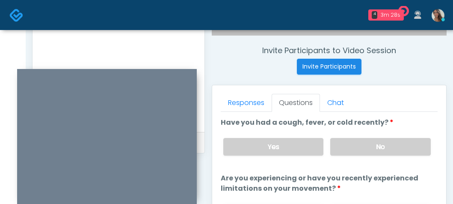
scroll to position [316, 0]
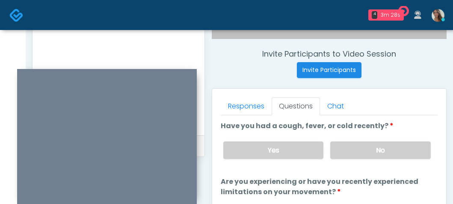
click at [349, 140] on div "Yes No" at bounding box center [327, 149] width 221 height 31
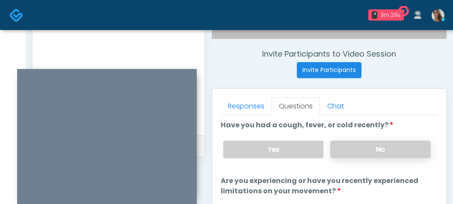
scroll to position [2, 0]
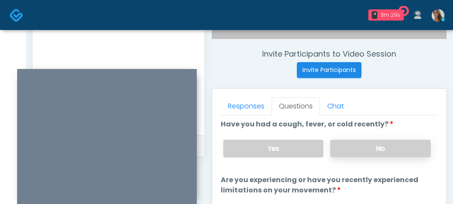
click at [381, 146] on label "No" at bounding box center [381, 149] width 101 height 18
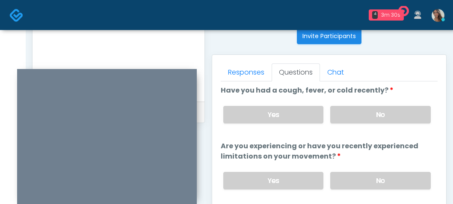
scroll to position [355, 0]
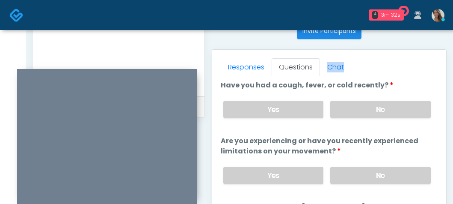
click at [348, 62] on ul "Responses Questions Chat" at bounding box center [329, 67] width 217 height 18
click at [388, 65] on ul "Responses Questions Chat" at bounding box center [329, 67] width 217 height 18
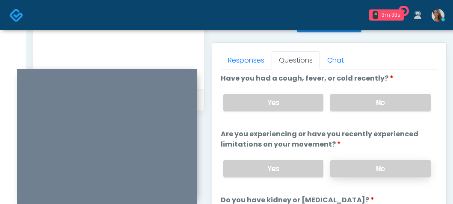
scroll to position [379, 0]
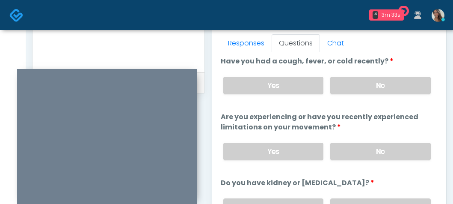
drag, startPoint x: 364, startPoint y: 148, endPoint x: 363, endPoint y: 141, distance: 6.9
click at [364, 148] on label "No" at bounding box center [381, 152] width 101 height 18
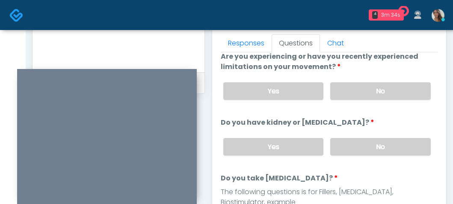
scroll to position [62, 0]
click at [367, 148] on label "No" at bounding box center [381, 147] width 101 height 18
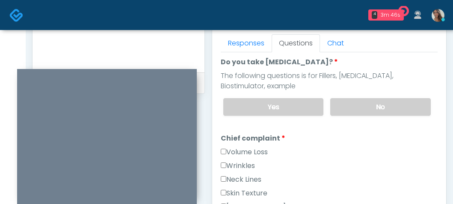
scroll to position [182, 0]
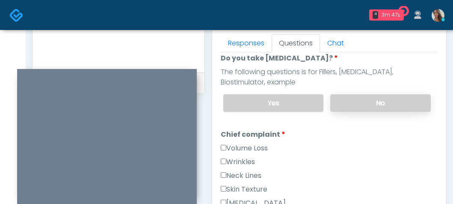
click at [348, 94] on label "No" at bounding box center [381, 103] width 101 height 18
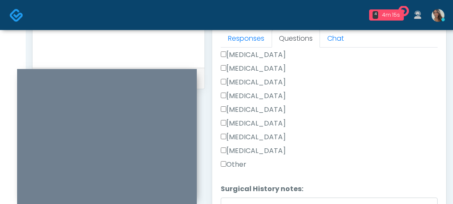
scroll to position [394, 0]
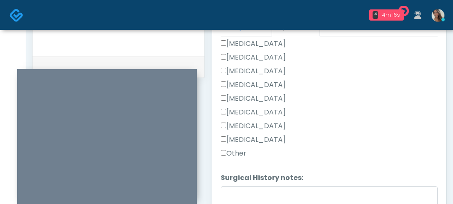
click at [245, 153] on label "Other" at bounding box center [234, 153] width 26 height 10
click at [250, 194] on textarea "Surgical History notes:" at bounding box center [329, 204] width 217 height 37
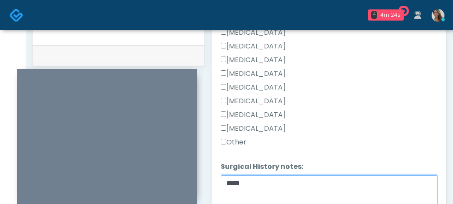
scroll to position [408, 0]
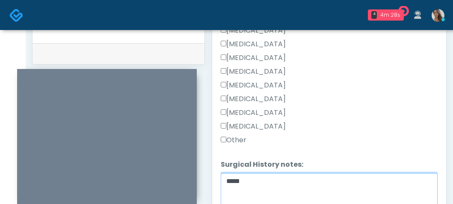
click at [316, 183] on textarea "****" at bounding box center [329, 191] width 217 height 37
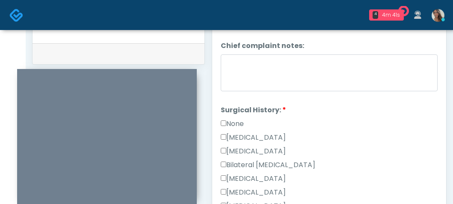
scroll to position [293, 0]
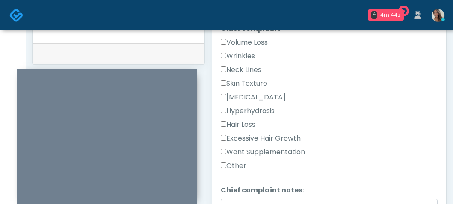
type textarea "**********"
click at [248, 84] on label "Skin Texture" at bounding box center [244, 83] width 47 height 10
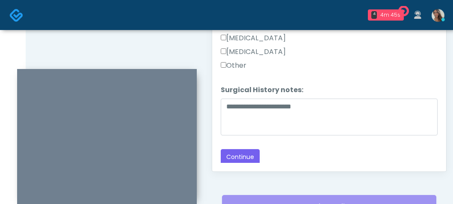
scroll to position [517, 0]
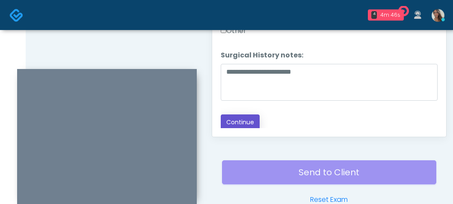
click at [246, 117] on button "Continue" at bounding box center [240, 122] width 39 height 16
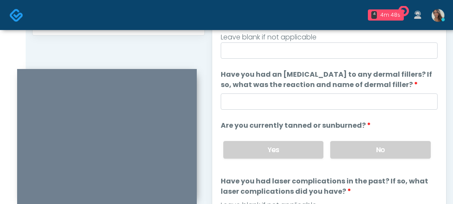
scroll to position [0, 0]
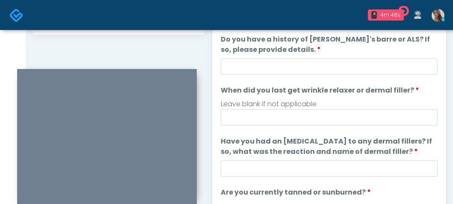
drag, startPoint x: 307, startPoint y: 55, endPoint x: 306, endPoint y: 61, distance: 6.6
click at [307, 56] on li "Do you have a history of Guillain's barre or ALS? If so, please provide details…" at bounding box center [329, 54] width 217 height 40
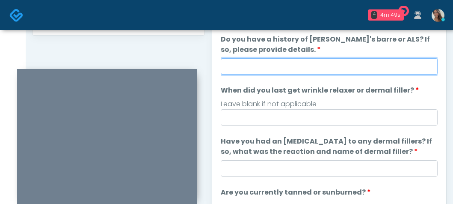
click at [305, 65] on input "Do you have a history of Guillain's barre or ALS? If so, please provide details." at bounding box center [329, 66] width 217 height 16
type input "**"
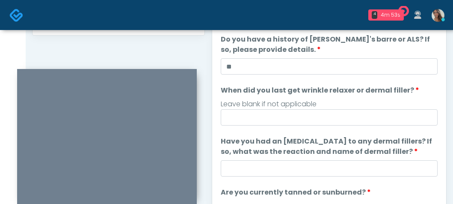
click at [285, 133] on ol "The following questions are for Filler, Wrinkle relaxers, Microneedling RF, PRP…" at bounding box center [329, 147] width 217 height 294
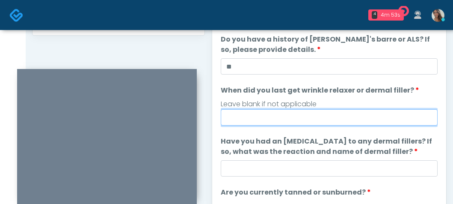
click at [288, 123] on input "When did you last get wrinkle relaxer or dermal filler?" at bounding box center [329, 117] width 217 height 16
type input "*"
type input "**********"
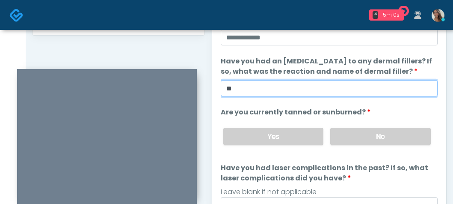
scroll to position [111, 0]
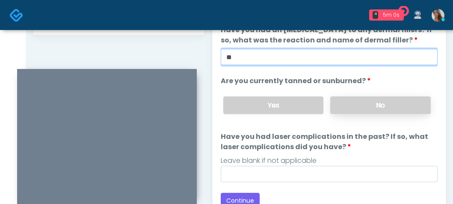
type input "**"
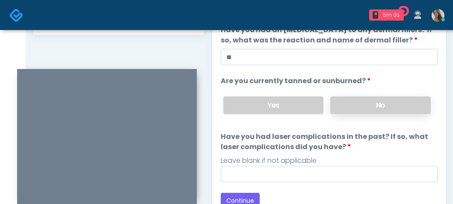
click at [370, 103] on label "No" at bounding box center [381, 105] width 101 height 18
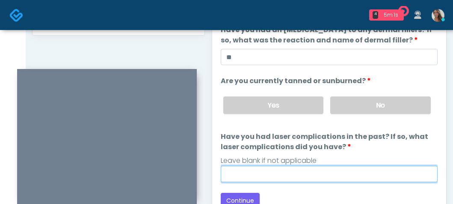
click at [302, 174] on input "Have you had laser complications in the past? If so, what laser complications d…" at bounding box center [329, 174] width 217 height 16
type input "**"
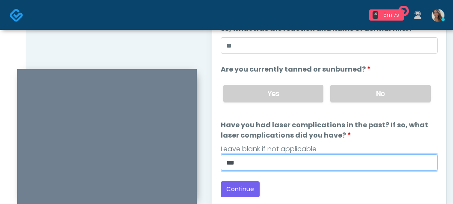
scroll to position [449, 0]
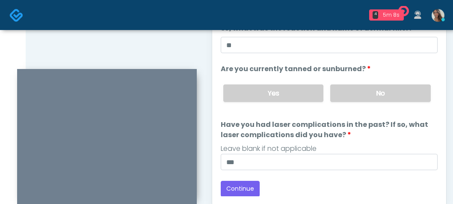
click at [323, 189] on div "Back Continue" at bounding box center [329, 189] width 217 height 16
click at [249, 188] on button "Continue" at bounding box center [240, 189] width 39 height 16
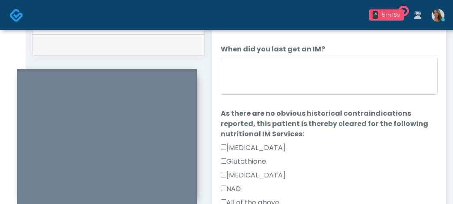
scroll to position [392, 0]
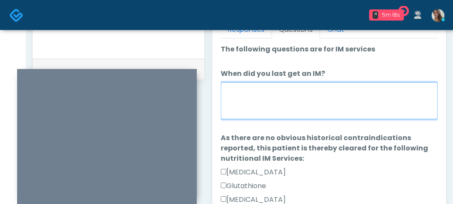
click at [296, 97] on textarea "When did you last get an IM?" at bounding box center [329, 100] width 217 height 37
click at [364, 97] on textarea "When did you last get an IM?" at bounding box center [329, 100] width 217 height 37
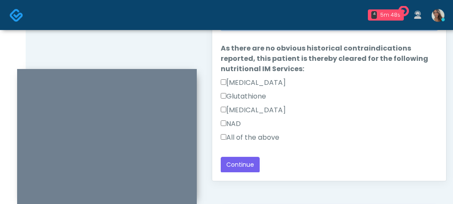
scroll to position [473, 0]
type textarea "**********"
click at [271, 137] on label "All of the above" at bounding box center [250, 137] width 59 height 10
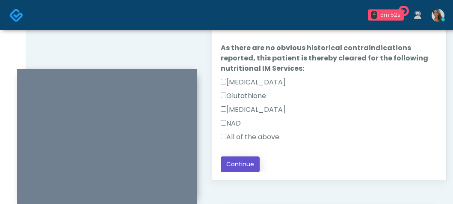
click at [246, 162] on button "Continue" at bounding box center [240, 164] width 39 height 16
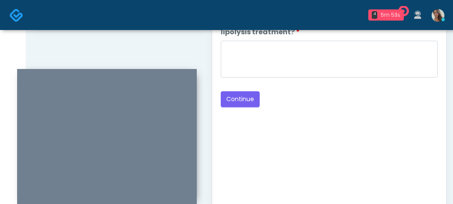
scroll to position [413, 0]
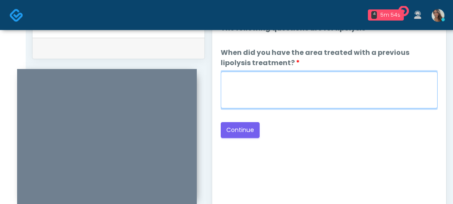
click at [374, 87] on textarea "When did you have the area treated with a previous lipolysis treatment?" at bounding box center [329, 90] width 217 height 37
type textarea "**********"
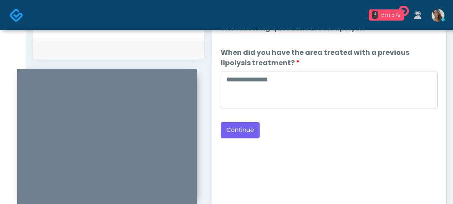
click at [376, 136] on div "Back Continue" at bounding box center [329, 130] width 217 height 16
click at [247, 134] on button "Continue" at bounding box center [240, 130] width 39 height 16
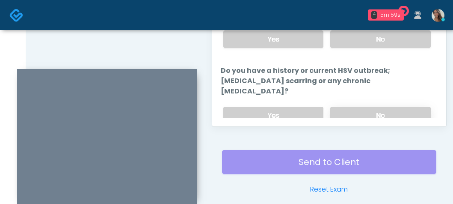
click at [382, 107] on label "No" at bounding box center [381, 116] width 101 height 18
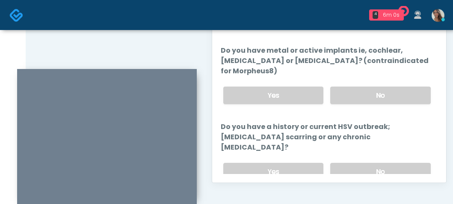
scroll to position [469, 0]
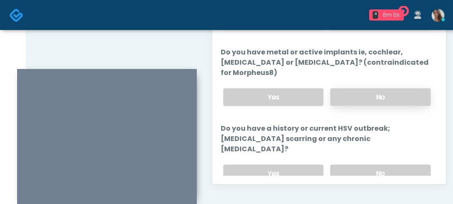
click at [388, 101] on label "No" at bounding box center [381, 97] width 101 height 18
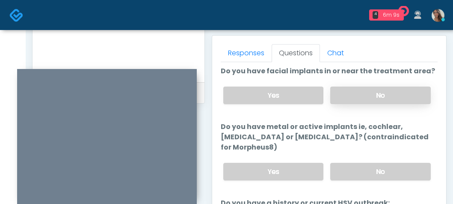
scroll to position [0, 0]
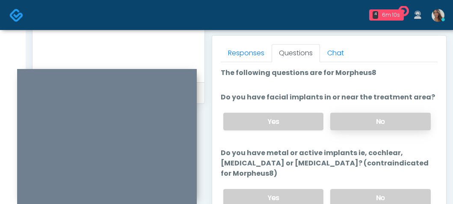
click at [384, 124] on label "No" at bounding box center [381, 122] width 101 height 18
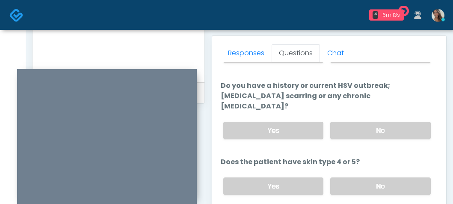
scroll to position [149, 0]
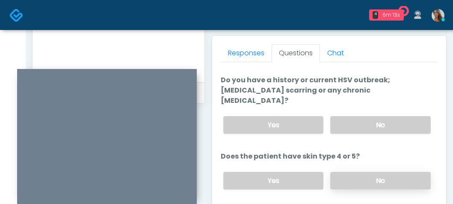
click at [371, 172] on label "No" at bounding box center [381, 181] width 101 height 18
click at [255, 172] on label "Yes" at bounding box center [274, 181] width 101 height 18
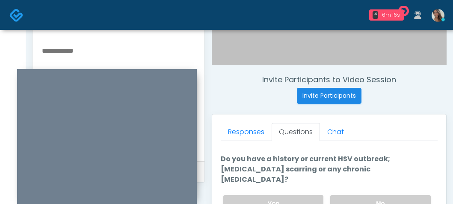
scroll to position [292, 0]
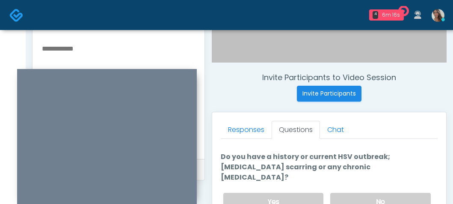
click at [125, 54] on textarea at bounding box center [118, 95] width 155 height 104
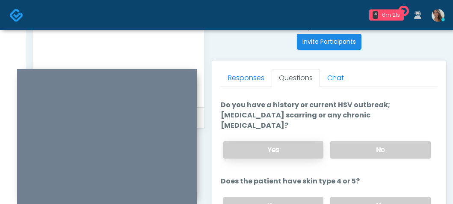
scroll to position [349, 0]
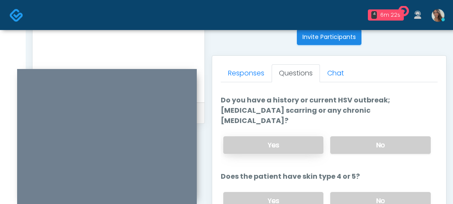
drag, startPoint x: 290, startPoint y: 130, endPoint x: 305, endPoint y: 133, distance: 15.3
click at [290, 136] on label "Yes" at bounding box center [274, 145] width 101 height 18
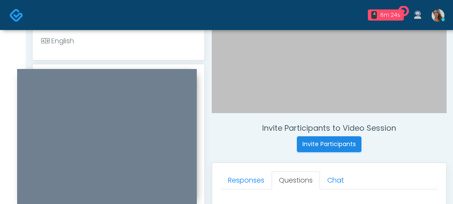
scroll to position [278, 0]
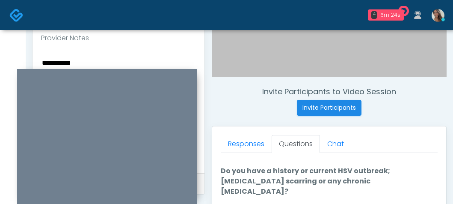
click at [110, 61] on textarea "**********" at bounding box center [118, 109] width 155 height 104
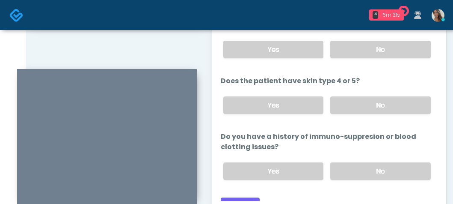
scroll to position [450, 0]
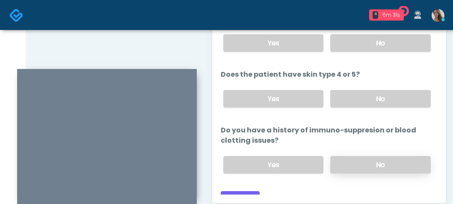
type textarea "**********"
click at [359, 157] on label "No" at bounding box center [381, 165] width 101 height 18
click at [355, 156] on label "No" at bounding box center [381, 165] width 101 height 18
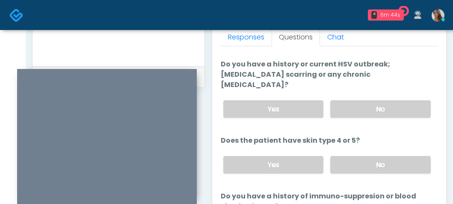
scroll to position [456, 0]
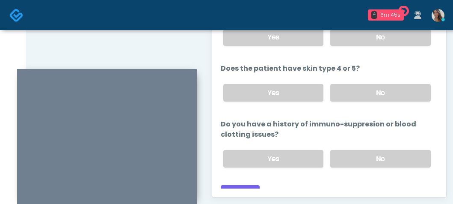
click at [347, 185] on div "Back Continue" at bounding box center [329, 193] width 217 height 16
click at [251, 185] on button "Continue" at bounding box center [240, 193] width 39 height 16
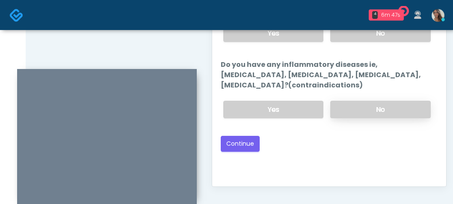
scroll to position [453, 0]
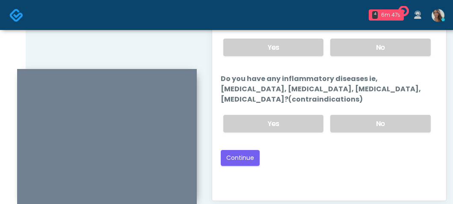
click at [361, 113] on div "Yes No" at bounding box center [327, 123] width 221 height 31
click at [371, 130] on label "No" at bounding box center [381, 124] width 101 height 18
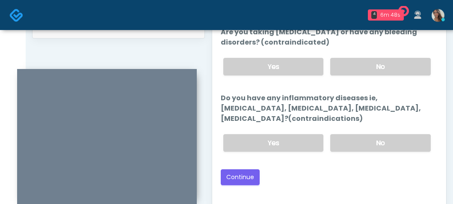
scroll to position [432, 0]
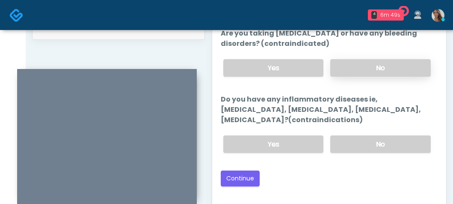
drag, startPoint x: 355, startPoint y: 105, endPoint x: 364, endPoint y: 72, distance: 33.7
click at [355, 105] on label "Do you have any inflammatory diseases ie, psoriasis, rheumatoid arthritis, rosa…" at bounding box center [329, 109] width 217 height 31
click at [365, 76] on label "No" at bounding box center [381, 68] width 101 height 18
click at [292, 183] on div "Back Continue" at bounding box center [329, 178] width 217 height 16
click at [238, 186] on div "Good Faith Exam Script Good Faith Exam Script INTRODUCTION Hello, my name is un…" at bounding box center [329, 105] width 217 height 214
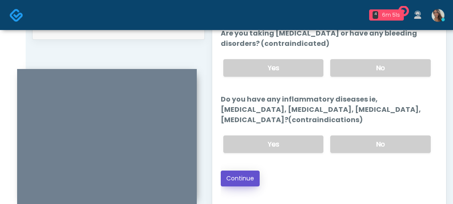
drag, startPoint x: 246, startPoint y: 174, endPoint x: 316, endPoint y: 174, distance: 69.8
click at [246, 174] on button "Continue" at bounding box center [240, 178] width 39 height 16
click at [347, 170] on div "Back Continue" at bounding box center [329, 178] width 217 height 16
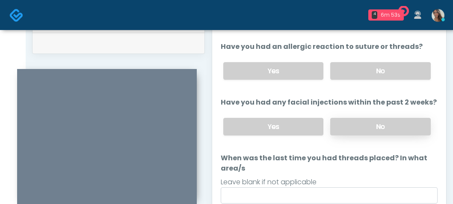
scroll to position [2, 0]
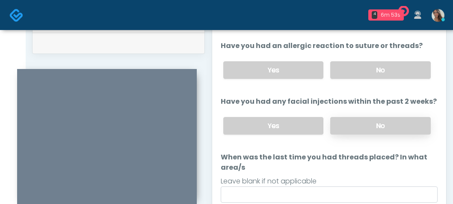
click at [362, 125] on label "No" at bounding box center [381, 126] width 101 height 18
click at [358, 62] on label "No" at bounding box center [381, 70] width 101 height 18
drag, startPoint x: 355, startPoint y: 68, endPoint x: 352, endPoint y: 74, distance: 6.7
click at [355, 67] on label "No" at bounding box center [381, 70] width 101 height 18
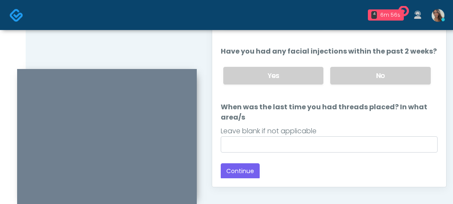
scroll to position [489, 0]
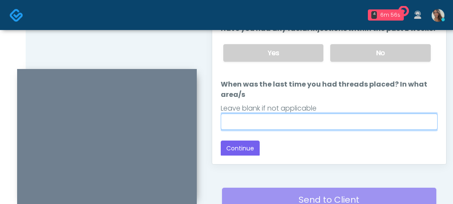
click at [292, 120] on input "When was the last time you had threads placed? In what area/s" at bounding box center [329, 121] width 217 height 16
paste input "**********"
type input "**********"
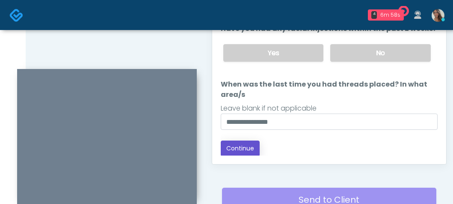
click at [250, 147] on button "Continue" at bounding box center [240, 148] width 39 height 16
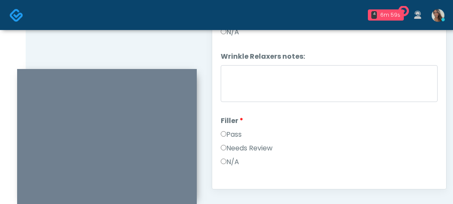
scroll to position [0, 0]
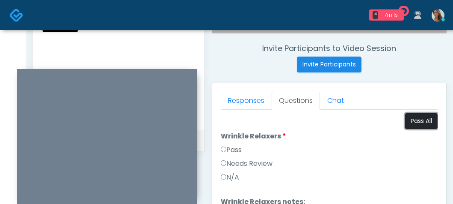
click at [419, 123] on button "Pass All" at bounding box center [421, 121] width 33 height 16
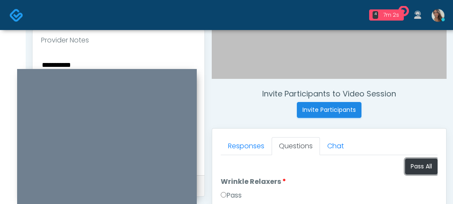
scroll to position [286, 0]
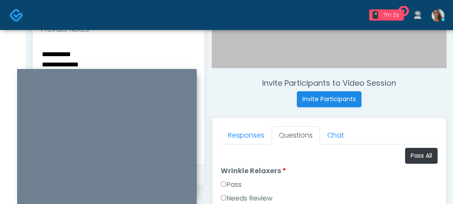
click at [75, 63] on textarea "**********" at bounding box center [118, 100] width 155 height 104
click at [72, 55] on textarea "**********" at bounding box center [118, 100] width 155 height 104
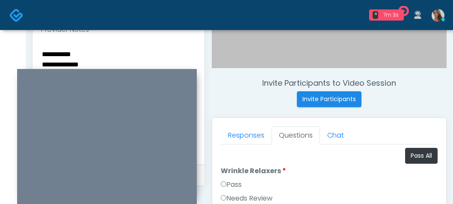
click at [72, 55] on textarea "**********" at bounding box center [118, 100] width 155 height 104
click at [412, 158] on button "Pass All" at bounding box center [421, 156] width 33 height 16
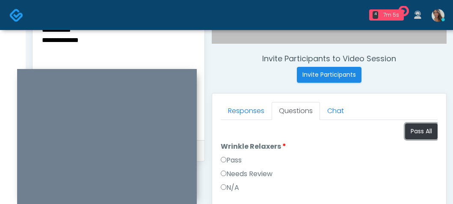
scroll to position [312, 0]
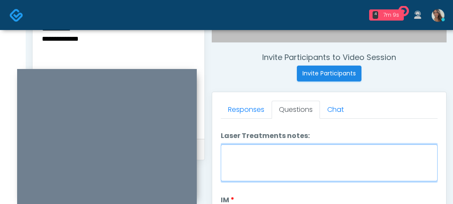
click at [250, 169] on textarea "Laser Treatments notes:" at bounding box center [329, 162] width 217 height 37
paste textarea "**********"
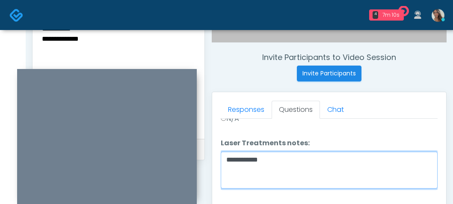
scroll to position [454, 0]
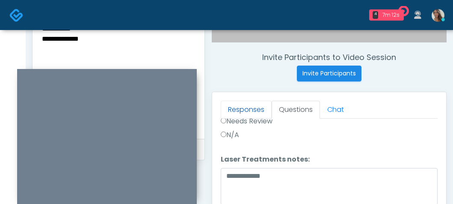
drag, startPoint x: 273, startPoint y: 121, endPoint x: 247, endPoint y: 115, distance: 26.7
click at [273, 121] on label "Needs Review" at bounding box center [247, 121] width 52 height 10
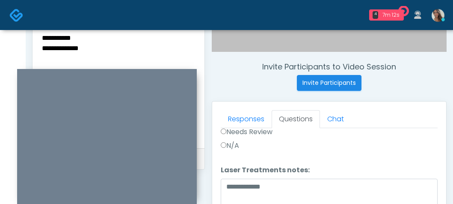
scroll to position [299, 0]
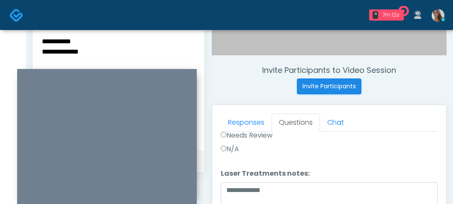
click at [87, 55] on textarea "**********" at bounding box center [118, 88] width 155 height 104
click at [86, 55] on textarea "**********" at bounding box center [118, 88] width 155 height 104
click at [298, 189] on textarea "**********" at bounding box center [329, 200] width 217 height 37
paste textarea "**********"
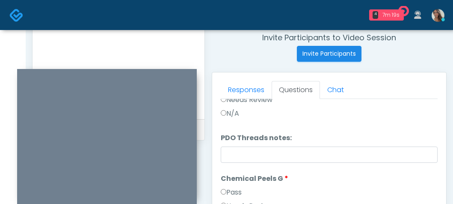
scroll to position [0, 0]
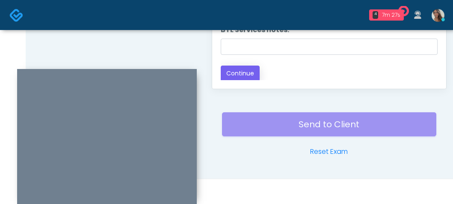
type textarea "**********"
drag, startPoint x: 243, startPoint y: 72, endPoint x: 208, endPoint y: 62, distance: 36.6
click at [243, 74] on button "Continue" at bounding box center [240, 74] width 39 height 16
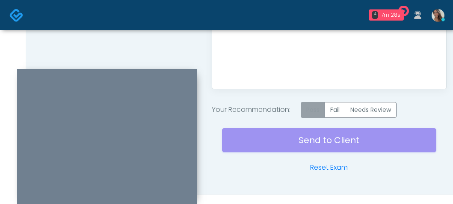
click at [325, 109] on label "Pass" at bounding box center [313, 110] width 24 height 16
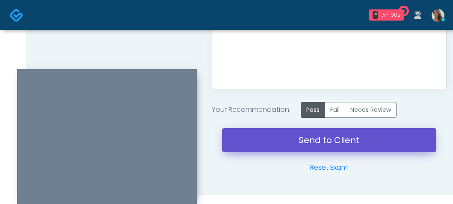
click at [287, 140] on link "Send to Client" at bounding box center [329, 140] width 215 height 24
click at [274, 135] on link "Send to Client" at bounding box center [329, 140] width 215 height 24
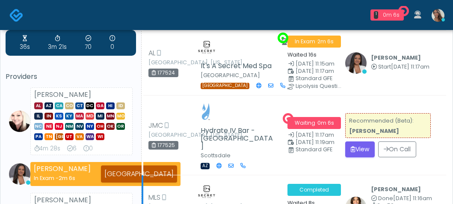
scroll to position [103, 0]
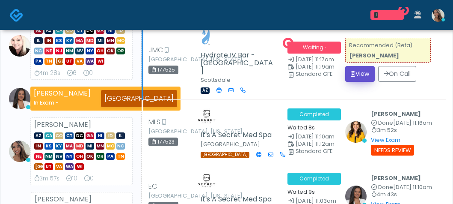
click at [360, 68] on button "View" at bounding box center [361, 74] width 30 height 16
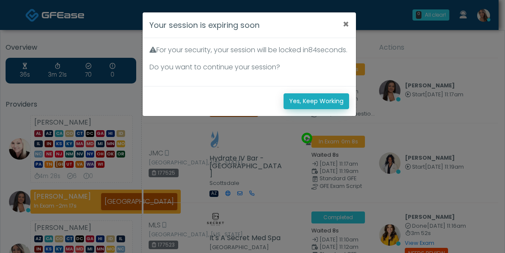
click at [303, 109] on button "Yes, Keep Working" at bounding box center [316, 101] width 66 height 16
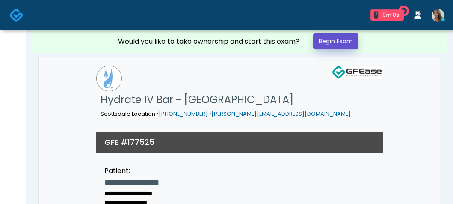
click at [331, 40] on link "Begin Exam" at bounding box center [335, 41] width 45 height 16
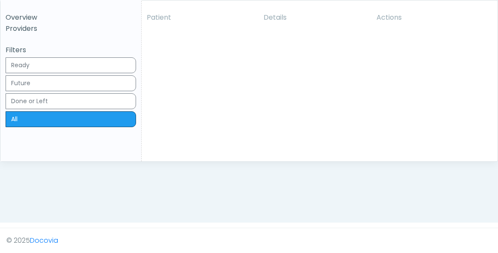
scroll to position [147, 0]
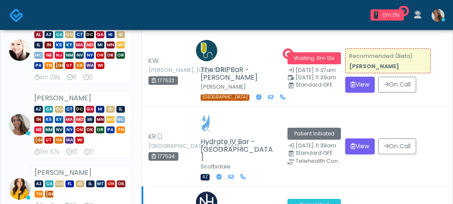
scroll to position [159, 0]
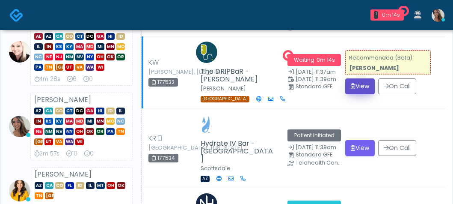
click at [367, 82] on button "View" at bounding box center [361, 86] width 30 height 16
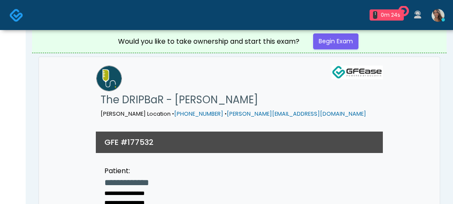
click at [14, 15] on img at bounding box center [16, 15] width 14 height 14
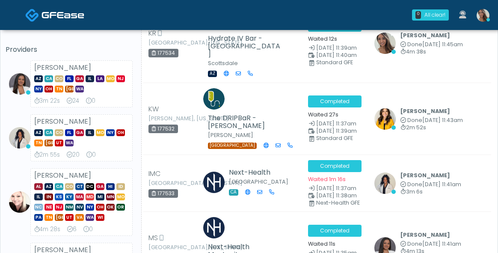
scroll to position [213, 0]
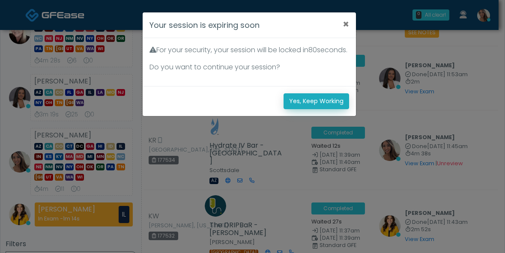
click at [306, 109] on button "Yes, Keep Working" at bounding box center [316, 101] width 66 height 16
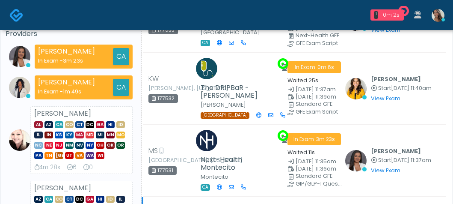
scroll to position [143, 0]
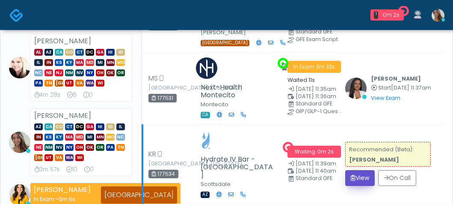
click at [368, 173] on button "View" at bounding box center [361, 178] width 30 height 16
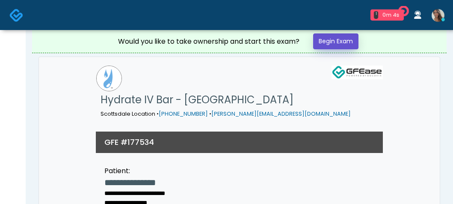
click at [340, 37] on link "Begin Exam" at bounding box center [335, 41] width 45 height 16
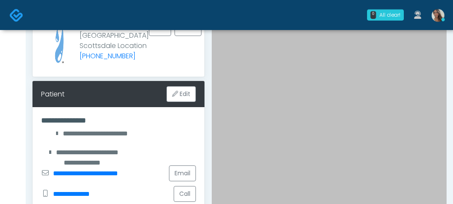
scroll to position [83, 0]
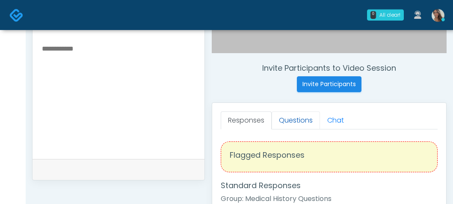
click at [298, 120] on link "Questions" at bounding box center [296, 120] width 48 height 18
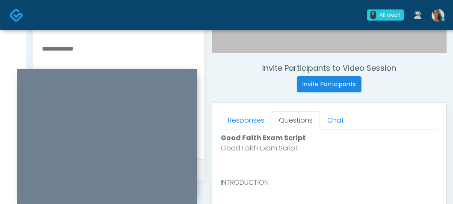
click at [202, 90] on div at bounding box center [119, 96] width 172 height 125
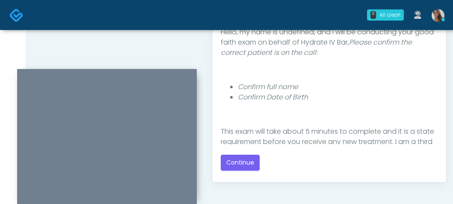
scroll to position [84, 0]
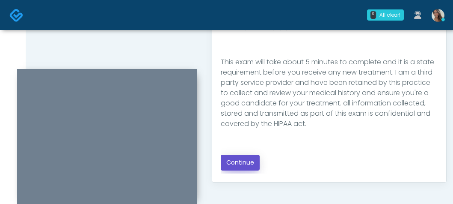
click at [244, 157] on button "Continue" at bounding box center [240, 163] width 39 height 16
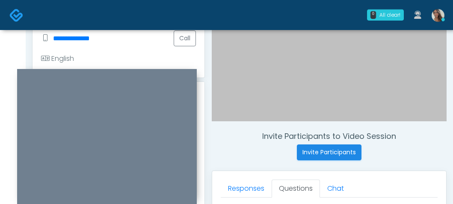
scroll to position [412, 0]
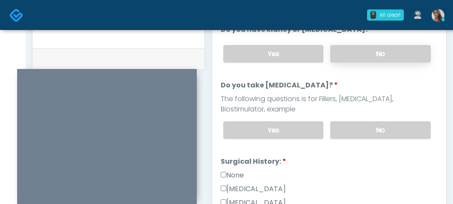
drag, startPoint x: 379, startPoint y: 65, endPoint x: 382, endPoint y: 56, distance: 9.6
click at [379, 64] on div "Yes No" at bounding box center [327, 53] width 221 height 31
click at [382, 54] on label "No" at bounding box center [381, 54] width 101 height 18
click at [381, 128] on label "No" at bounding box center [381, 130] width 101 height 18
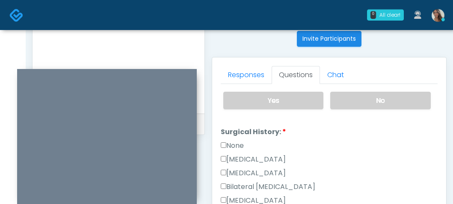
scroll to position [136, 0]
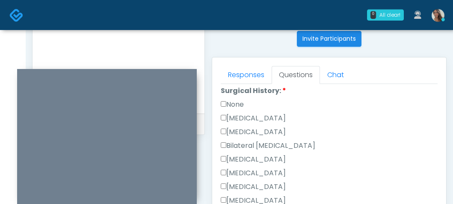
click at [231, 98] on li "Surgical History: Surgical History: None Cesarean Section Hysterectomy Bilatera…" at bounding box center [329, 182] width 217 height 192
click at [233, 102] on label "None" at bounding box center [232, 104] width 23 height 10
click at [224, 98] on li "Surgical History: Surgical History: None Cesarean Section Hysterectomy Bilatera…" at bounding box center [329, 182] width 217 height 192
click at [227, 101] on label "None" at bounding box center [232, 104] width 23 height 10
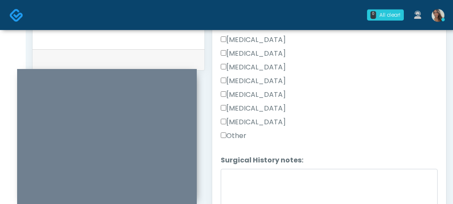
scroll to position [458, 0]
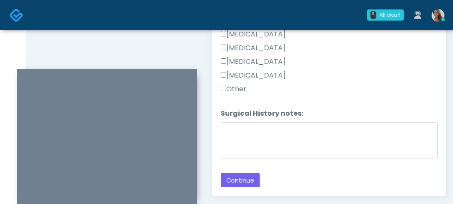
click at [236, 88] on label "Other" at bounding box center [234, 89] width 26 height 10
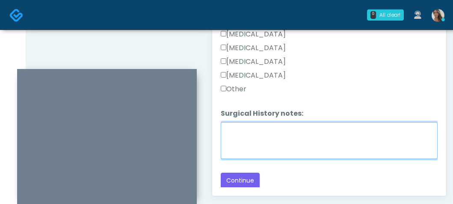
click at [245, 125] on textarea "Surgical History notes:" at bounding box center [329, 140] width 217 height 37
type textarea "********"
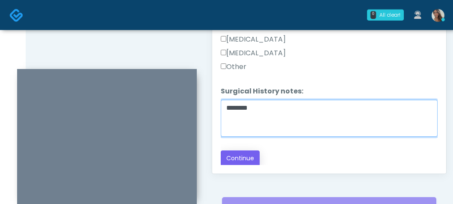
scroll to position [482, 0]
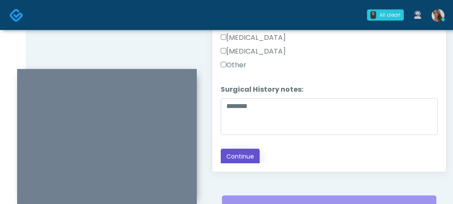
drag, startPoint x: 233, startPoint y: 161, endPoint x: 231, endPoint y: 146, distance: 15.1
click at [233, 161] on button "Continue" at bounding box center [240, 157] width 39 height 16
click at [214, 54] on div "Responses Questions Chat Good Faith Exam Script Good Faith Exam Script INTRODUC…" at bounding box center [329, 46] width 234 height 249
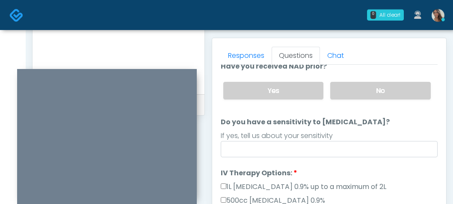
scroll to position [0, 0]
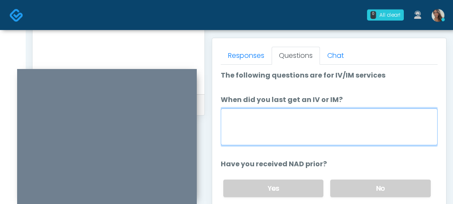
click at [358, 124] on textarea "When did you last get an IV or IM?" at bounding box center [329, 126] width 217 height 37
type textarea "**********"
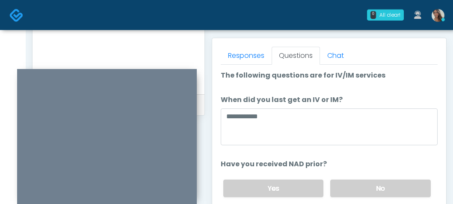
click at [366, 197] on div "Yes No" at bounding box center [327, 188] width 221 height 31
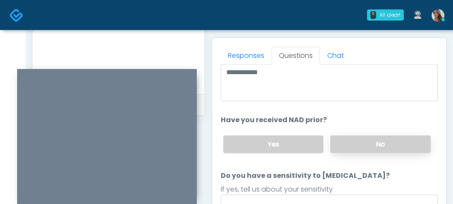
click at [363, 142] on label "No" at bounding box center [381, 144] width 101 height 18
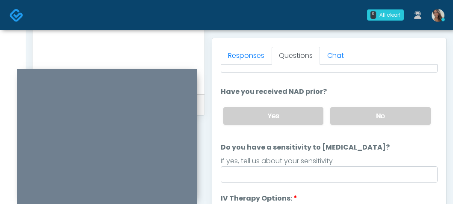
scroll to position [85, 0]
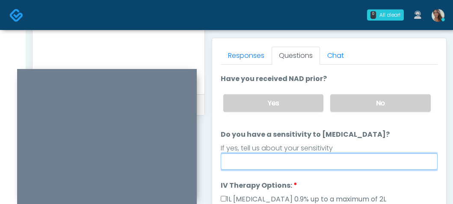
click at [259, 159] on input "Do you have a sensitivity to Niacin?" at bounding box center [329, 161] width 217 height 16
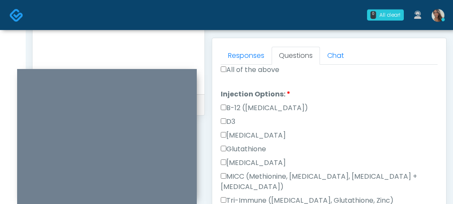
scroll to position [434, 0]
type input "**"
click at [265, 69] on label "All of the above" at bounding box center [250, 69] width 59 height 10
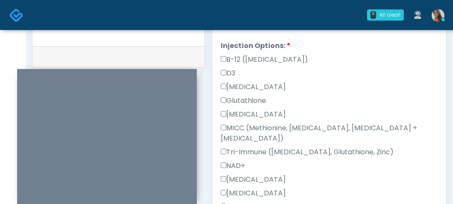
scroll to position [484, 0]
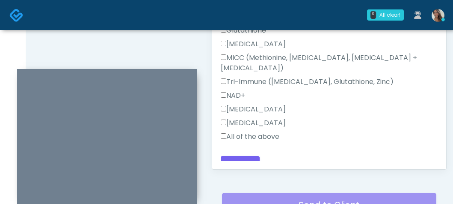
click at [249, 132] on div "All of the above" at bounding box center [329, 138] width 217 height 14
click at [252, 131] on label "All of the above" at bounding box center [250, 136] width 59 height 10
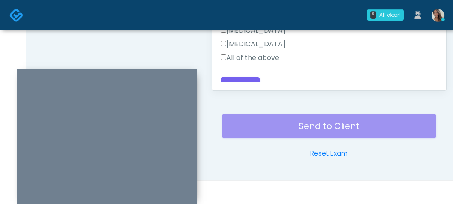
scroll to position [565, 0]
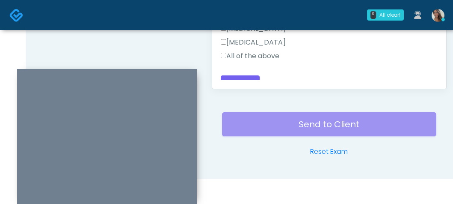
click at [257, 75] on button "Continue" at bounding box center [240, 83] width 39 height 16
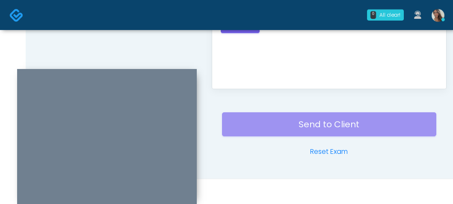
scroll to position [0, 0]
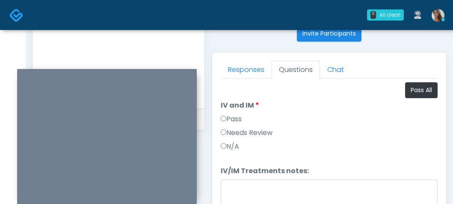
click at [238, 116] on label "Pass" at bounding box center [231, 119] width 21 height 10
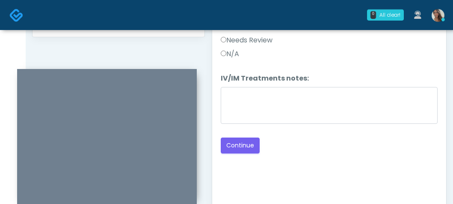
scroll to position [543, 0]
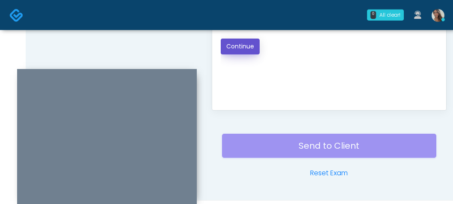
click at [241, 54] on button "Continue" at bounding box center [240, 47] width 39 height 16
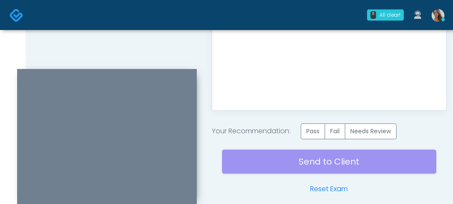
click at [313, 149] on div "Send to Client Reset Exam" at bounding box center [329, 166] width 215 height 55
click at [307, 130] on label "Pass" at bounding box center [313, 131] width 24 height 16
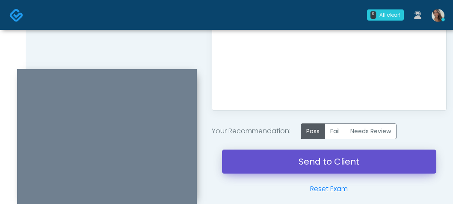
click at [309, 165] on link "Send to Client" at bounding box center [329, 161] width 215 height 24
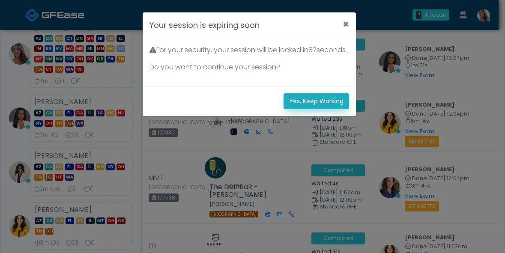
click at [312, 109] on button "Yes, Keep Working" at bounding box center [316, 101] width 66 height 16
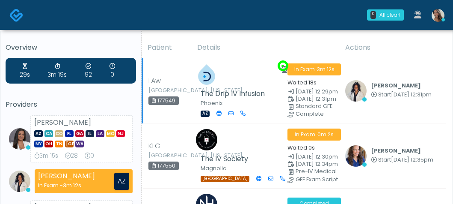
click at [263, 83] on td "The Drip IV Infusion [GEOGRAPHIC_DATA] AZ" at bounding box center [237, 90] width 90 height 65
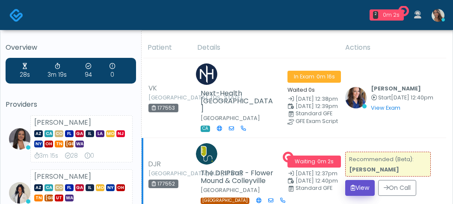
click at [358, 180] on button "View" at bounding box center [361, 188] width 30 height 16
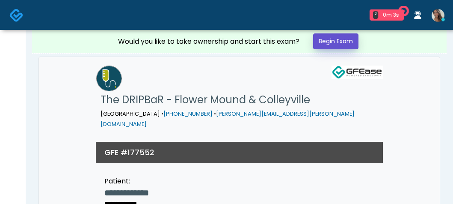
click at [326, 46] on link "Begin Exam" at bounding box center [335, 41] width 45 height 16
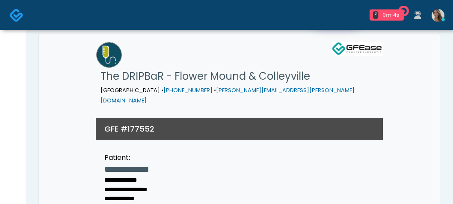
scroll to position [26, 0]
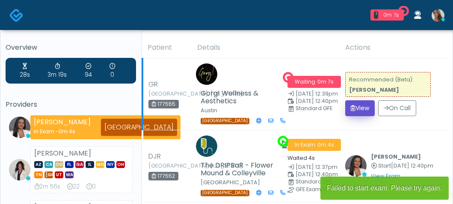
click at [356, 105] on icon "submit" at bounding box center [353, 108] width 5 height 6
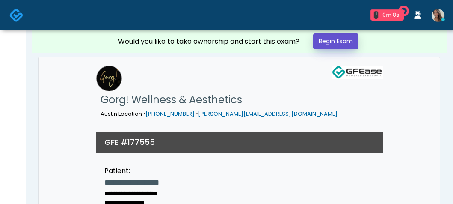
click at [347, 43] on link "Begin Exam" at bounding box center [335, 41] width 45 height 16
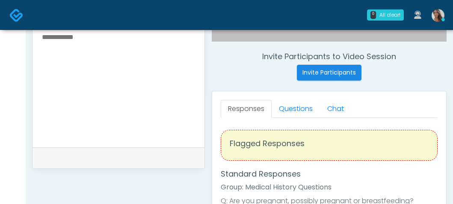
scroll to position [336, 0]
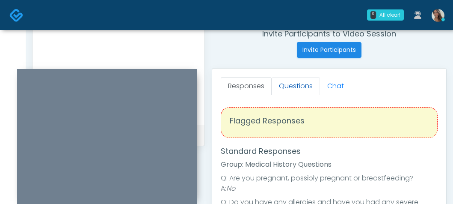
click at [306, 91] on link "Questions" at bounding box center [296, 86] width 48 height 18
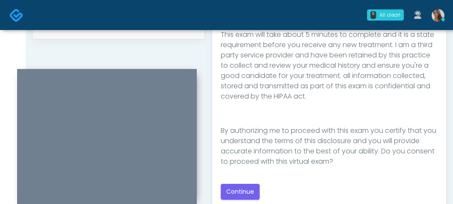
scroll to position [565, 0]
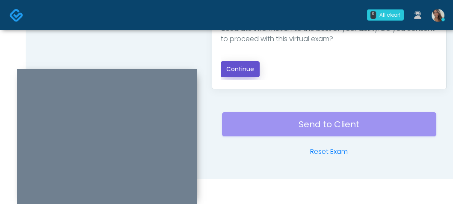
click at [250, 69] on button "Continue" at bounding box center [240, 69] width 39 height 16
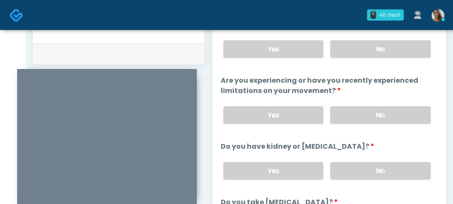
scroll to position [356, 0]
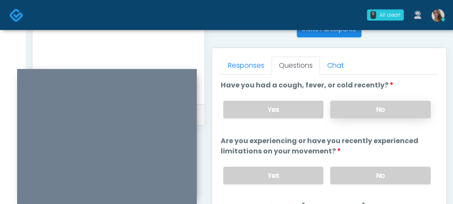
click at [386, 107] on label "No" at bounding box center [381, 110] width 101 height 18
drag, startPoint x: 382, startPoint y: 170, endPoint x: 386, endPoint y: 159, distance: 11.4
click at [382, 170] on label "No" at bounding box center [381, 176] width 101 height 18
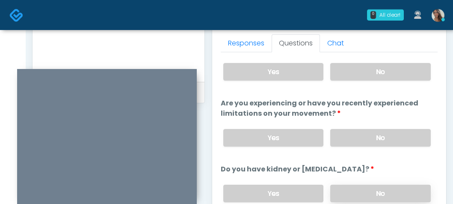
scroll to position [17, 0]
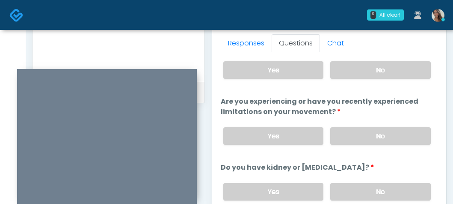
click at [387, 188] on label "No" at bounding box center [381, 192] width 101 height 18
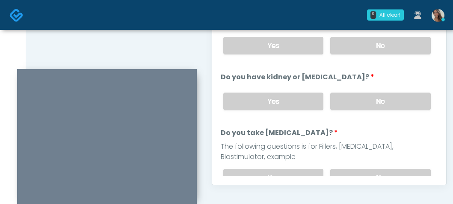
scroll to position [492, 0]
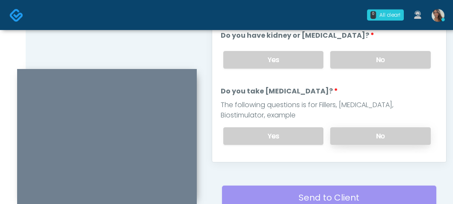
click at [372, 134] on label "No" at bounding box center [381, 136] width 101 height 18
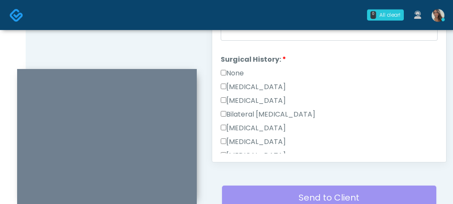
scroll to position [371, 0]
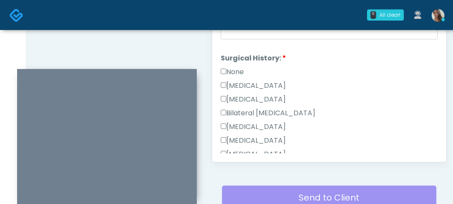
click at [241, 73] on label "None" at bounding box center [232, 72] width 23 height 10
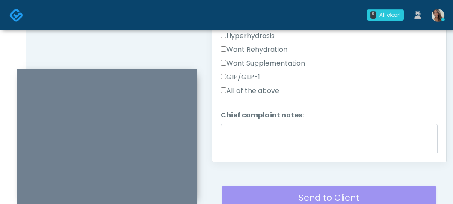
scroll to position [201, 0]
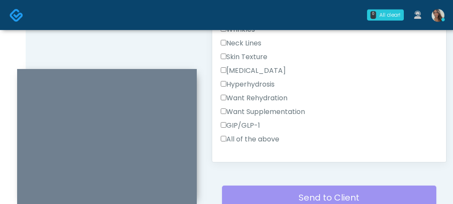
click at [275, 111] on label "Want Supplementation" at bounding box center [263, 112] width 84 height 10
click at [274, 97] on label "Want Rehydration" at bounding box center [254, 98] width 67 height 10
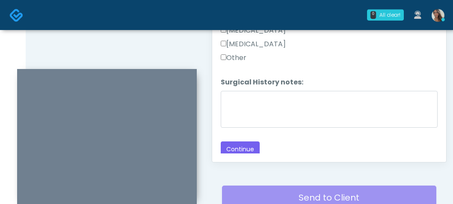
scroll to position [551, 0]
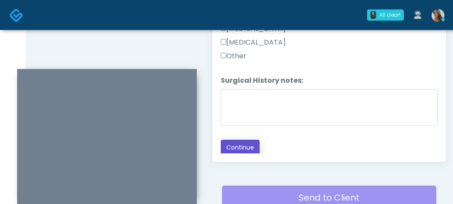
click at [254, 147] on button "Continue" at bounding box center [240, 148] width 39 height 16
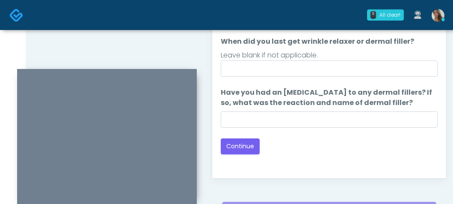
scroll to position [387, 0]
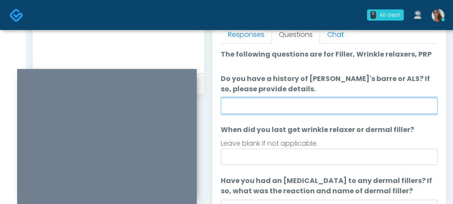
click at [339, 108] on input "Do you have a history of Guillain's barre or ALS? If so, please provide details." at bounding box center [329, 106] width 217 height 16
type input "**"
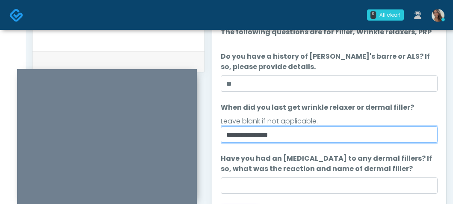
type input "**********"
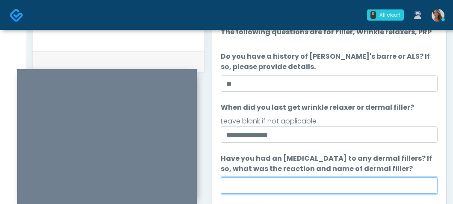
click at [301, 180] on input "Have you had an allergic response to any dermal fillers? If so, what was the re…" at bounding box center [329, 185] width 217 height 16
paste input "**********"
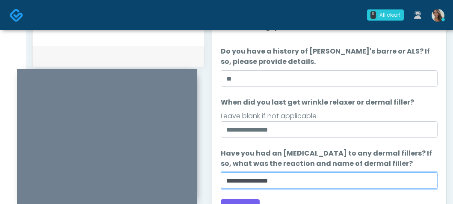
scroll to position [469, 0]
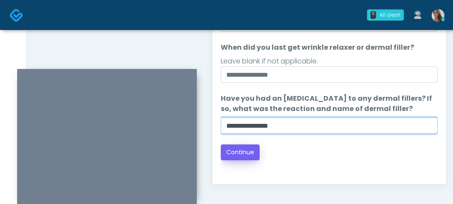
type input "**********"
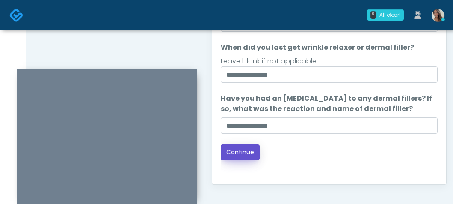
drag, startPoint x: 247, startPoint y: 155, endPoint x: 272, endPoint y: 157, distance: 25.4
click at [247, 155] on button "Continue" at bounding box center [240, 152] width 39 height 16
drag, startPoint x: 358, startPoint y: 161, endPoint x: 363, endPoint y: 165, distance: 5.8
click at [359, 161] on div "Good Faith Exam Script Good Faith Exam Script INTRODUCTION Hello, my name is un…" at bounding box center [329, 68] width 217 height 214
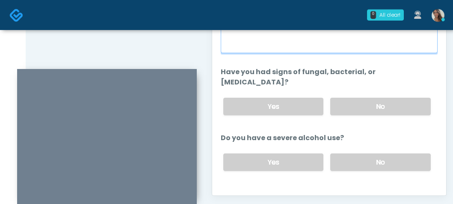
click at [351, 45] on textarea "When did you last get an IV or IM?" at bounding box center [329, 34] width 217 height 37
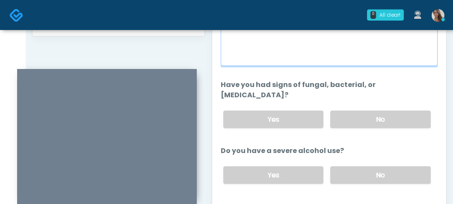
scroll to position [444, 0]
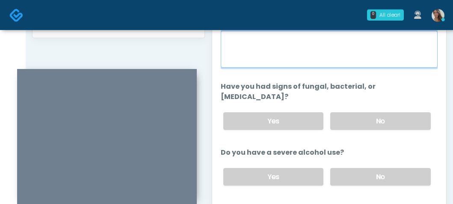
paste textarea "**********"
type textarea "**********"
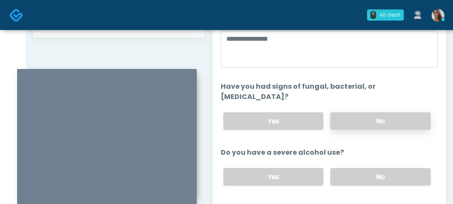
click at [359, 112] on label "No" at bounding box center [381, 121] width 101 height 18
click at [354, 168] on label "No" at bounding box center [381, 177] width 101 height 18
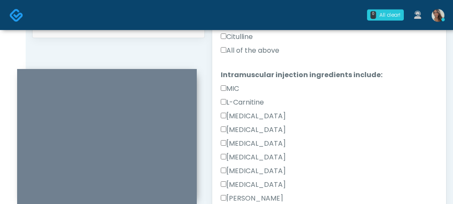
scroll to position [471, 0]
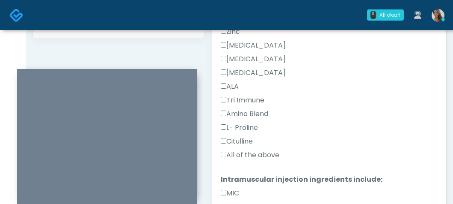
click at [258, 150] on label "All of the above" at bounding box center [250, 155] width 59 height 10
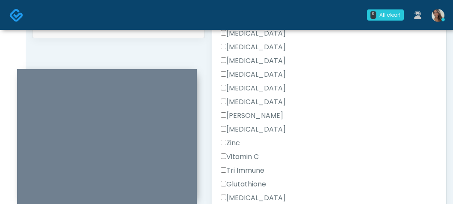
scroll to position [750, 0]
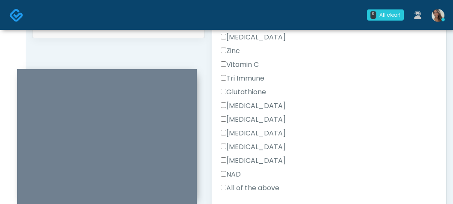
click at [255, 183] on label "All of the above" at bounding box center [250, 188] width 59 height 10
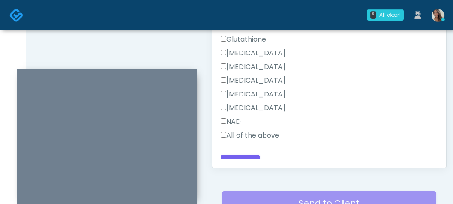
scroll to position [565, 0]
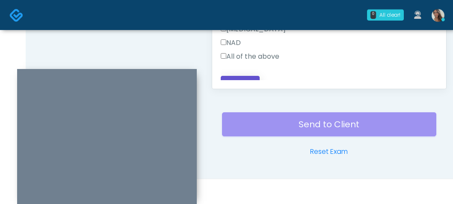
click at [249, 77] on button "Continue" at bounding box center [240, 84] width 39 height 16
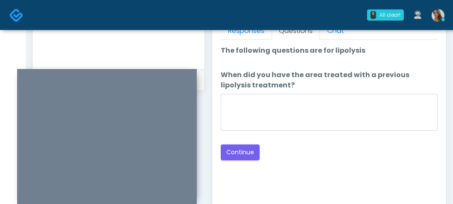
scroll to position [338, 0]
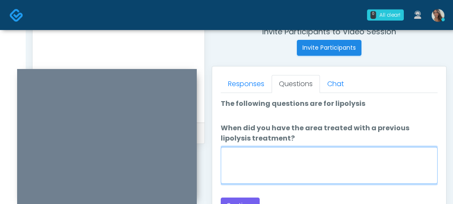
click at [325, 164] on textarea "When did you have the area treated with a previous lipolysis treatment?" at bounding box center [329, 165] width 217 height 37
paste textarea "**********"
type textarea "**********"
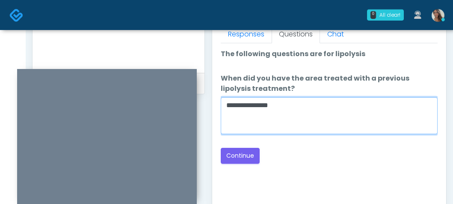
scroll to position [388, 0]
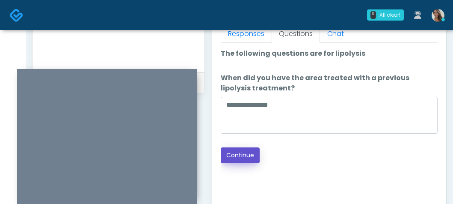
click at [246, 158] on button "Continue" at bounding box center [240, 155] width 39 height 16
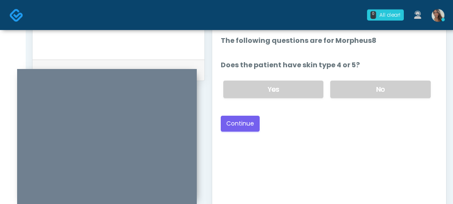
scroll to position [388, 0]
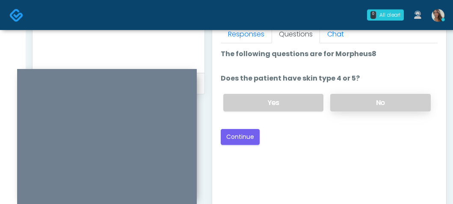
drag, startPoint x: 365, startPoint y: 109, endPoint x: 358, endPoint y: 110, distance: 7.0
click at [364, 109] on label "No" at bounding box center [381, 103] width 101 height 18
click at [260, 135] on div "Back Continue" at bounding box center [329, 137] width 217 height 16
click at [253, 136] on button "Continue" at bounding box center [240, 137] width 39 height 16
click at [328, 147] on div "Good Faith Exam Script Good Faith Exam Script INTRODUCTION Hello, my name is un…" at bounding box center [329, 150] width 217 height 214
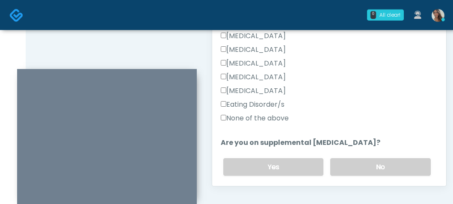
scroll to position [212, 0]
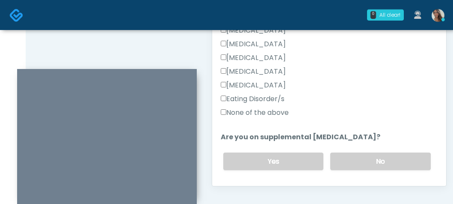
click at [274, 113] on label "None of the above" at bounding box center [255, 112] width 68 height 10
click at [372, 157] on label "No" at bounding box center [381, 161] width 101 height 18
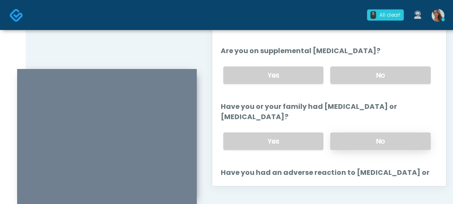
click at [359, 136] on label "No" at bounding box center [381, 141] width 101 height 18
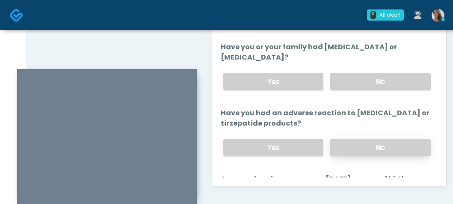
click at [358, 147] on label "No" at bounding box center [381, 148] width 101 height 18
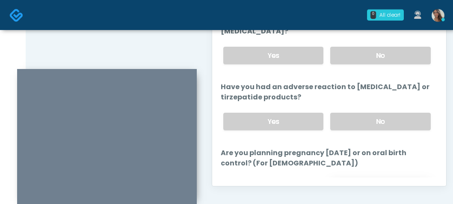
scroll to position [445, 0]
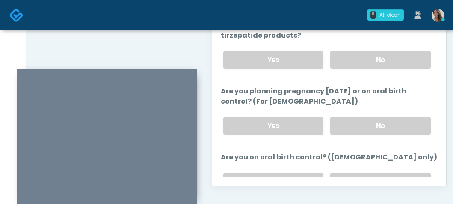
click at [358, 114] on div "Yes No" at bounding box center [327, 125] width 221 height 31
click at [367, 128] on label "No" at bounding box center [381, 126] width 101 height 18
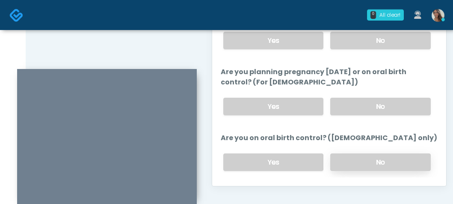
click at [364, 158] on label "No" at bounding box center [381, 162] width 101 height 18
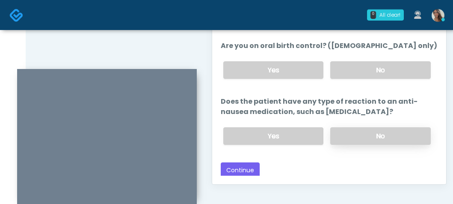
scroll to position [469, 0]
click at [361, 128] on label "No" at bounding box center [381, 136] width 101 height 18
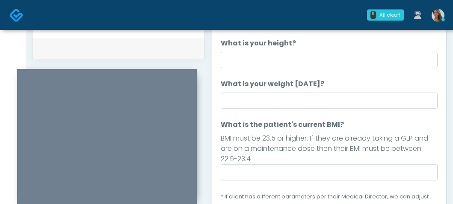
scroll to position [420, 0]
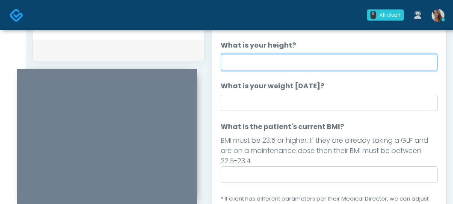
click at [302, 63] on input "What is your height?" at bounding box center [329, 62] width 217 height 16
type input "*****"
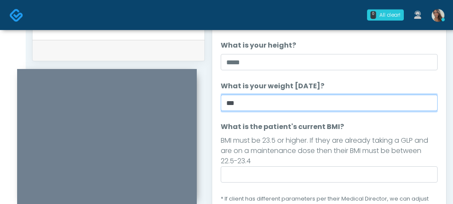
type input "***"
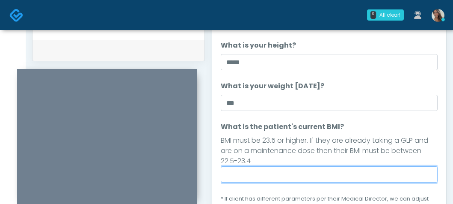
click at [350, 171] on input "What is the patient's current BMI?" at bounding box center [329, 174] width 217 height 16
paste input "****"
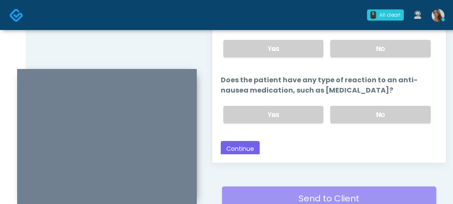
scroll to position [565, 0]
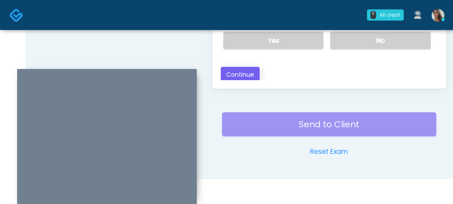
type input "****"
click at [251, 76] on button "Continue" at bounding box center [240, 75] width 39 height 16
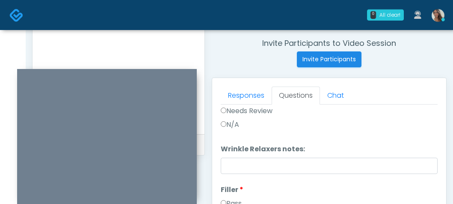
scroll to position [0, 0]
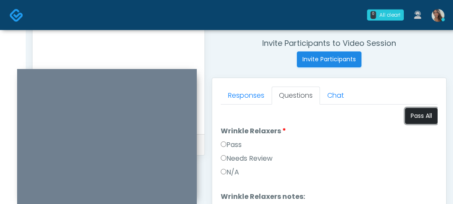
click at [431, 113] on button "Pass All" at bounding box center [421, 116] width 33 height 16
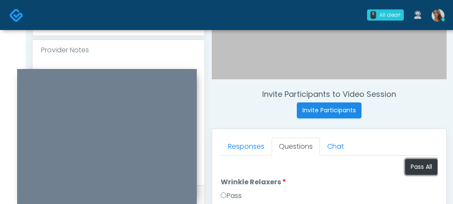
scroll to position [278, 0]
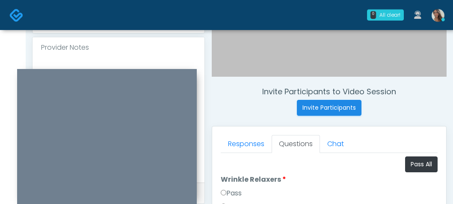
click at [79, 65] on div at bounding box center [119, 120] width 172 height 125
click at [82, 61] on div at bounding box center [119, 120] width 172 height 125
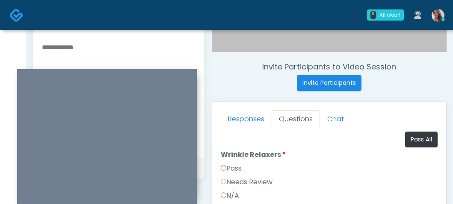
scroll to position [303, 0]
click at [65, 63] on textarea at bounding box center [118, 93] width 155 height 104
paste textarea "*****"
type textarea "********"
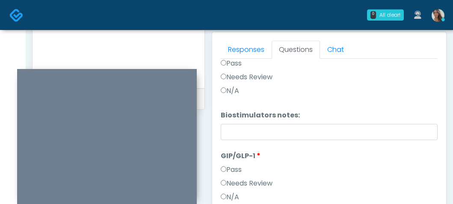
scroll to position [548, 0]
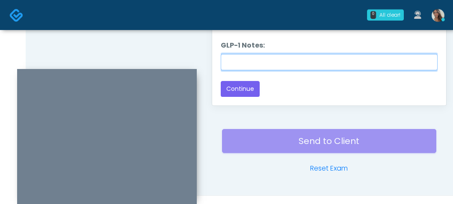
click at [267, 54] on input "GLP-1 Notes:" at bounding box center [329, 62] width 217 height 16
paste input "********"
type input "********"
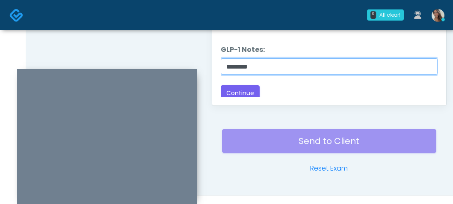
scroll to position [779, 0]
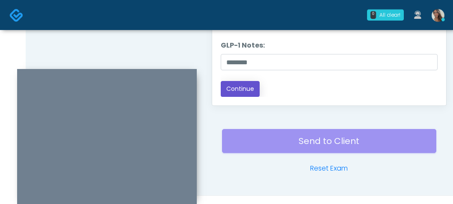
click at [242, 84] on button "Continue" at bounding box center [240, 89] width 39 height 16
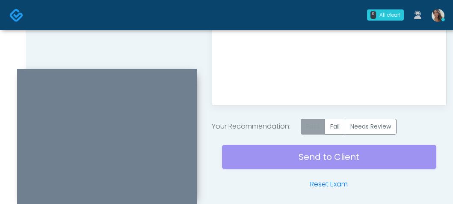
click at [312, 130] on label "Pass" at bounding box center [313, 127] width 24 height 16
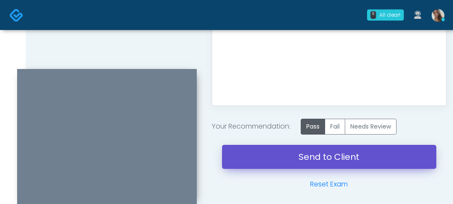
click at [301, 158] on link "Send to Client" at bounding box center [329, 157] width 215 height 24
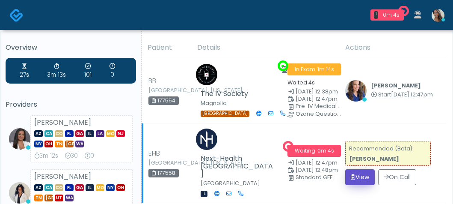
click at [374, 174] on button "View" at bounding box center [361, 177] width 30 height 16
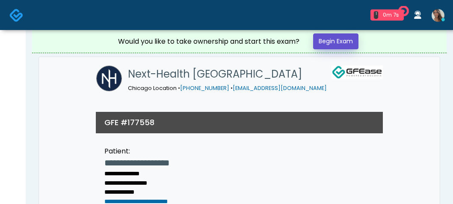
click at [340, 42] on link "Begin Exam" at bounding box center [335, 41] width 45 height 16
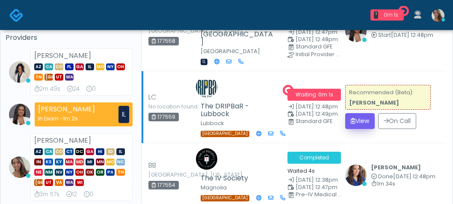
scroll to position [68, 0]
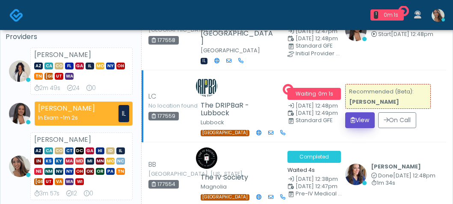
click at [369, 112] on button "View" at bounding box center [361, 120] width 30 height 16
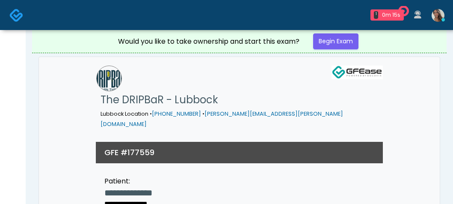
click at [15, 21] on img at bounding box center [16, 15] width 14 height 14
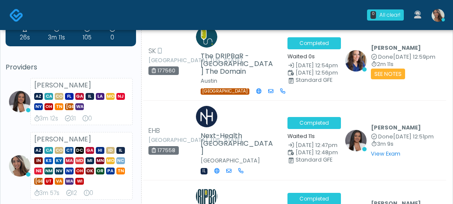
scroll to position [30, 0]
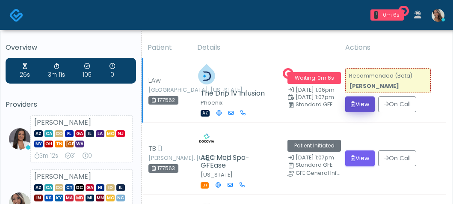
click at [374, 105] on button "View" at bounding box center [361, 104] width 30 height 16
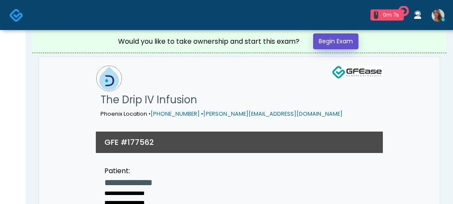
click at [354, 46] on link "Begin Exam" at bounding box center [335, 41] width 45 height 16
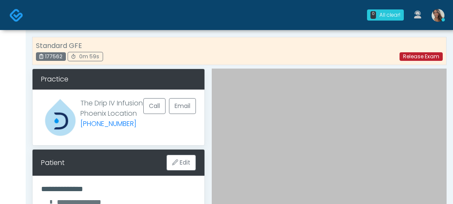
click at [417, 60] on link "Release Exam" at bounding box center [421, 56] width 43 height 9
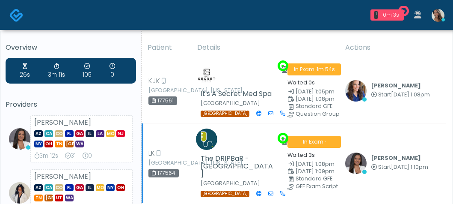
click at [356, 173] on td "Anjali Nandakumar Start Oct 5, 1:10pm View Exam | Unreview" at bounding box center [393, 163] width 106 height 80
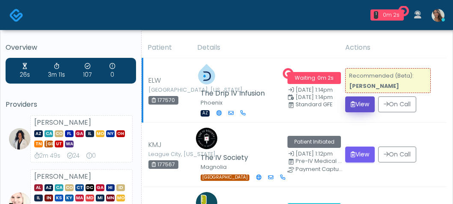
click at [368, 105] on button "View" at bounding box center [361, 104] width 30 height 16
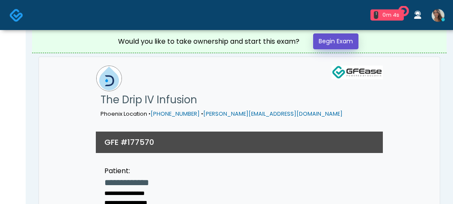
click at [354, 38] on link "Begin Exam" at bounding box center [335, 41] width 45 height 16
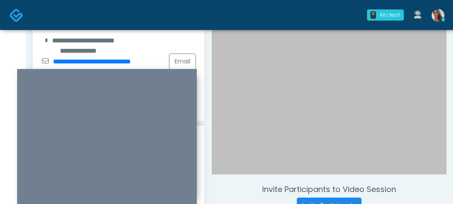
scroll to position [184, 0]
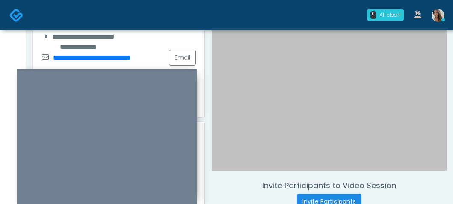
click at [137, 47] on div "**********" at bounding box center [118, 37] width 155 height 21
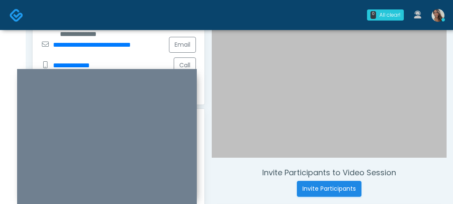
scroll to position [210, 0]
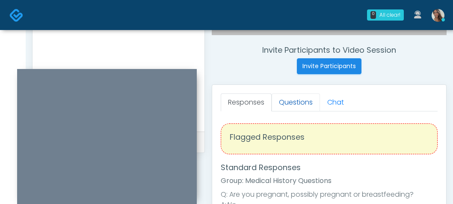
click at [293, 98] on link "Questions" at bounding box center [296, 102] width 48 height 18
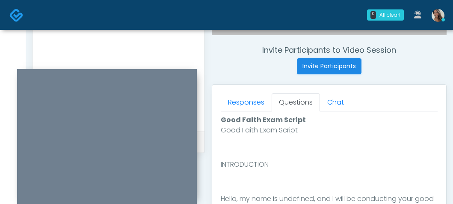
click at [255, 75] on div "Invite Participants to Video Session Invite Participants Responses Questions Ch…" at bounding box center [326, 75] width 242 height 653
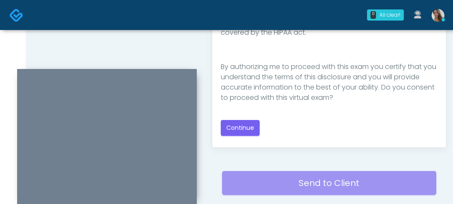
scroll to position [565, 0]
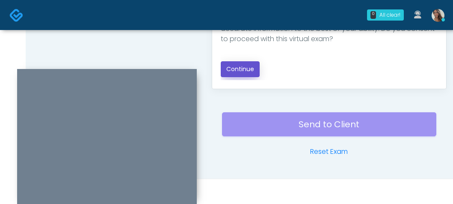
click at [236, 72] on button "Continue" at bounding box center [240, 69] width 39 height 16
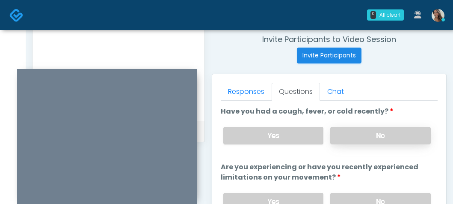
click at [381, 141] on label "No" at bounding box center [381, 136] width 101 height 18
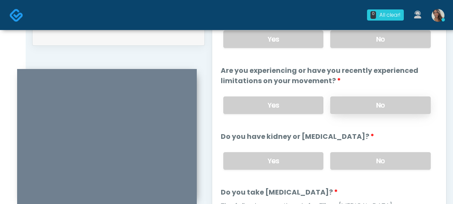
click at [372, 102] on label "No" at bounding box center [381, 105] width 101 height 18
click at [373, 155] on label "No" at bounding box center [381, 161] width 101 height 18
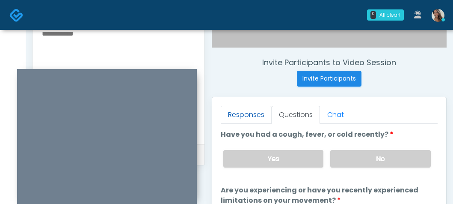
scroll to position [305, 0]
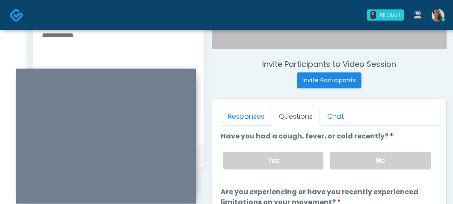
click at [119, 75] on div at bounding box center [106, 136] width 180 height 135
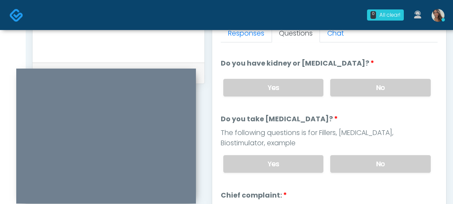
scroll to position [391, 0]
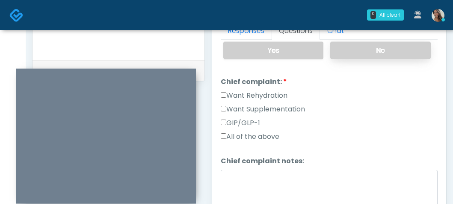
click at [359, 51] on label "No" at bounding box center [381, 51] width 101 height 18
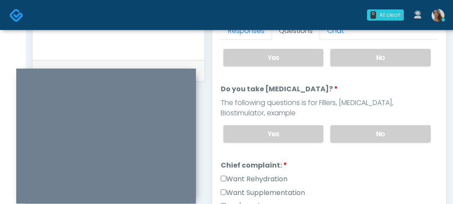
scroll to position [211, 0]
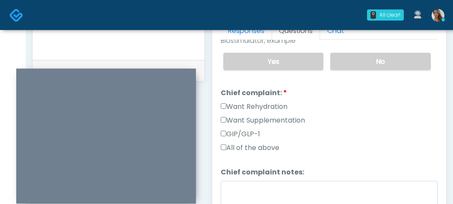
drag, startPoint x: 272, startPoint y: 106, endPoint x: 273, endPoint y: 112, distance: 5.6
click at [272, 106] on label "Want Rehydration" at bounding box center [254, 106] width 67 height 10
click at [273, 116] on label "Want Supplementation" at bounding box center [263, 120] width 84 height 10
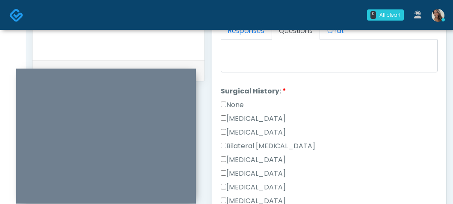
click at [242, 105] on label "None" at bounding box center [232, 105] width 23 height 10
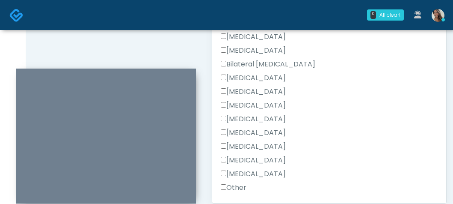
scroll to position [380, 0]
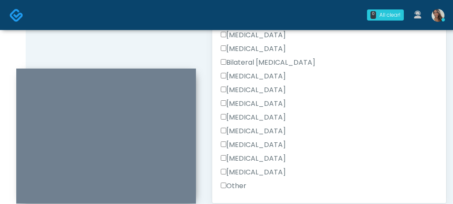
click at [273, 156] on label "Appendectomy" at bounding box center [253, 158] width 65 height 10
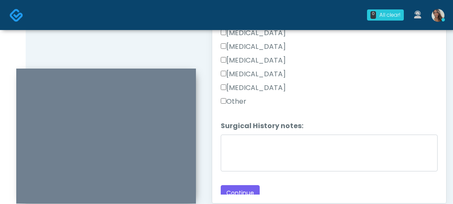
scroll to position [469, 0]
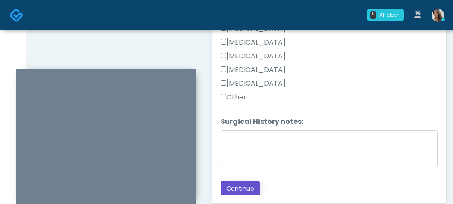
click at [236, 185] on button "Continue" at bounding box center [240, 189] width 39 height 16
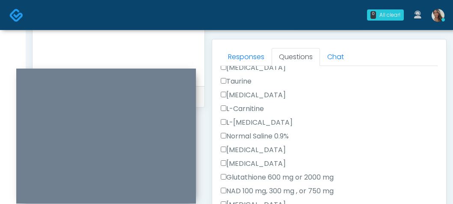
scroll to position [0, 0]
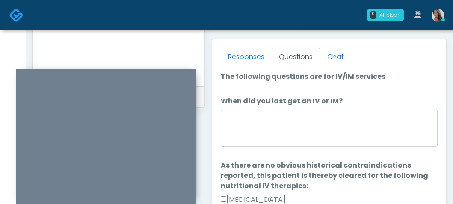
click at [296, 108] on li "When did you last get an IV or IM? When did you last get an IV or IM?" at bounding box center [329, 123] width 217 height 54
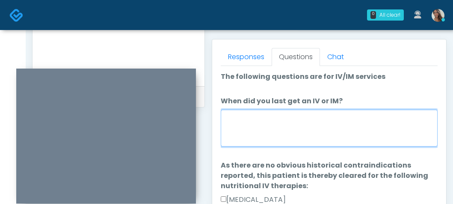
click at [294, 120] on textarea "When did you last get an IV or IM?" at bounding box center [329, 128] width 217 height 37
click at [279, 129] on textarea "When did you last get an IV or IM?" at bounding box center [329, 128] width 217 height 37
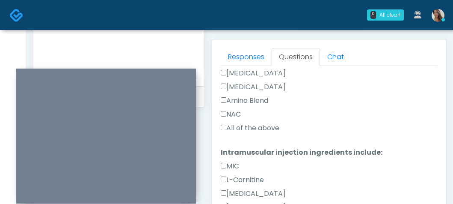
type textarea "****"
click at [256, 127] on label "All of the above" at bounding box center [250, 128] width 59 height 10
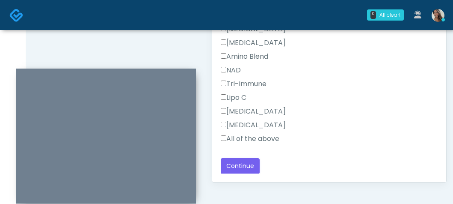
scroll to position [565, 0]
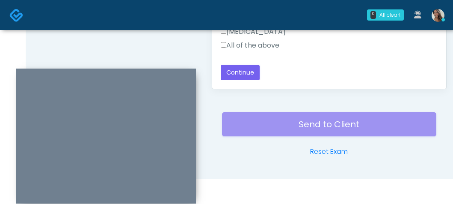
click at [259, 42] on label "All of the above" at bounding box center [250, 45] width 59 height 10
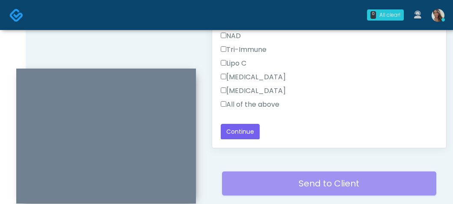
scroll to position [492, 0]
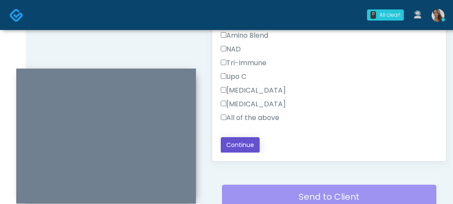
click at [245, 138] on button "Continue" at bounding box center [240, 145] width 39 height 16
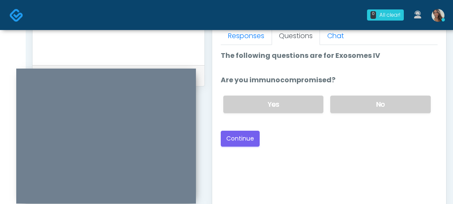
scroll to position [350, 0]
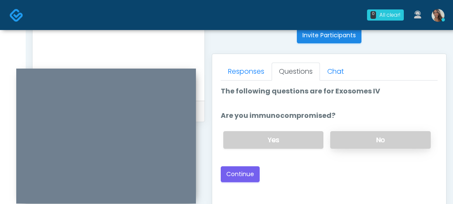
click at [372, 133] on label "No" at bounding box center [381, 140] width 101 height 18
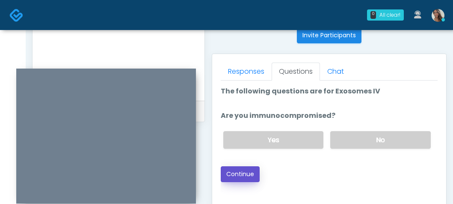
click at [241, 175] on button "Continue" at bounding box center [240, 174] width 39 height 16
click at [364, 176] on div "Back Continue" at bounding box center [329, 174] width 217 height 16
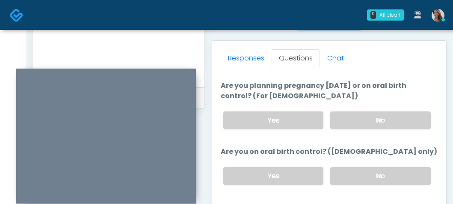
scroll to position [565, 0]
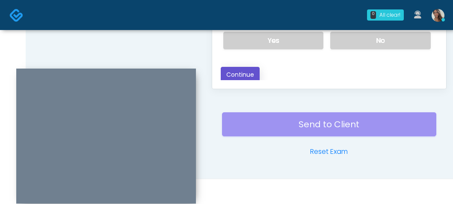
click at [250, 77] on button "Continue" at bounding box center [240, 75] width 39 height 16
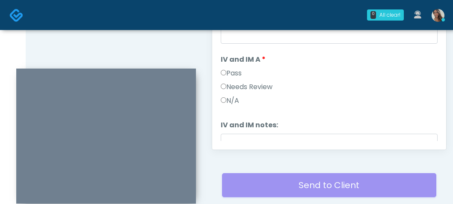
scroll to position [354, 0]
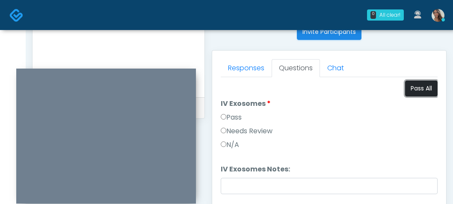
click at [424, 87] on button "Pass All" at bounding box center [421, 88] width 33 height 16
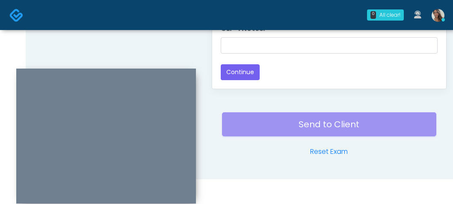
scroll to position [455, 0]
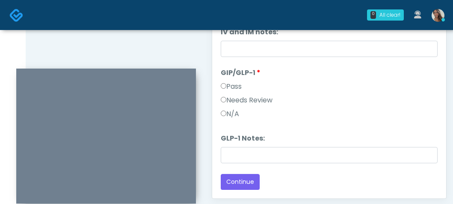
click at [247, 105] on div "Needs Review" at bounding box center [329, 102] width 217 height 14
click at [259, 100] on label "Needs Review" at bounding box center [247, 100] width 52 height 10
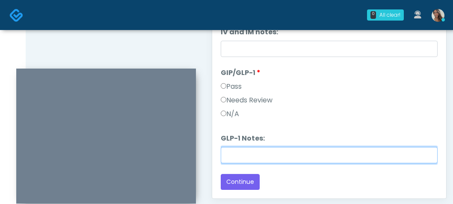
click at [245, 147] on input "GLP-1 Notes:" at bounding box center [329, 155] width 217 height 16
type input "**********"
click at [298, 159] on input "**********" at bounding box center [329, 155] width 217 height 16
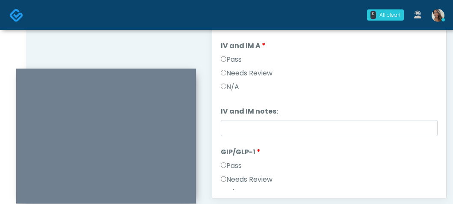
scroll to position [32, 0]
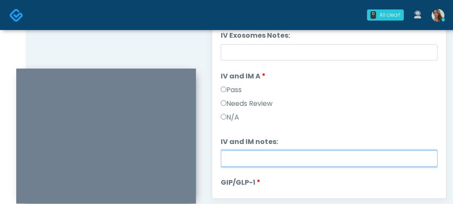
click at [261, 157] on input "IV and IM notes:" at bounding box center [329, 158] width 217 height 16
paste input "**********"
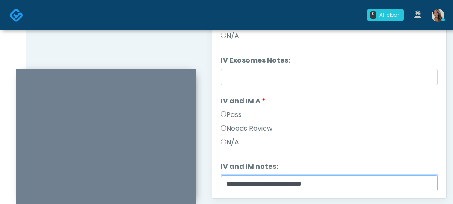
scroll to position [0, 0]
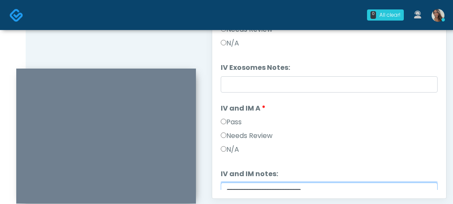
type input "**********"
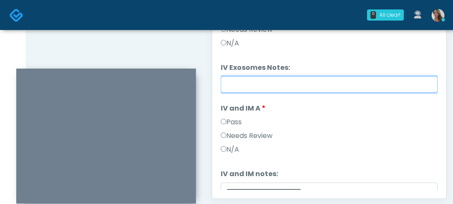
click at [270, 84] on input "IV Exosomes Notes:" at bounding box center [329, 84] width 217 height 16
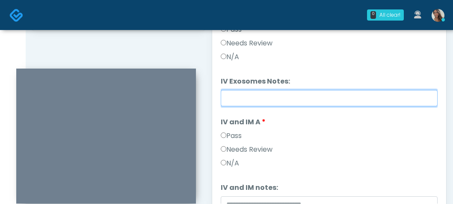
scroll to position [436, 0]
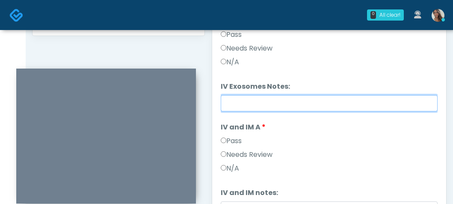
paste input "**********"
type input "**********"
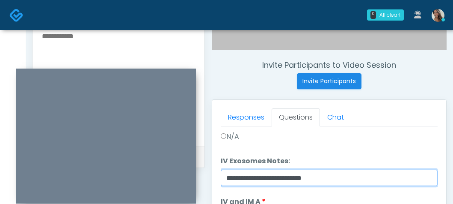
scroll to position [57, 0]
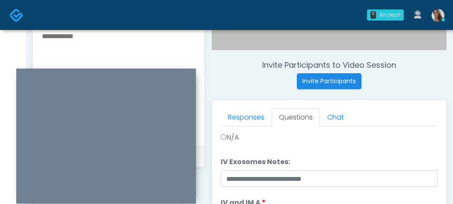
click at [152, 63] on textarea at bounding box center [118, 82] width 155 height 104
paste textarea "**********"
drag, startPoint x: 78, startPoint y: 53, endPoint x: 50, endPoint y: 44, distance: 28.8
click at [0, 34] on html "0 All clear! All clear! Rachael Hunt AZ CA CO FL GA IL MO NY OH TN TX UT WA 2m …" at bounding box center [226, 80] width 453 height 769
paste textarea "**********"
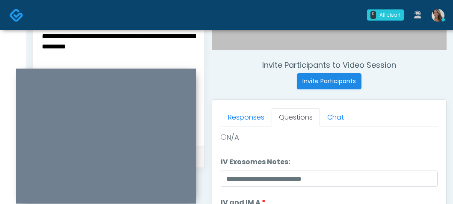
click at [151, 53] on textarea "**********" at bounding box center [118, 82] width 155 height 104
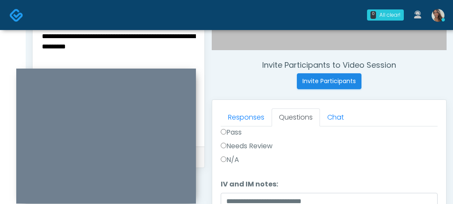
scroll to position [142, 0]
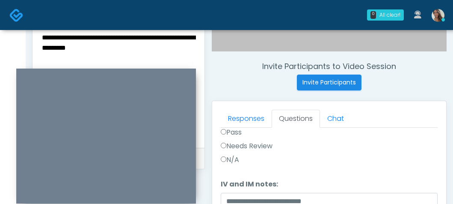
click at [147, 63] on textarea "**********" at bounding box center [118, 84] width 155 height 104
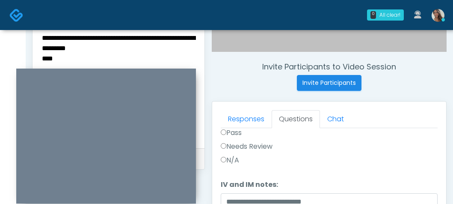
scroll to position [565, 0]
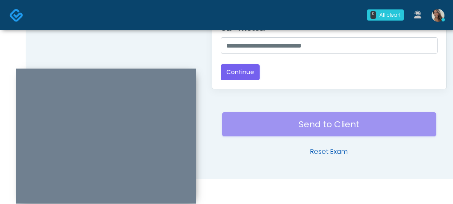
type textarea "**********"
click at [331, 154] on link "Reset Exam" at bounding box center [329, 151] width 38 height 10
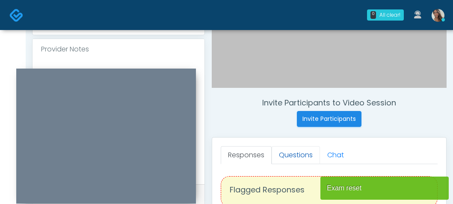
click at [289, 152] on link "Questions" at bounding box center [296, 155] width 48 height 18
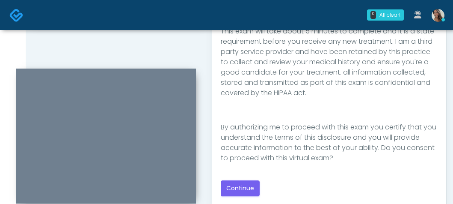
scroll to position [468, 0]
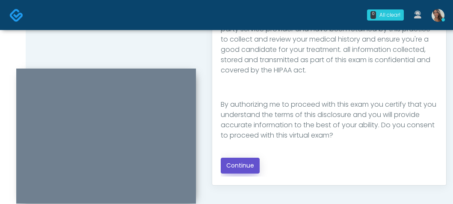
click at [243, 171] on button "Continue" at bounding box center [240, 166] width 39 height 16
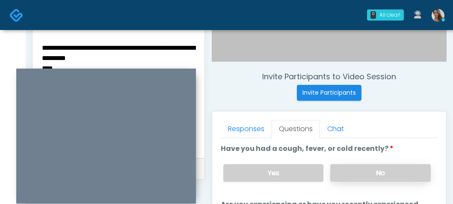
click at [367, 176] on label "No" at bounding box center [381, 173] width 101 height 18
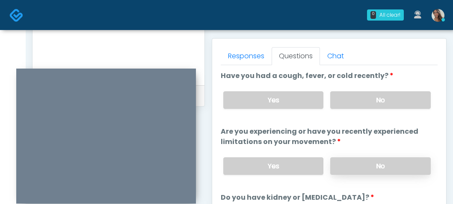
scroll to position [373, 0]
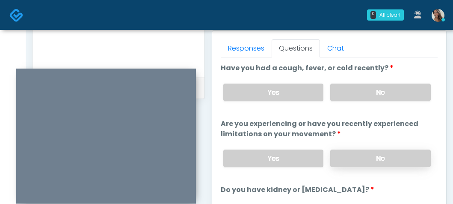
click at [370, 161] on label "No" at bounding box center [381, 158] width 101 height 18
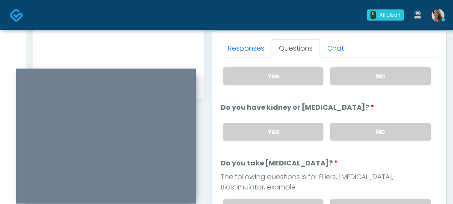
click at [369, 127] on label "No" at bounding box center [381, 132] width 101 height 18
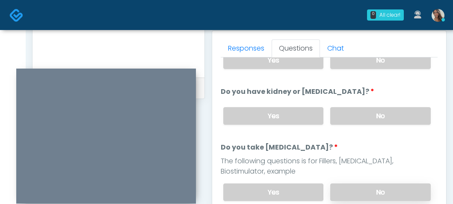
click at [356, 189] on label "No" at bounding box center [381, 192] width 101 height 18
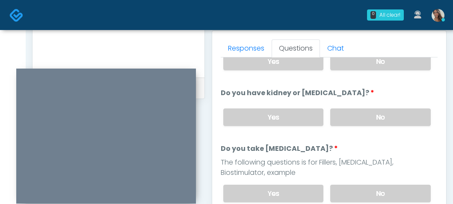
scroll to position [177, 0]
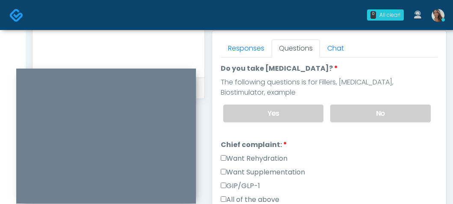
click at [268, 161] on label "Want Rehydration" at bounding box center [254, 158] width 67 height 10
click at [268, 175] on label "Want Supplementation" at bounding box center [263, 172] width 84 height 10
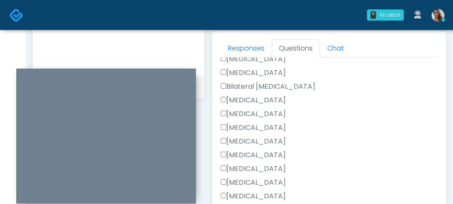
scroll to position [469, 0]
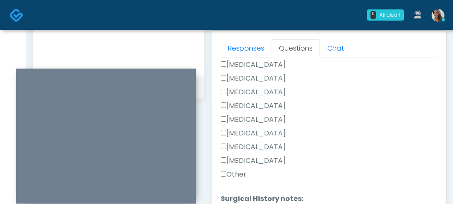
click at [255, 143] on label "Appendectomy" at bounding box center [253, 147] width 65 height 10
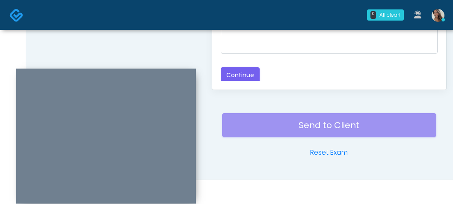
scroll to position [565, 0]
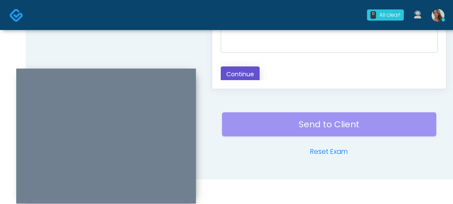
click at [247, 74] on button "Continue" at bounding box center [240, 74] width 39 height 16
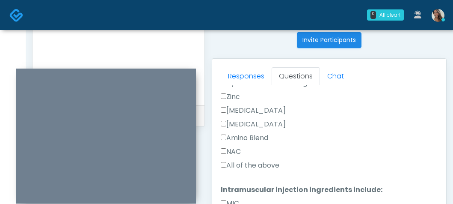
scroll to position [0, 0]
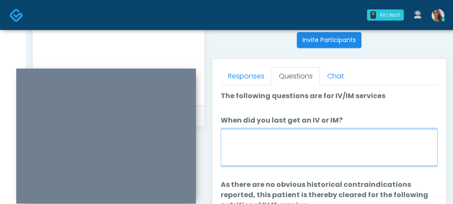
click at [315, 136] on textarea "When did you last get an IV or IM?" at bounding box center [329, 147] width 217 height 37
type textarea "****"
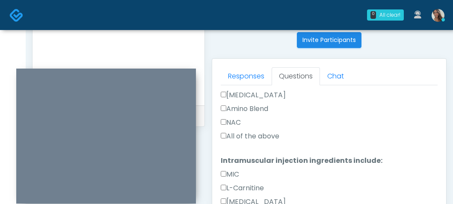
click at [253, 142] on div "All of the above" at bounding box center [329, 138] width 217 height 14
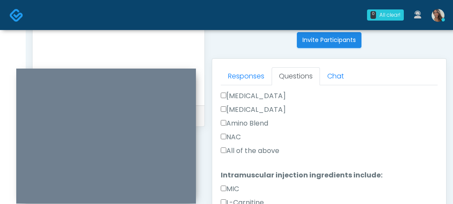
click at [253, 150] on label "All of the above" at bounding box center [250, 151] width 59 height 10
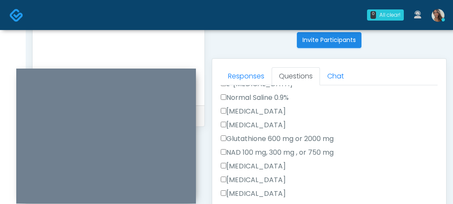
click at [255, 152] on label "NAD 100 mg, 300 mg , or 750 mg" at bounding box center [277, 152] width 113 height 10
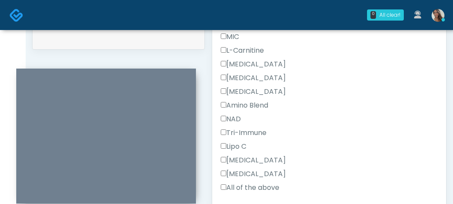
scroll to position [565, 0]
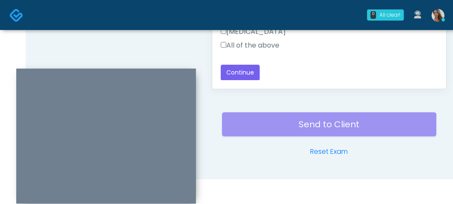
click at [254, 49] on label "All of the above" at bounding box center [250, 45] width 59 height 10
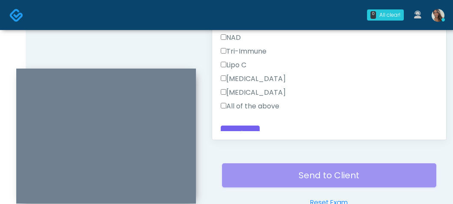
scroll to position [340, 0]
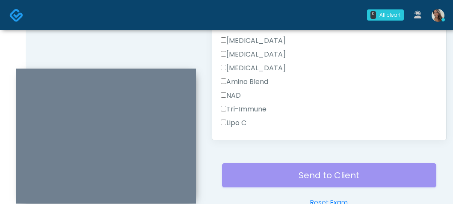
click at [233, 99] on label "NAD" at bounding box center [231, 95] width 20 height 10
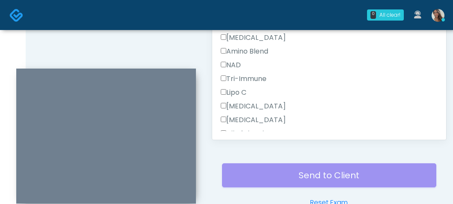
scroll to position [444, 0]
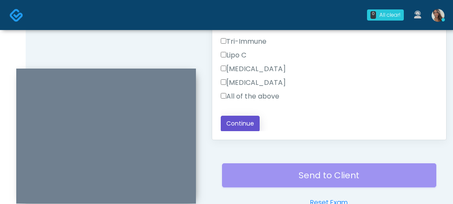
click at [244, 124] on button "Continue" at bounding box center [240, 124] width 39 height 16
click at [214, 46] on div "Responses Questions Chat Good Faith Exam Script Good Faith Exam Script INTRODUC…" at bounding box center [329, 14] width 234 height 249
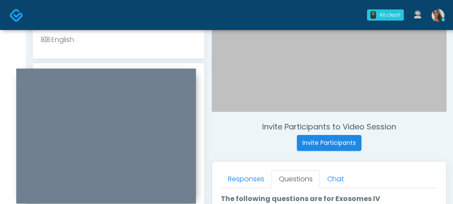
scroll to position [359, 0]
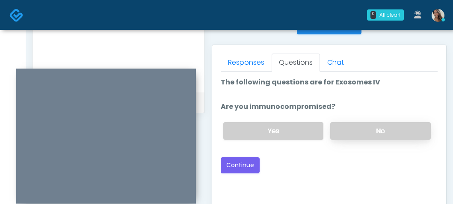
click at [349, 122] on div "Yes No" at bounding box center [327, 130] width 221 height 31
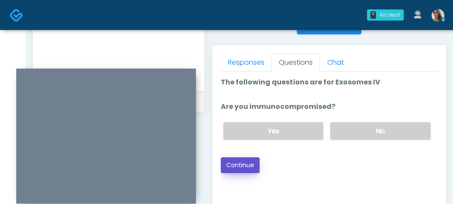
click at [238, 169] on button "Continue" at bounding box center [240, 165] width 39 height 16
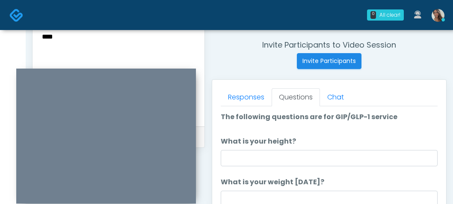
scroll to position [314, 0]
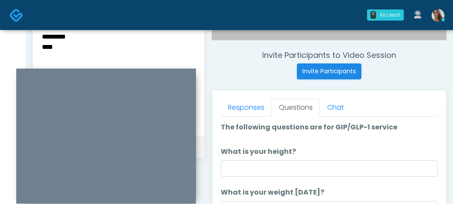
click at [113, 56] on textarea "**********" at bounding box center [118, 73] width 155 height 104
click at [40, 33] on div "**********" at bounding box center [119, 74] width 172 height 125
click at [48, 39] on textarea "**********" at bounding box center [118, 73] width 155 height 104
click at [45, 39] on textarea "**********" at bounding box center [118, 73] width 155 height 104
click at [155, 46] on textarea "**********" at bounding box center [118, 73] width 155 height 104
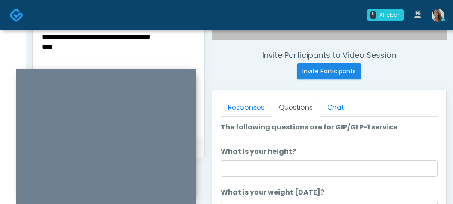
click at [54, 67] on textarea "**********" at bounding box center [118, 73] width 155 height 104
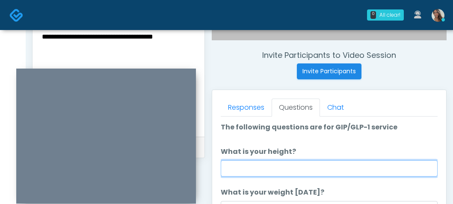
click at [318, 163] on input "What is your height?" at bounding box center [329, 168] width 217 height 16
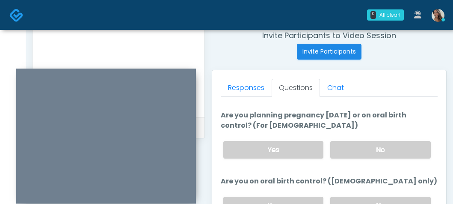
scroll to position [435, 0]
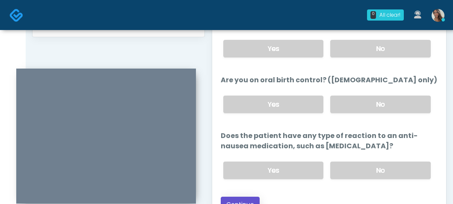
click at [255, 200] on button "Continue" at bounding box center [240, 205] width 39 height 16
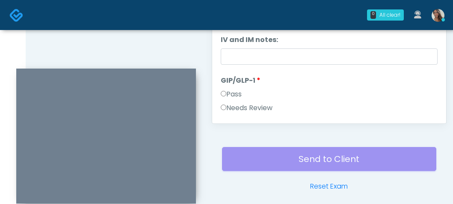
scroll to position [0, 0]
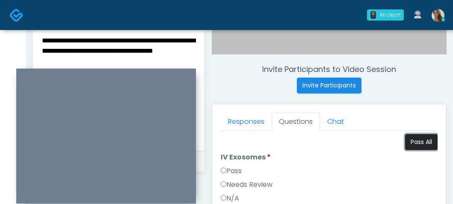
click at [414, 147] on button "Pass All" at bounding box center [421, 142] width 33 height 16
click at [41, 51] on textarea "**********" at bounding box center [118, 87] width 155 height 104
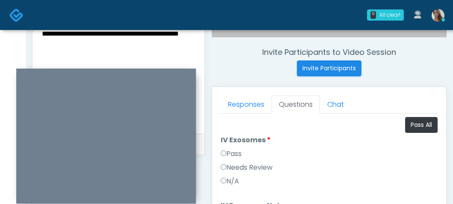
click at [94, 43] on textarea "**********" at bounding box center [118, 70] width 155 height 104
type textarea "**********"
click at [264, 152] on div "Pass" at bounding box center [329, 156] width 217 height 14
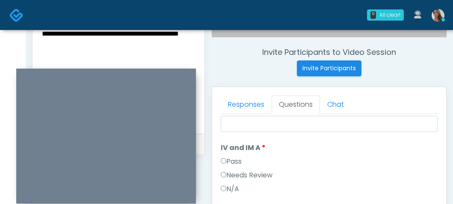
scroll to position [84, 0]
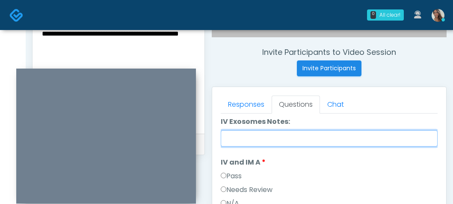
click at [261, 142] on input "IV Exosomes Notes:" at bounding box center [329, 138] width 217 height 16
paste input "**********"
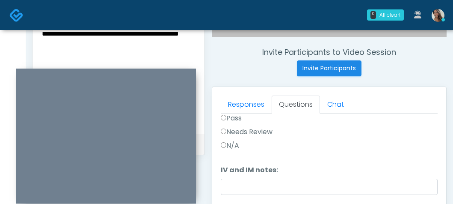
type input "**********"
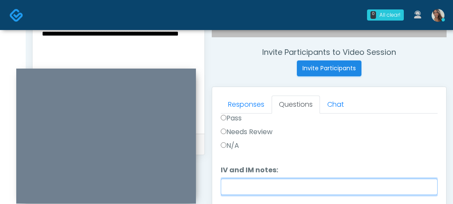
click at [250, 184] on input "IV and IM notes:" at bounding box center [329, 187] width 217 height 16
paste input "**********"
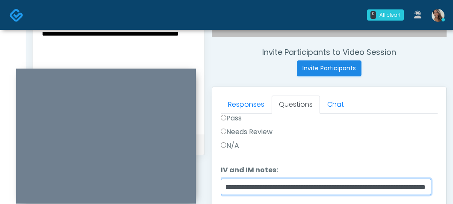
type input "**********"
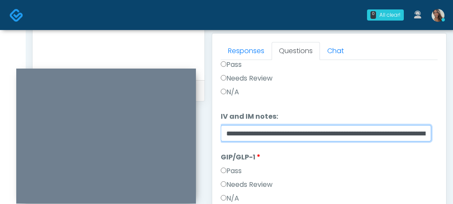
scroll to position [435, 0]
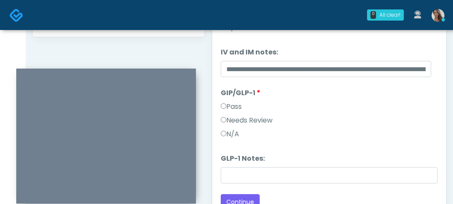
click at [236, 132] on label "N/A" at bounding box center [230, 134] width 18 height 10
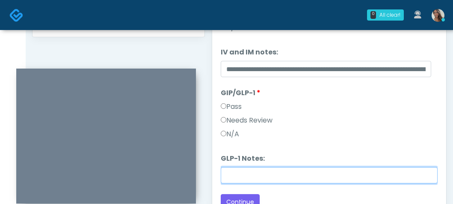
click at [268, 174] on input "GLP-1 Notes:" at bounding box center [329, 175] width 217 height 16
paste input "**********"
type input "**********"
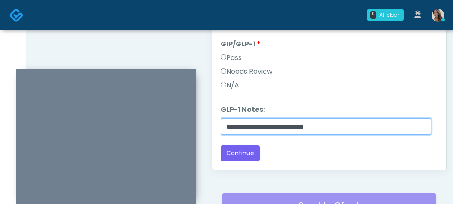
scroll to position [541, 0]
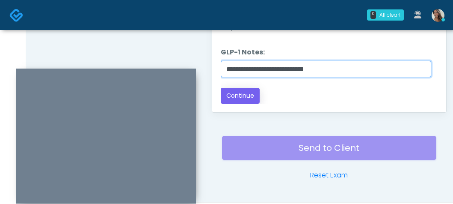
type input "**********"
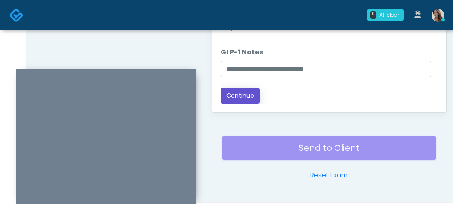
click at [246, 92] on button "Continue" at bounding box center [240, 96] width 39 height 16
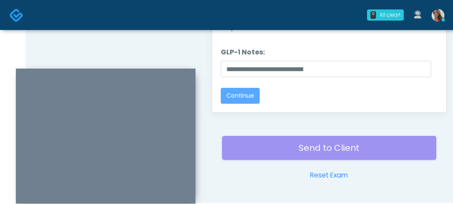
click at [185, 72] on div at bounding box center [106, 136] width 180 height 135
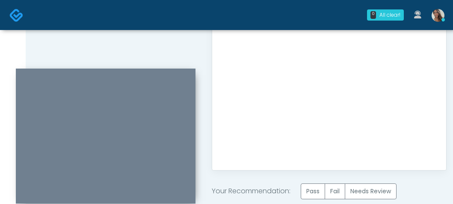
scroll to position [581, 0]
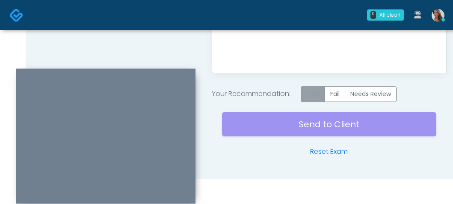
click at [313, 95] on label "Pass" at bounding box center [313, 94] width 24 height 16
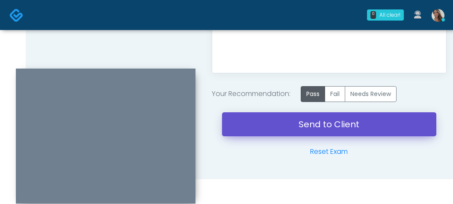
click at [306, 121] on link "Send to Client" at bounding box center [329, 124] width 215 height 24
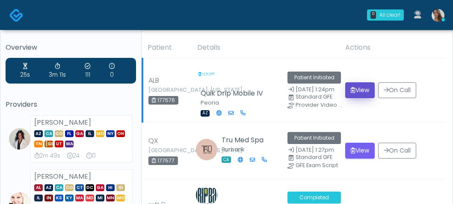
click at [364, 88] on button "View" at bounding box center [361, 90] width 30 height 16
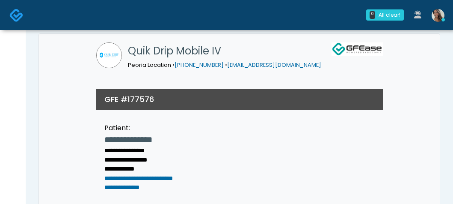
click at [364, 101] on div "GFE #177576" at bounding box center [239, 99] width 287 height 21
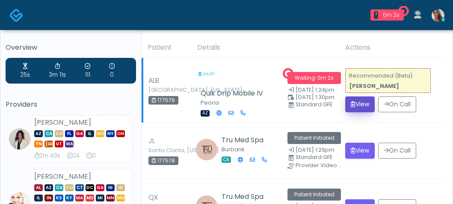
click at [367, 99] on button "View" at bounding box center [361, 104] width 30 height 16
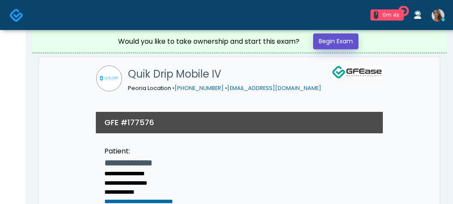
click at [331, 40] on link "Begin Exam" at bounding box center [335, 41] width 45 height 16
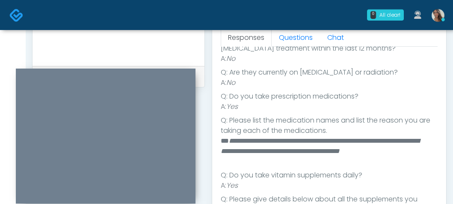
scroll to position [239, 0]
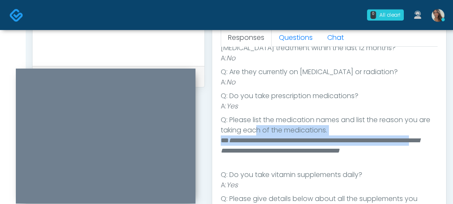
drag, startPoint x: 283, startPoint y: 155, endPoint x: 272, endPoint y: 130, distance: 27.0
click at [272, 131] on ul "Q: Are you pregnant, possibly pregnant or breastfeeding? A: No Q: Have you give…" at bounding box center [329, 121] width 217 height 343
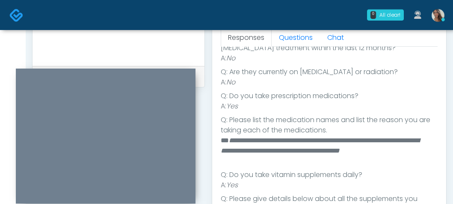
click at [280, 139] on em "**********" at bounding box center [320, 145] width 199 height 17
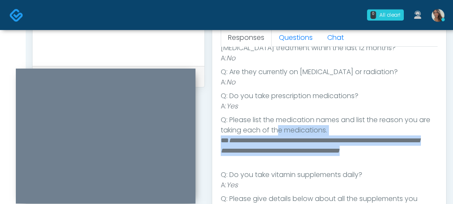
drag, startPoint x: 292, startPoint y: 147, endPoint x: 290, endPoint y: 126, distance: 21.5
click at [290, 126] on ul "Q: Are you pregnant, possibly pregnant or breastfeeding? A: No Q: Have you give…" at bounding box center [329, 121] width 217 height 343
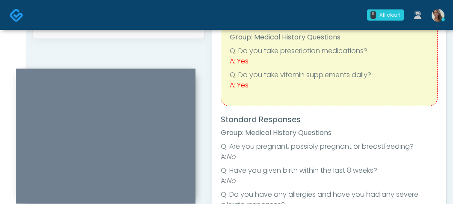
scroll to position [328, 0]
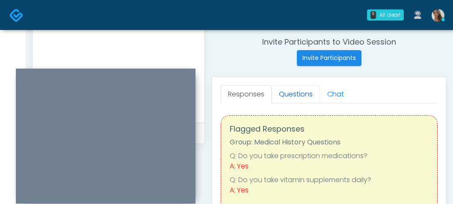
click at [306, 87] on link "Questions" at bounding box center [296, 94] width 48 height 18
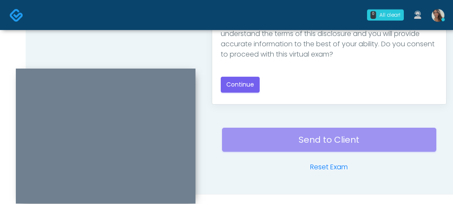
scroll to position [565, 0]
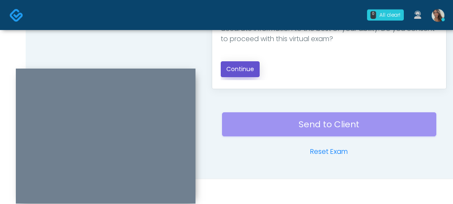
click at [244, 73] on button "Continue" at bounding box center [240, 69] width 39 height 16
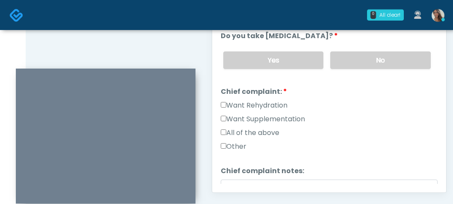
scroll to position [413, 0]
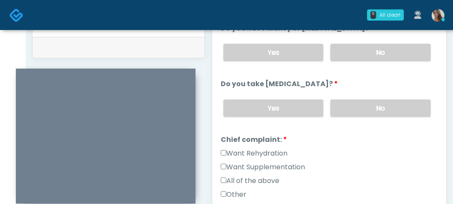
drag, startPoint x: 280, startPoint y: 152, endPoint x: 281, endPoint y: 157, distance: 4.8
click at [280, 152] on label "Want Rehydration" at bounding box center [254, 153] width 67 height 10
click at [281, 160] on div "Want Rehydration" at bounding box center [329, 155] width 217 height 14
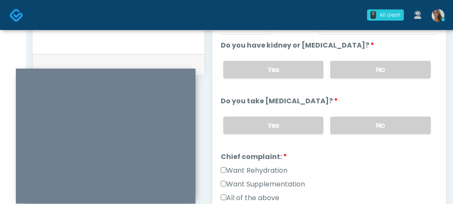
scroll to position [394, 0]
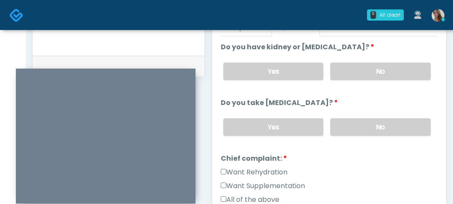
drag, startPoint x: 293, startPoint y: 182, endPoint x: 307, endPoint y: 162, distance: 24.8
click at [292, 183] on label "Want Supplementation" at bounding box center [263, 186] width 84 height 10
click at [379, 69] on label "No" at bounding box center [381, 72] width 101 height 18
click at [376, 125] on label "No" at bounding box center [381, 127] width 101 height 18
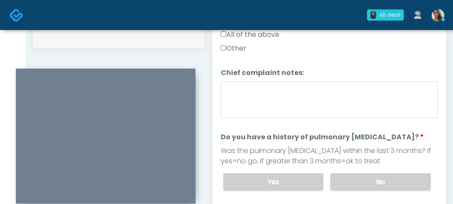
scroll to position [484, 0]
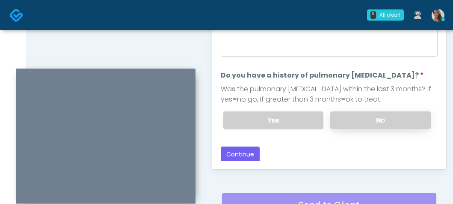
click at [388, 111] on label "No" at bounding box center [381, 120] width 101 height 18
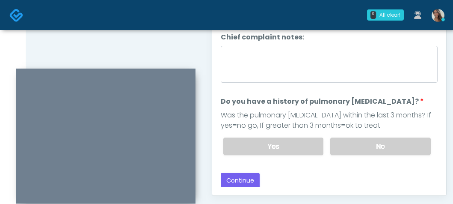
scroll to position [476, 0]
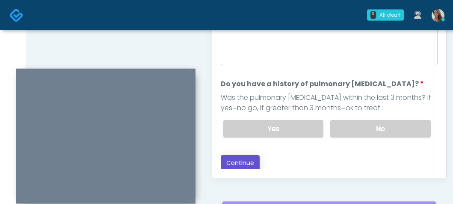
click at [243, 162] on button "Continue" at bounding box center [240, 163] width 39 height 16
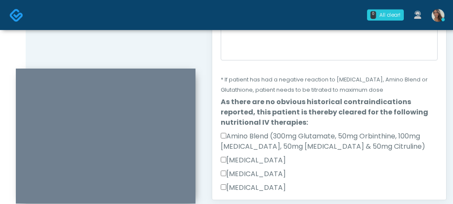
scroll to position [0, 0]
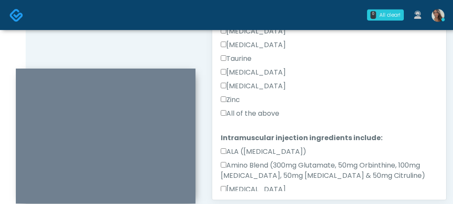
click at [243, 114] on label "All of the above" at bounding box center [250, 113] width 59 height 10
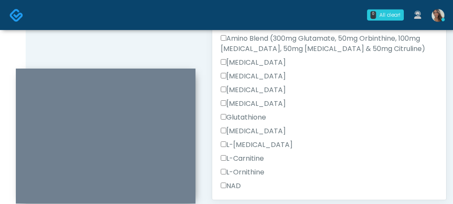
scroll to position [663, 0]
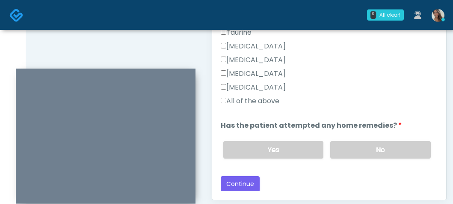
click at [248, 100] on label "All of the above" at bounding box center [250, 101] width 59 height 10
click at [367, 99] on div "All of the above" at bounding box center [329, 103] width 217 height 14
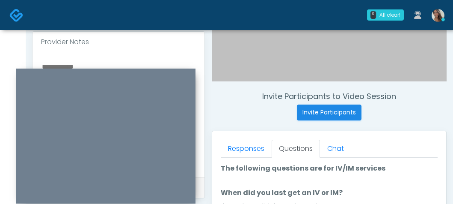
scroll to position [336, 0]
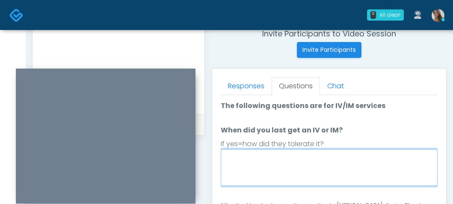
click at [288, 165] on textarea "When did you last get an IV or IM?" at bounding box center [329, 167] width 217 height 37
click at [356, 167] on textarea "When did you last get an IV or IM?" at bounding box center [329, 167] width 217 height 37
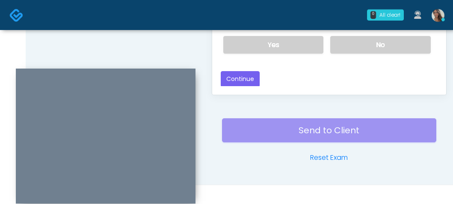
scroll to position [546, 0]
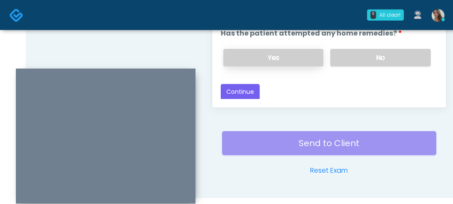
click at [295, 57] on label "Yes" at bounding box center [274, 58] width 101 height 18
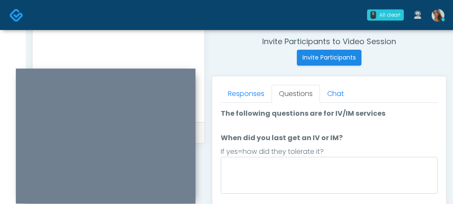
scroll to position [333, 0]
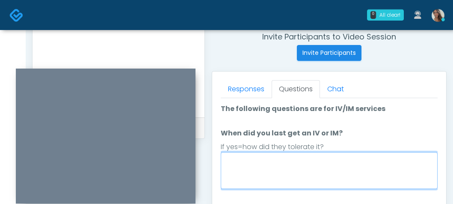
click at [332, 167] on textarea "When did you last get an IV or IM?" at bounding box center [329, 170] width 217 height 37
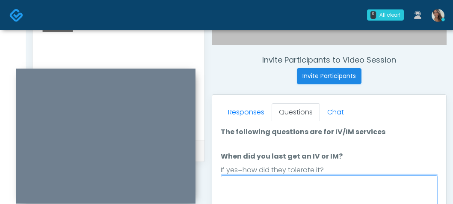
scroll to position [313, 0]
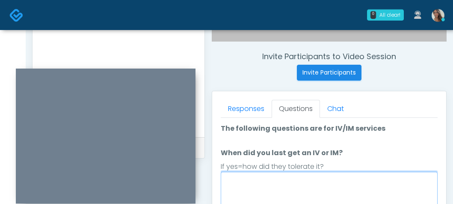
click at [305, 186] on textarea "When did you last get an IV or IM?" at bounding box center [329, 190] width 217 height 37
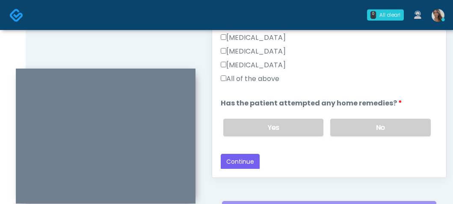
scroll to position [565, 0]
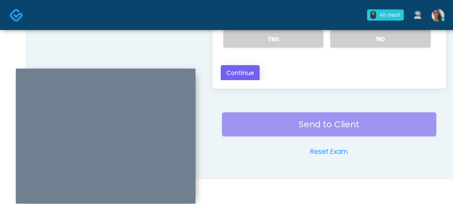
type textarea "**********"
click at [245, 72] on button "Continue" at bounding box center [240, 73] width 39 height 16
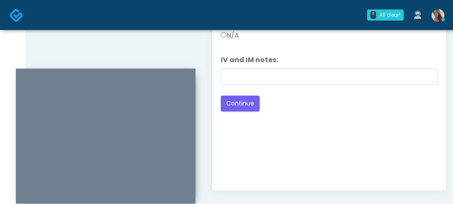
scroll to position [360, 0]
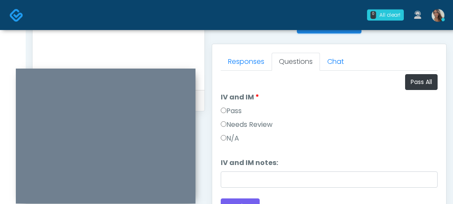
click at [236, 110] on label "Pass" at bounding box center [231, 111] width 21 height 10
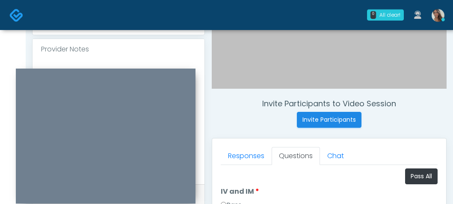
click at [127, 60] on div at bounding box center [119, 122] width 172 height 125
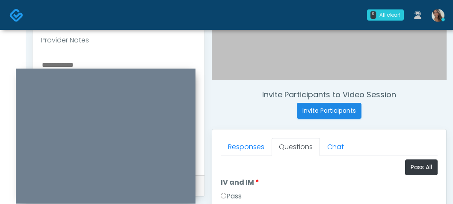
scroll to position [279, 0]
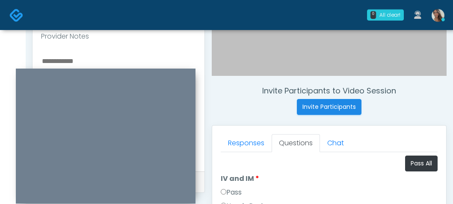
click at [101, 63] on textarea at bounding box center [118, 107] width 155 height 104
paste textarea "**********"
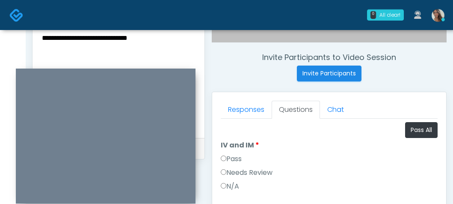
scroll to position [313, 0]
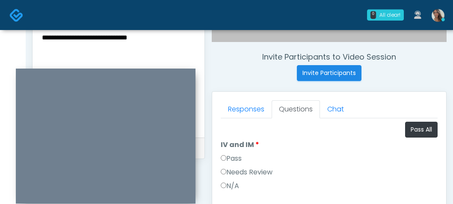
click at [43, 39] on textarea "**********" at bounding box center [118, 73] width 155 height 104
click at [180, 38] on textarea "**********" at bounding box center [118, 73] width 155 height 104
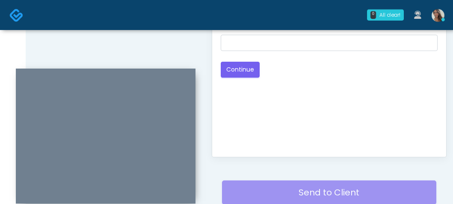
scroll to position [498, 0]
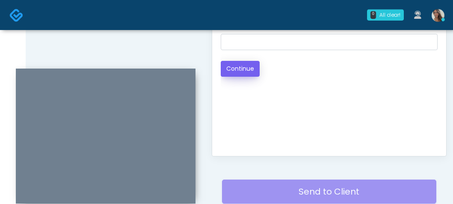
type textarea "**********"
click at [254, 71] on button "Continue" at bounding box center [240, 69] width 39 height 16
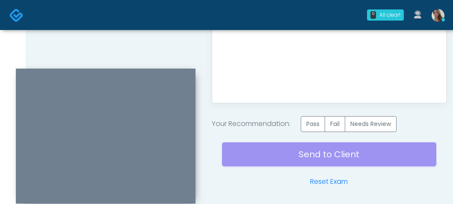
scroll to position [581, 0]
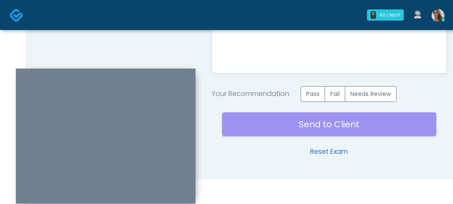
click at [334, 152] on link "Reset Exam" at bounding box center [329, 151] width 38 height 10
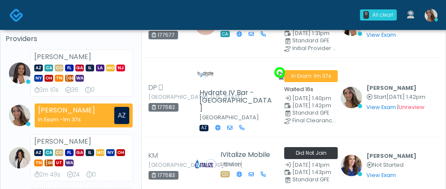
scroll to position [3, 0]
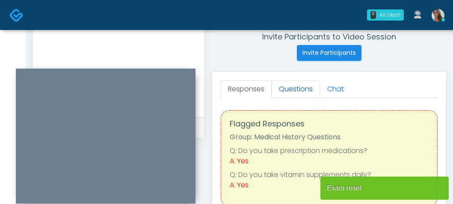
click at [298, 90] on link "Questions" at bounding box center [296, 89] width 48 height 18
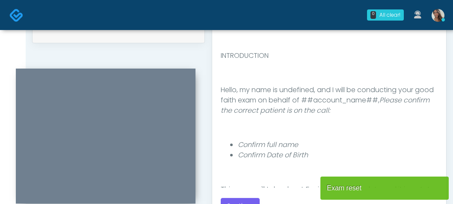
scroll to position [565, 0]
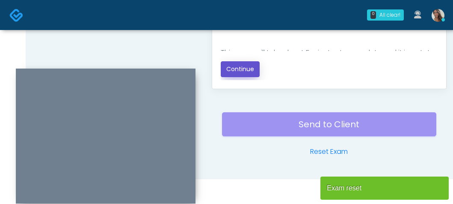
drag, startPoint x: 239, startPoint y: 68, endPoint x: 219, endPoint y: 59, distance: 21.9
click at [239, 68] on button "Continue" at bounding box center [240, 69] width 39 height 16
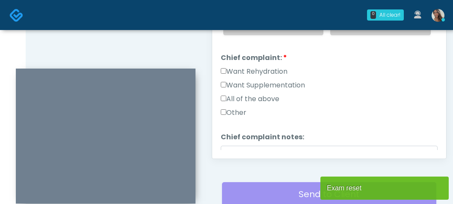
scroll to position [353, 0]
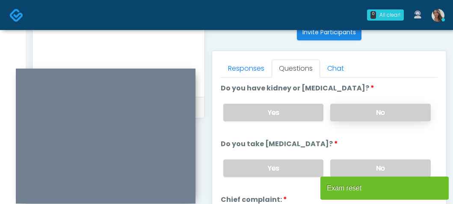
click at [378, 108] on label "No" at bounding box center [381, 113] width 101 height 18
click at [367, 165] on label "No" at bounding box center [381, 168] width 101 height 18
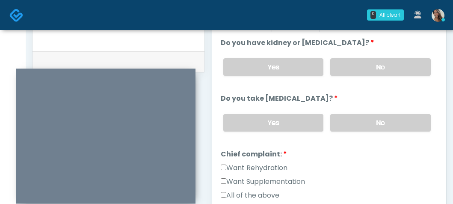
scroll to position [464, 0]
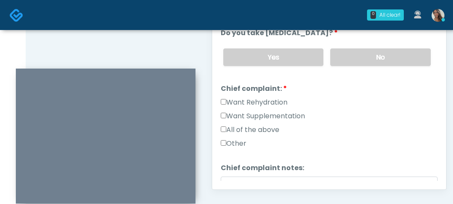
click at [274, 103] on label "Want Rehydration" at bounding box center [254, 102] width 67 height 10
click at [275, 115] on label "Want Supplementation" at bounding box center [263, 116] width 84 height 10
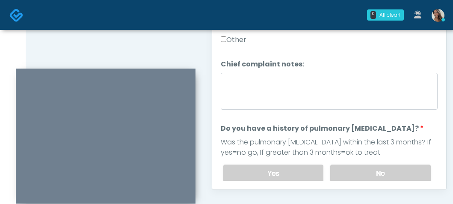
scroll to position [106, 0]
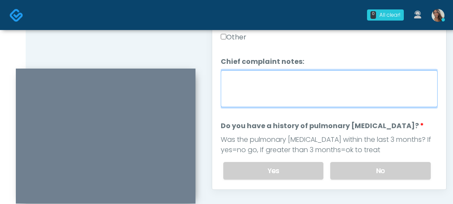
click at [283, 93] on textarea "Chief complaint notes:" at bounding box center [329, 88] width 217 height 37
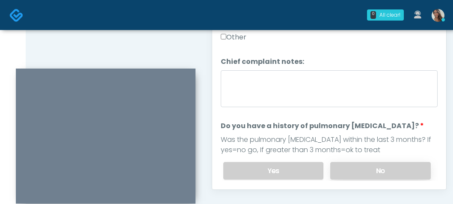
click at [352, 171] on label "No" at bounding box center [381, 171] width 101 height 18
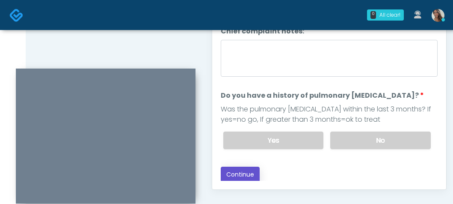
click at [251, 170] on button "Continue" at bounding box center [240, 175] width 39 height 16
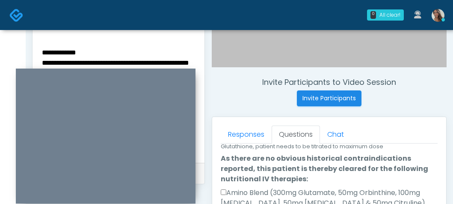
scroll to position [289, 0]
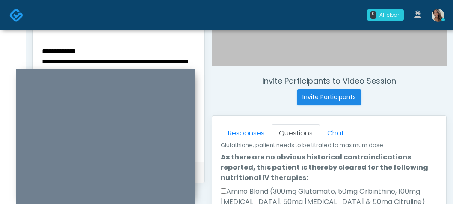
click at [98, 60] on textarea "**********" at bounding box center [118, 97] width 155 height 104
click at [67, 51] on textarea "**********" at bounding box center [118, 97] width 155 height 104
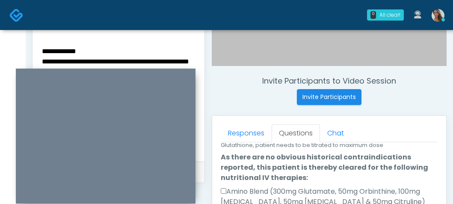
click at [67, 51] on textarea "**********" at bounding box center [118, 97] width 155 height 104
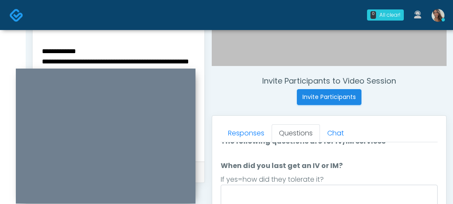
scroll to position [0, 0]
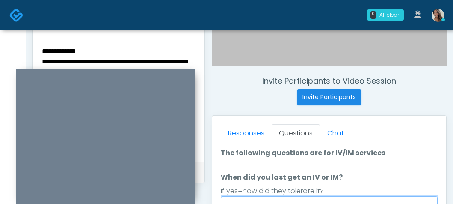
paste textarea "**********"
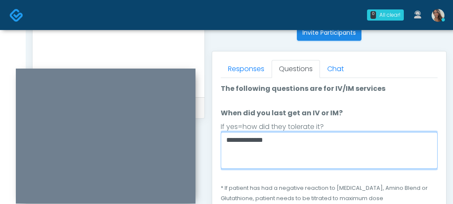
scroll to position [360, 0]
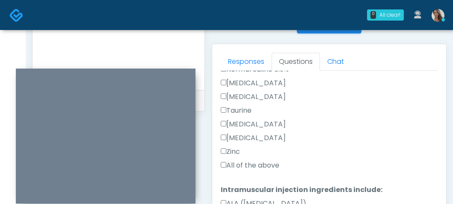
type textarea "**********"
click at [247, 165] on label "All of the above" at bounding box center [250, 165] width 59 height 10
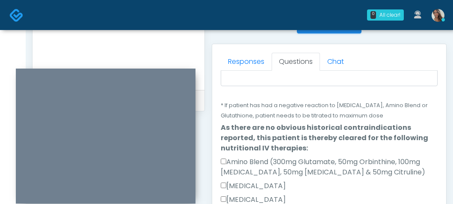
scroll to position [88, 0]
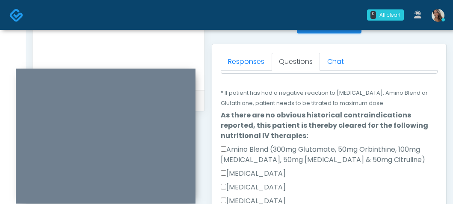
click at [270, 153] on label "Amino Blend (300mg Glutamate, 50mg Orbinthine, 100mg [MEDICAL_DATA], 50mg [MEDI…" at bounding box center [329, 154] width 217 height 21
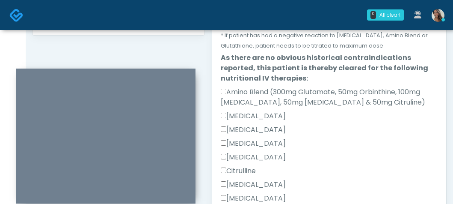
scroll to position [206, 0]
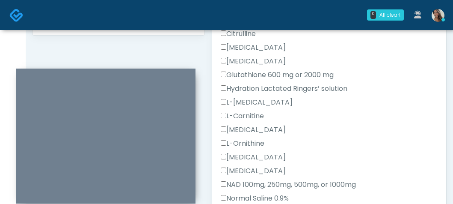
click at [253, 105] on label "L-[MEDICAL_DATA]" at bounding box center [257, 102] width 72 height 10
click button "Connect with an agent" at bounding box center [0, 0] width 0 height 0
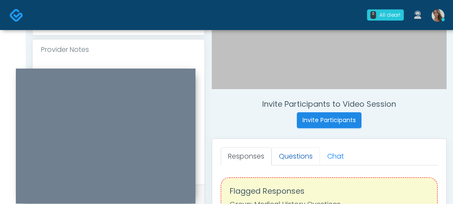
click at [294, 152] on link "Questions" at bounding box center [296, 156] width 48 height 18
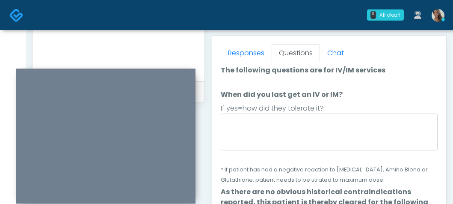
scroll to position [14, 0]
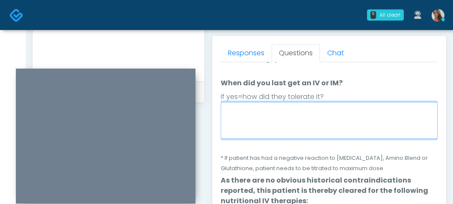
click at [279, 115] on textarea "When did you last get an IV or IM?" at bounding box center [329, 120] width 217 height 37
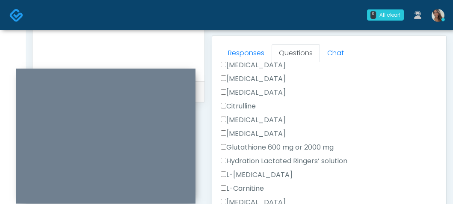
scroll to position [205, 0]
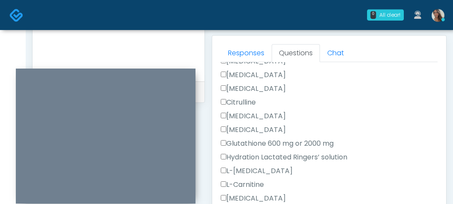
type textarea "**********"
click at [333, 121] on div "[MEDICAL_DATA]" at bounding box center [329, 118] width 217 height 14
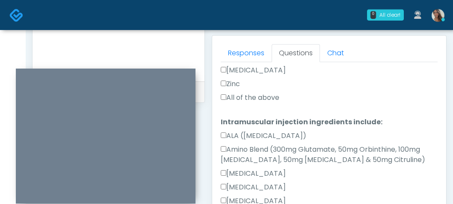
click at [264, 101] on label "All of the above" at bounding box center [250, 97] width 59 height 10
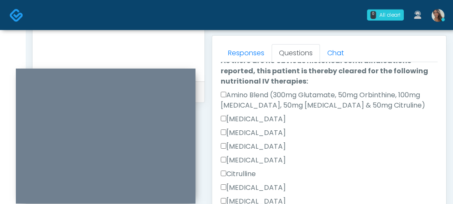
click at [270, 101] on label "Amino Blend (300mg Glutamate, 50mg Orbinthine, 100mg [MEDICAL_DATA], 50mg [MEDI…" at bounding box center [329, 100] width 217 height 21
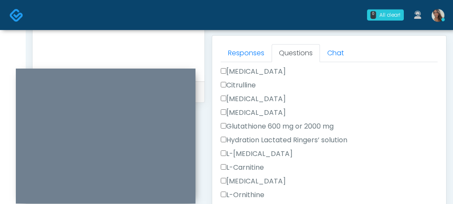
scroll to position [252, 0]
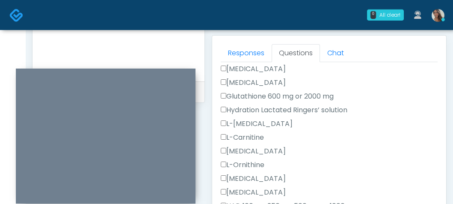
click at [258, 126] on label "L-[MEDICAL_DATA]" at bounding box center [257, 124] width 72 height 10
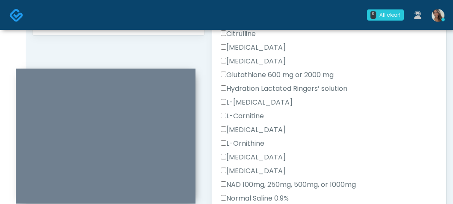
scroll to position [460, 0]
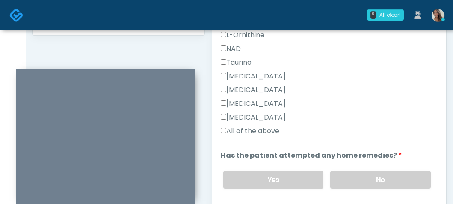
drag, startPoint x: 259, startPoint y: 122, endPoint x: 260, endPoint y: 130, distance: 8.6
click at [259, 122] on div "[MEDICAL_DATA]" at bounding box center [329, 119] width 217 height 14
click at [260, 131] on label "All of the above" at bounding box center [250, 130] width 59 height 10
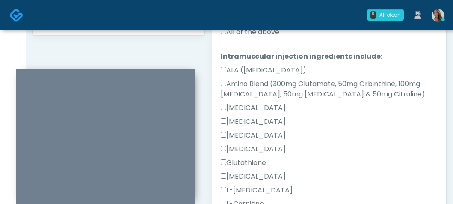
scroll to position [448, 0]
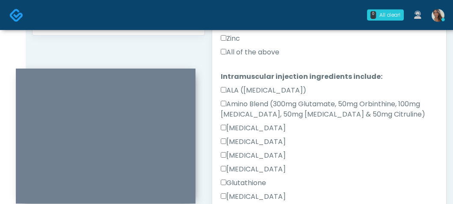
click at [261, 116] on label "Amino Blend (300mg Glutamate, 50mg Orbinthine, 100mg [MEDICAL_DATA], 50mg [MEDI…" at bounding box center [329, 109] width 217 height 21
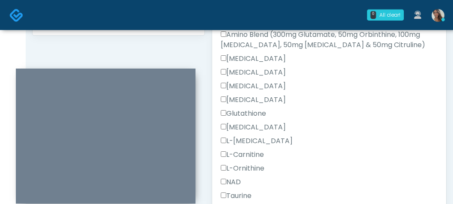
click at [249, 142] on label "L-[MEDICAL_DATA]" at bounding box center [257, 141] width 72 height 10
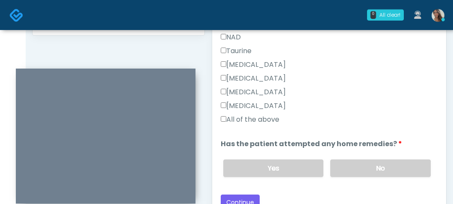
scroll to position [663, 0]
click at [351, 166] on label "No" at bounding box center [381, 168] width 101 height 18
click at [253, 168] on label "Yes" at bounding box center [274, 168] width 101 height 18
click at [249, 200] on button "Continue" at bounding box center [240, 202] width 39 height 16
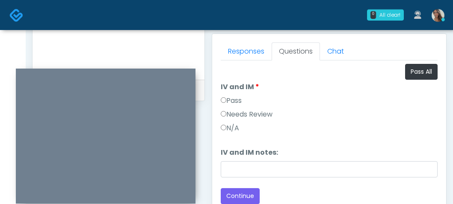
scroll to position [353, 0]
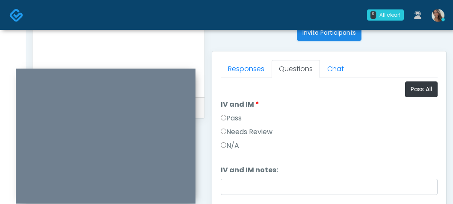
click at [242, 117] on label "Pass" at bounding box center [231, 118] width 21 height 10
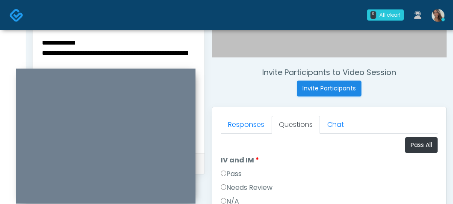
scroll to position [300, 0]
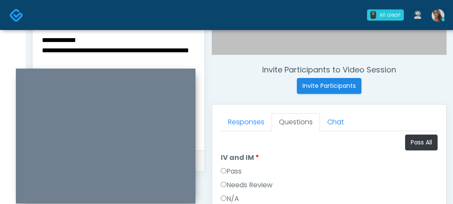
click at [84, 37] on textarea "**********" at bounding box center [118, 86] width 155 height 104
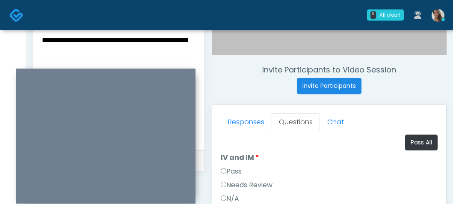
click at [87, 48] on textarea "**********" at bounding box center [118, 86] width 155 height 104
click at [87, 47] on textarea "**********" at bounding box center [118, 86] width 155 height 104
type textarea "**********"
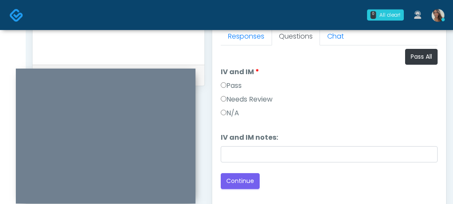
scroll to position [388, 0]
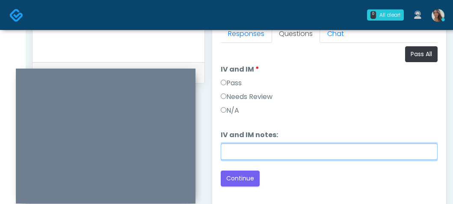
click at [246, 143] on input "IV and IM notes:" at bounding box center [329, 151] width 217 height 16
paste input "**********"
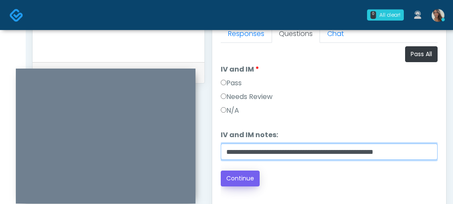
type input "**********"
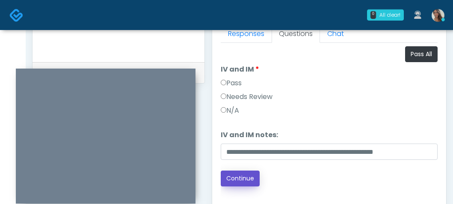
click at [243, 178] on button "Continue" at bounding box center [240, 178] width 39 height 16
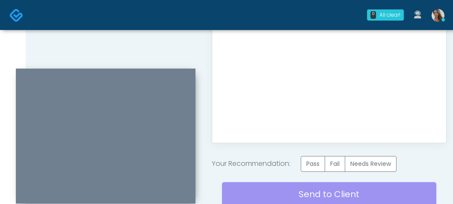
scroll to position [524, 0]
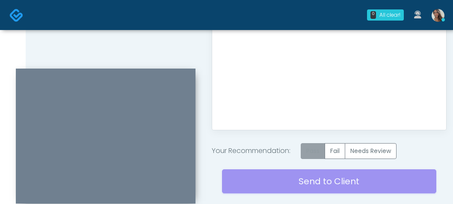
click at [314, 153] on label "Pass" at bounding box center [313, 151] width 24 height 16
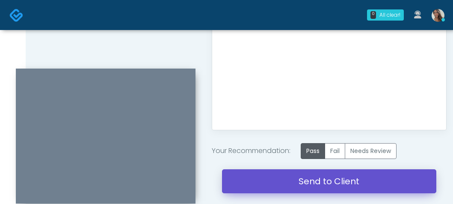
click at [352, 172] on link "Send to Client" at bounding box center [329, 181] width 215 height 24
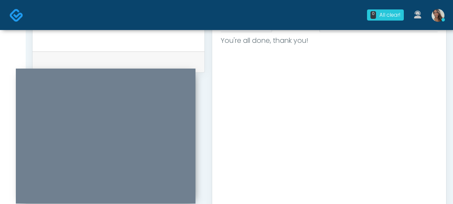
scroll to position [425, 0]
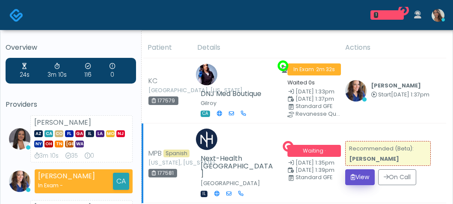
click at [361, 170] on button "View" at bounding box center [361, 177] width 30 height 16
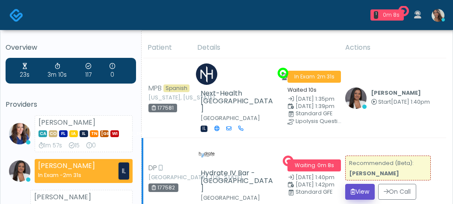
click at [366, 184] on button "View" at bounding box center [361, 192] width 30 height 16
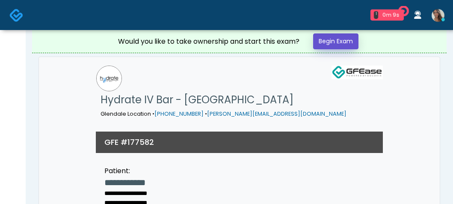
click at [341, 42] on link "Begin Exam" at bounding box center [335, 41] width 45 height 16
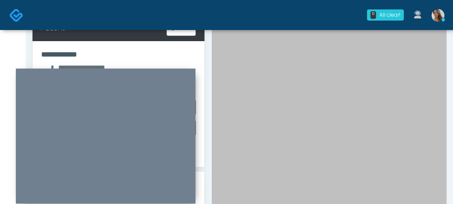
scroll to position [146, 0]
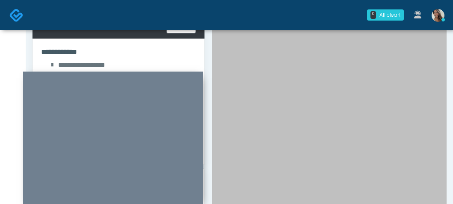
drag, startPoint x: 170, startPoint y: 75, endPoint x: 178, endPoint y: 78, distance: 7.9
click at [178, 78] on div at bounding box center [113, 139] width 180 height 135
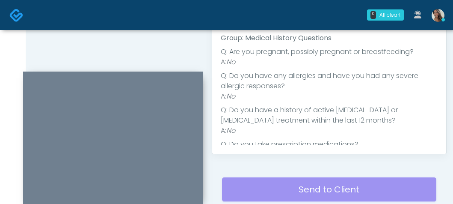
scroll to position [0, 0]
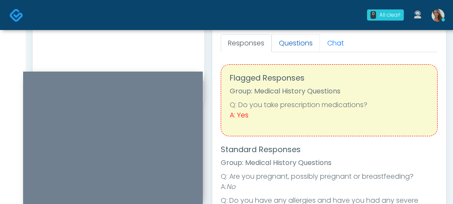
click at [296, 47] on link "Questions" at bounding box center [296, 43] width 48 height 18
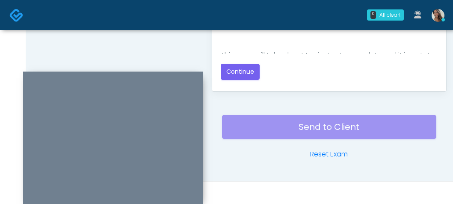
scroll to position [565, 0]
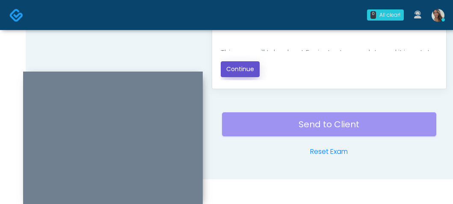
click at [234, 72] on button "Continue" at bounding box center [240, 69] width 39 height 16
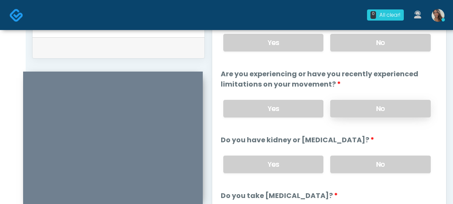
scroll to position [412, 0]
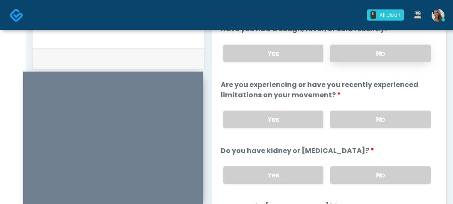
click at [366, 54] on label "No" at bounding box center [381, 54] width 101 height 18
click at [378, 119] on label "No" at bounding box center [381, 119] width 101 height 18
click at [365, 165] on div "Yes No" at bounding box center [327, 174] width 221 height 31
click at [363, 171] on label "No" at bounding box center [381, 175] width 101 height 18
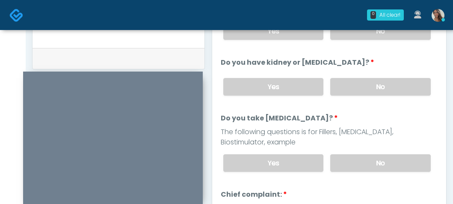
scroll to position [89, 0]
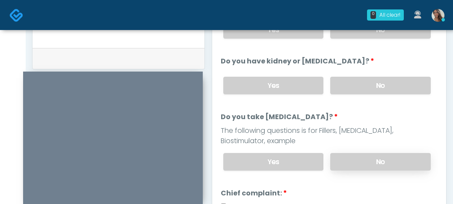
click at [360, 153] on label "No" at bounding box center [381, 162] width 101 height 18
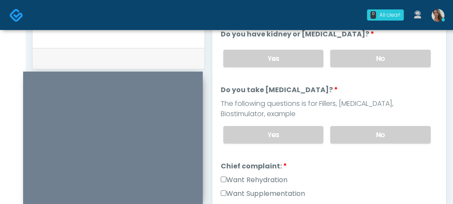
scroll to position [193, 0]
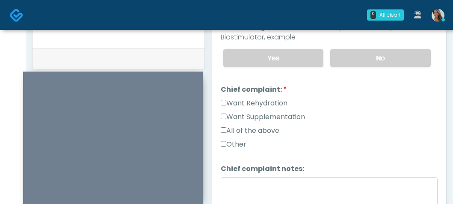
click at [263, 98] on label "Want Rehydration" at bounding box center [254, 103] width 67 height 10
click at [265, 113] on label "Want Supplementation" at bounding box center [263, 117] width 84 height 10
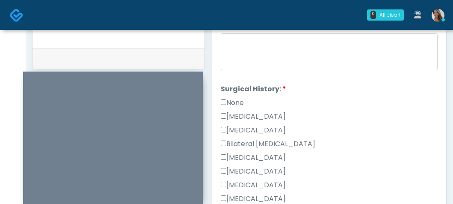
click at [238, 102] on label "None" at bounding box center [232, 103] width 23 height 10
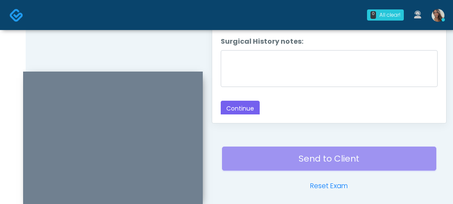
scroll to position [533, 0]
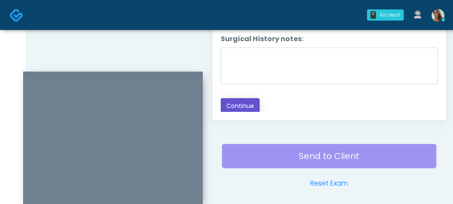
click at [241, 106] on button "Continue" at bounding box center [240, 106] width 39 height 16
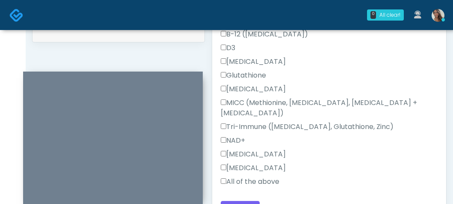
scroll to position [378, 0]
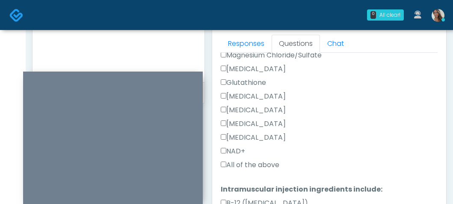
click at [256, 166] on label "All of the above" at bounding box center [250, 165] width 59 height 10
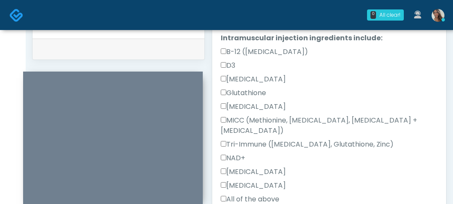
scroll to position [437, 0]
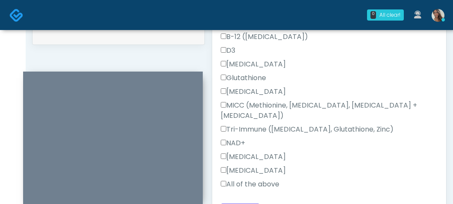
click at [249, 179] on label "All of the above" at bounding box center [250, 184] width 59 height 10
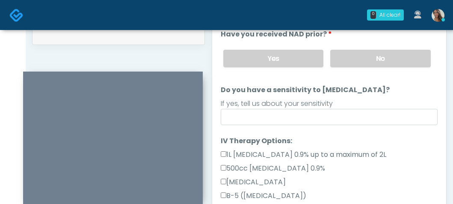
scroll to position [7, 0]
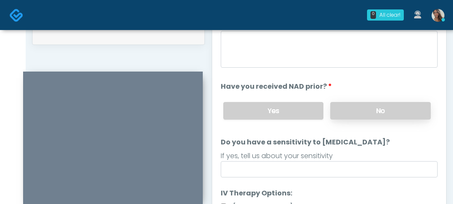
click at [362, 102] on label "No" at bounding box center [381, 111] width 101 height 18
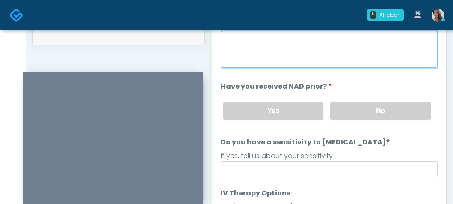
click at [346, 54] on textarea "When did you last get an IV or IM?" at bounding box center [329, 49] width 217 height 37
drag, startPoint x: 292, startPoint y: 46, endPoint x: 247, endPoint y: 43, distance: 45.5
click at [247, 43] on textarea "**********" at bounding box center [329, 49] width 217 height 37
type textarea "**********"
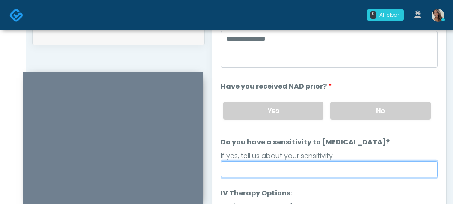
click at [284, 170] on input "Do you have a sensitivity to Niacin?" at bounding box center [329, 169] width 217 height 16
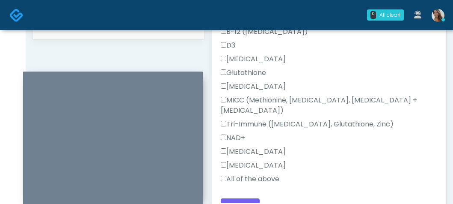
scroll to position [448, 0]
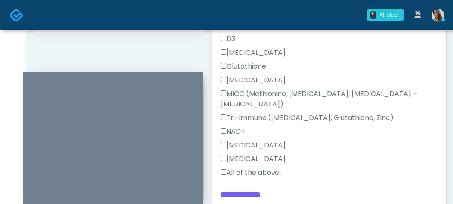
type input "**"
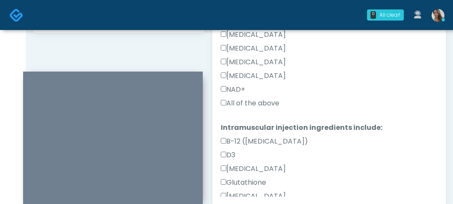
scroll to position [434, 0]
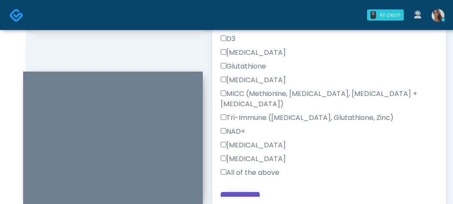
click at [250, 192] on button "Continue" at bounding box center [240, 200] width 39 height 16
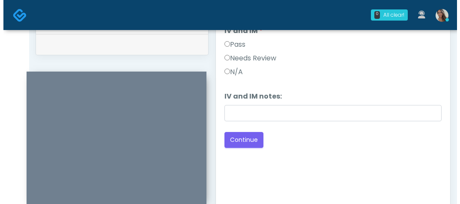
scroll to position [388, 0]
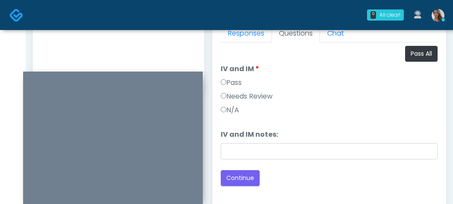
click at [233, 83] on label "Pass" at bounding box center [231, 83] width 21 height 10
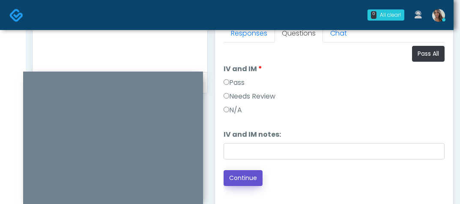
click at [245, 183] on button "Continue" at bounding box center [243, 178] width 39 height 16
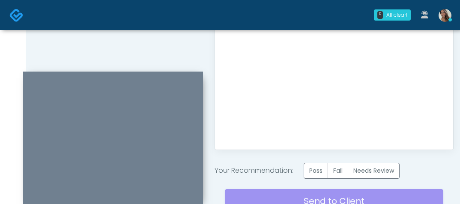
scroll to position [519, 0]
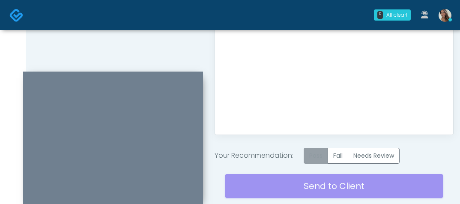
click at [325, 162] on label "Pass" at bounding box center [316, 156] width 24 height 16
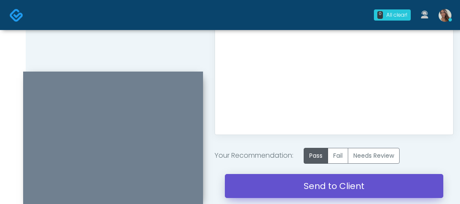
click at [308, 182] on link "Send to Client" at bounding box center [334, 186] width 218 height 24
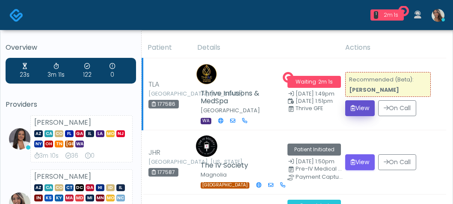
click at [360, 113] on button "View" at bounding box center [361, 108] width 30 height 16
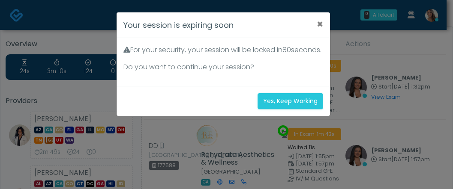
click at [279, 100] on div "Yes, Keep Working" at bounding box center [222, 101] width 213 height 30
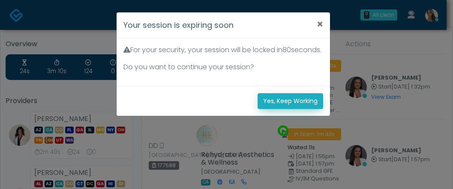
click at [279, 108] on button "Yes, Keep Working" at bounding box center [290, 101] width 66 height 16
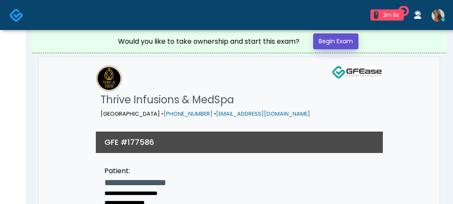
click at [355, 34] on link "Begin Exam" at bounding box center [335, 41] width 45 height 16
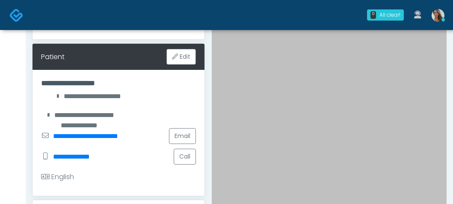
scroll to position [121, 0]
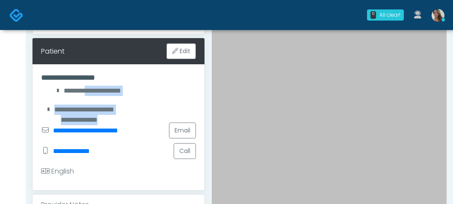
drag, startPoint x: 139, startPoint y: 110, endPoint x: 85, endPoint y: 87, distance: 58.7
click at [85, 87] on div "**********" at bounding box center [119, 127] width 172 height 126
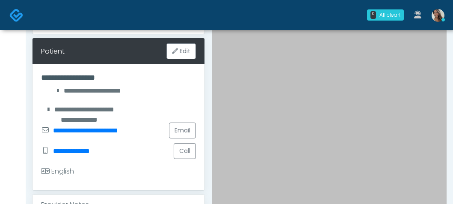
click at [122, 101] on div "**********" at bounding box center [118, 109] width 155 height 21
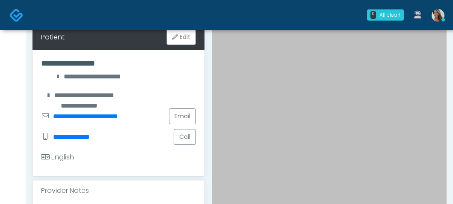
scroll to position [137, 0]
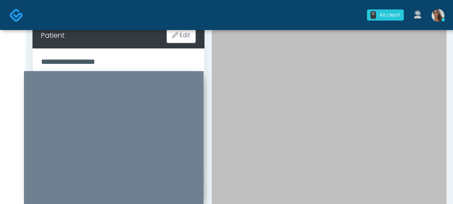
click at [145, 76] on div at bounding box center [114, 138] width 180 height 135
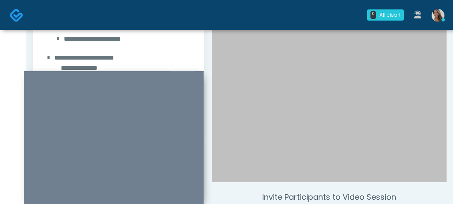
scroll to position [181, 0]
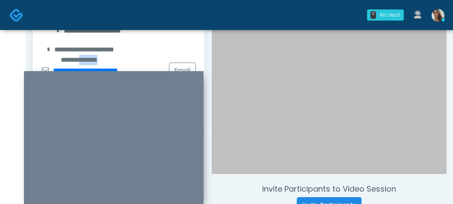
drag, startPoint x: 108, startPoint y: 48, endPoint x: 93, endPoint y: 45, distance: 15.4
click at [93, 45] on div "**********" at bounding box center [118, 49] width 155 height 21
drag, startPoint x: 98, startPoint y: 46, endPoint x: 303, endPoint y: 65, distance: 205.5
click at [99, 46] on div "**********" at bounding box center [79, 50] width 76 height 10
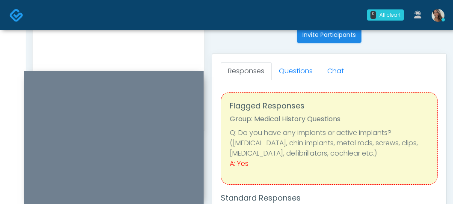
scroll to position [349, 0]
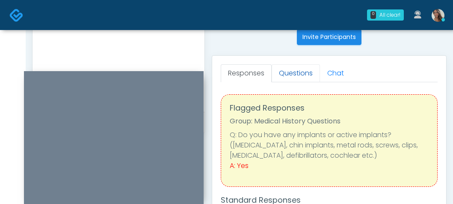
click at [294, 71] on link "Questions" at bounding box center [296, 73] width 48 height 18
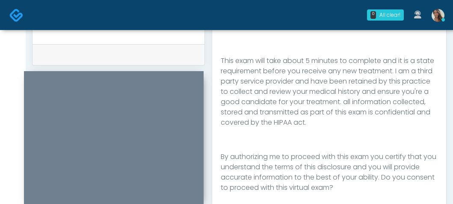
scroll to position [565, 0]
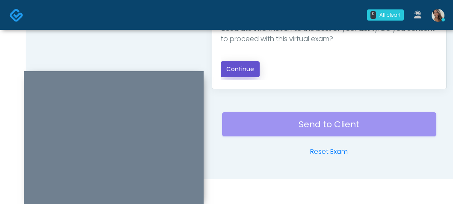
click at [250, 69] on button "Continue" at bounding box center [240, 69] width 39 height 16
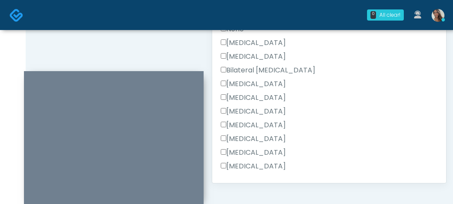
scroll to position [397, 0]
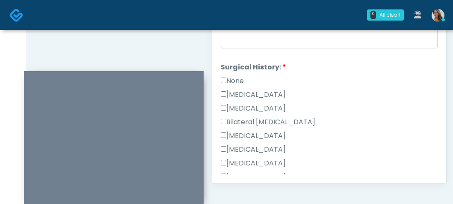
click at [267, 105] on label "Hysterectomy" at bounding box center [253, 108] width 65 height 10
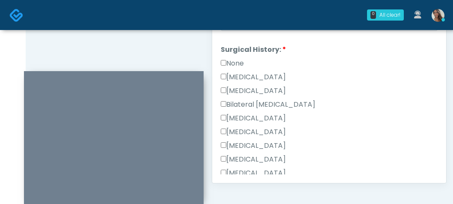
click at [265, 118] on label "Breast Augmentation" at bounding box center [253, 118] width 65 height 10
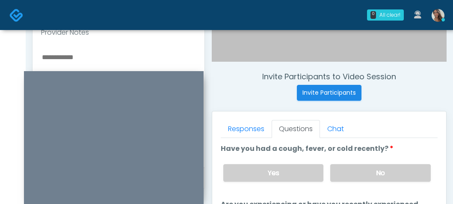
scroll to position [291, 0]
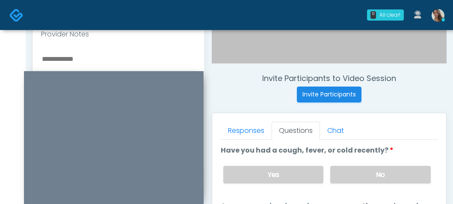
click at [133, 64] on textarea at bounding box center [118, 105] width 155 height 104
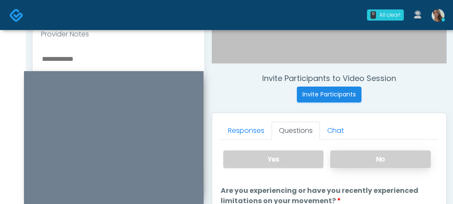
scroll to position [17, 0]
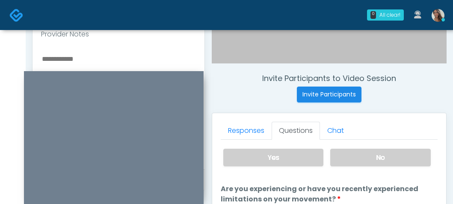
click at [363, 154] on label "No" at bounding box center [381, 158] width 101 height 18
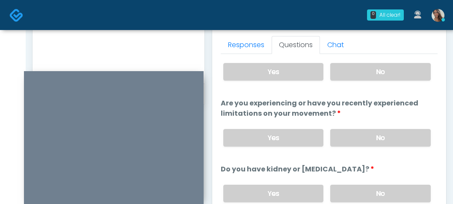
scroll to position [388, 0]
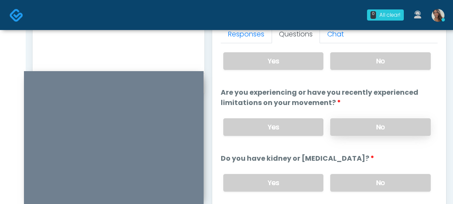
click at [376, 127] on label "No" at bounding box center [381, 127] width 101 height 18
click at [359, 176] on label "No" at bounding box center [381, 183] width 101 height 18
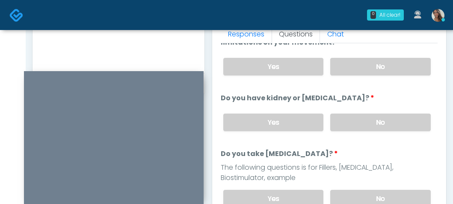
scroll to position [78, 0]
click at [358, 189] on label "No" at bounding box center [381, 198] width 101 height 18
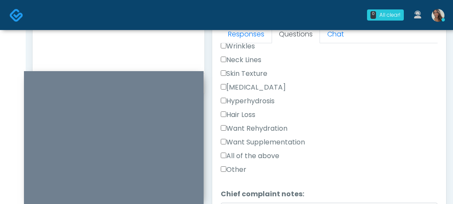
scroll to position [277, 0]
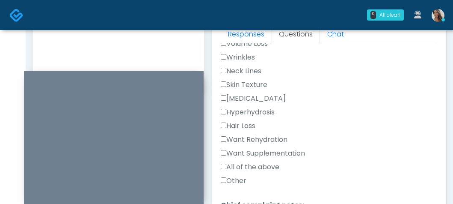
click at [282, 142] on label "Want Rehydration" at bounding box center [254, 139] width 67 height 10
click at [280, 150] on label "Want Supplementation" at bounding box center [263, 153] width 84 height 10
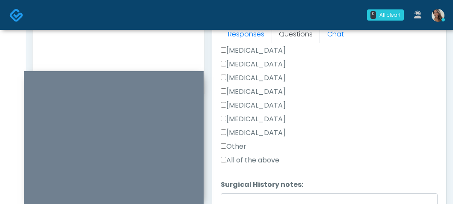
scroll to position [489, 0]
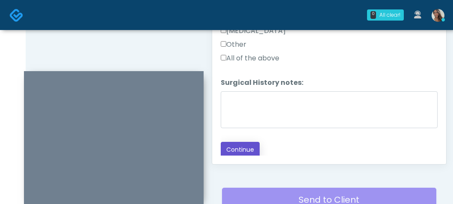
click at [242, 152] on button "Continue" at bounding box center [240, 150] width 39 height 16
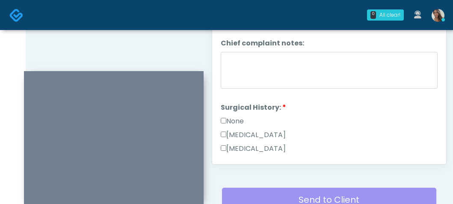
scroll to position [0, 0]
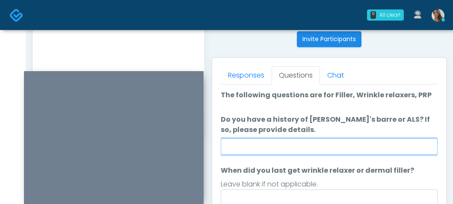
click at [295, 143] on input "Do you have a history of Guillain's barre or ALS? If so, please provide details." at bounding box center [329, 146] width 217 height 16
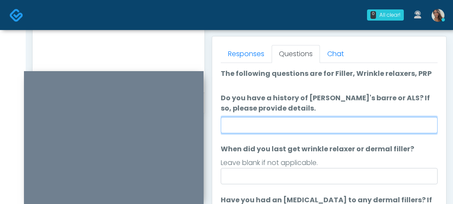
scroll to position [430, 0]
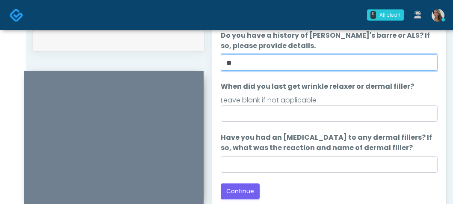
type input "**"
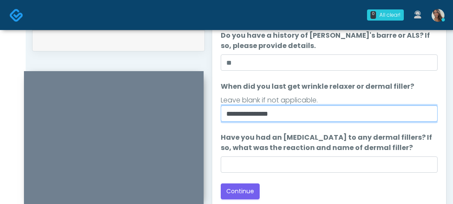
type input "**********"
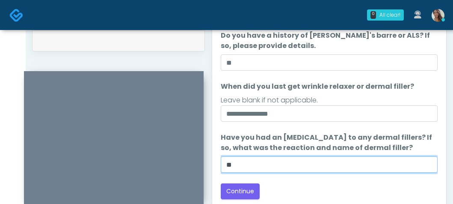
type input "*"
paste input "**********"
type input "**********"
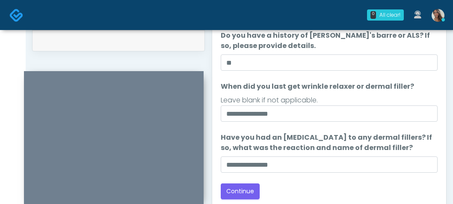
click at [279, 186] on div "Back Continue" at bounding box center [329, 191] width 217 height 16
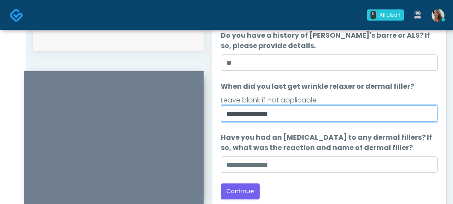
click at [279, 112] on input "**********" at bounding box center [329, 113] width 217 height 16
click at [304, 112] on input "**********" at bounding box center [329, 113] width 217 height 16
drag, startPoint x: 330, startPoint y: 114, endPoint x: 200, endPoint y: 110, distance: 129.8
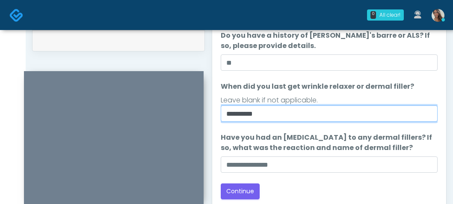
type input "**********"
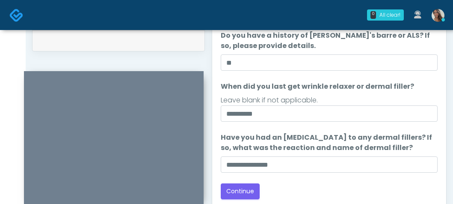
click at [316, 178] on div "Loading... Connecting to your agent... Please wait while we prepare your person…" at bounding box center [329, 102] width 217 height 193
click at [250, 189] on button "Continue" at bounding box center [240, 191] width 39 height 16
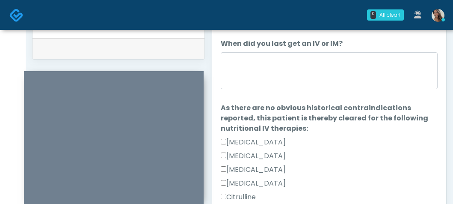
scroll to position [373, 0]
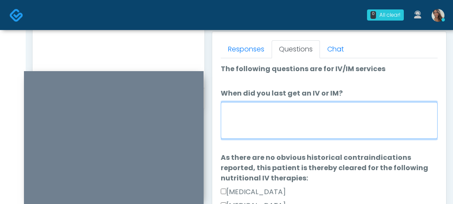
click at [309, 123] on textarea "When did you last get an IV or IM?" at bounding box center [329, 120] width 217 height 37
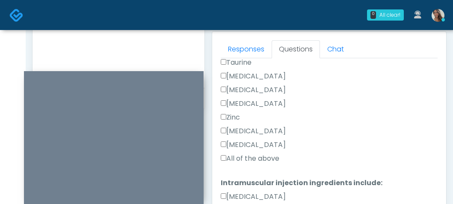
type textarea "**********"
click at [261, 154] on label "All of the above" at bounding box center [250, 158] width 59 height 10
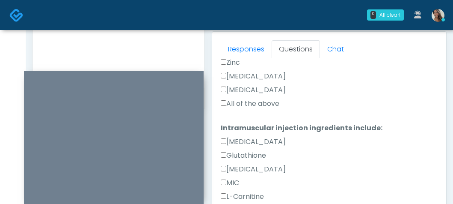
scroll to position [565, 0]
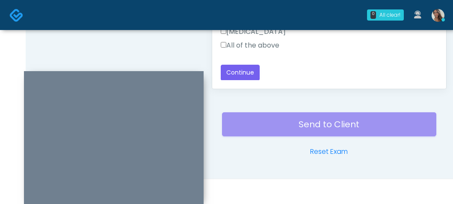
click at [267, 44] on label "All of the above" at bounding box center [250, 45] width 59 height 10
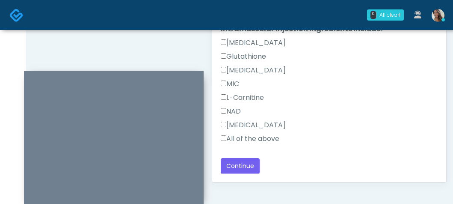
scroll to position [472, 0]
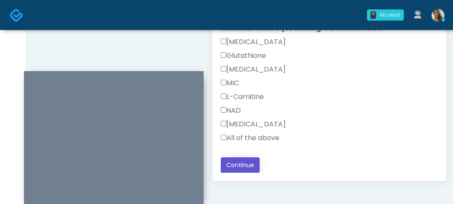
click at [258, 160] on button "Continue" at bounding box center [240, 165] width 39 height 16
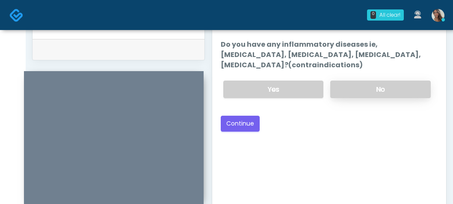
scroll to position [377, 0]
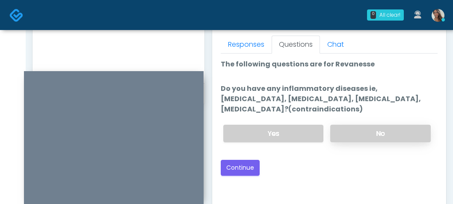
click at [354, 139] on label "No" at bounding box center [381, 134] width 101 height 18
drag, startPoint x: 340, startPoint y: 106, endPoint x: 324, endPoint y: 89, distance: 23.6
click at [324, 89] on label "Do you have any inflammatory diseases ie, psoriasis, rheumatoid arthritis, rosa…" at bounding box center [329, 98] width 217 height 31
click at [328, 98] on label "Do you have any inflammatory diseases ie, psoriasis, rheumatoid arthritis, rosa…" at bounding box center [329, 98] width 217 height 31
click at [367, 170] on div "Back Continue" at bounding box center [329, 168] width 217 height 16
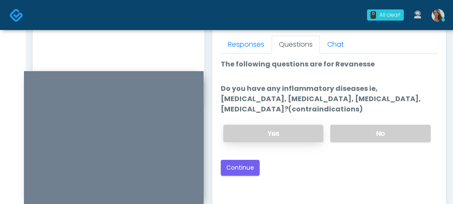
click at [288, 125] on label "Yes" at bounding box center [274, 134] width 101 height 18
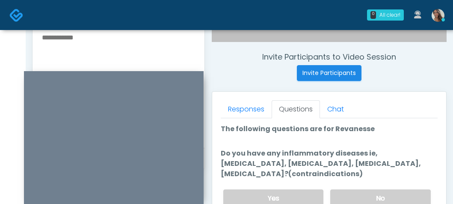
scroll to position [311, 0]
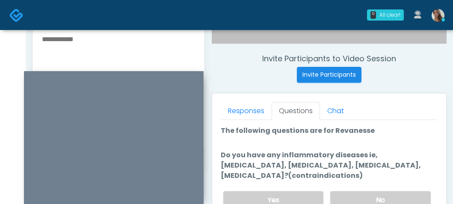
click at [155, 66] on textarea at bounding box center [118, 85] width 155 height 104
type textarea "**********"
click at [159, 43] on textarea "**********" at bounding box center [118, 85] width 155 height 104
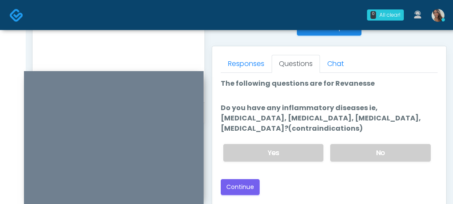
scroll to position [370, 0]
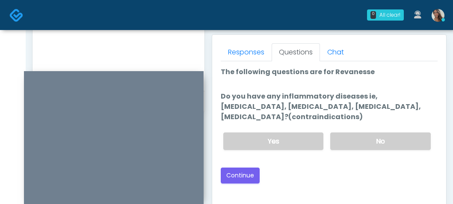
click at [364, 132] on div "Yes No" at bounding box center [327, 140] width 221 height 31
click at [361, 137] on label "No" at bounding box center [381, 141] width 101 height 18
click at [230, 183] on div "Good Faith Exam Script Good Faith Exam Script INTRODUCTION Hello, my name is un…" at bounding box center [329, 168] width 217 height 214
click at [236, 178] on button "Continue" at bounding box center [240, 175] width 39 height 16
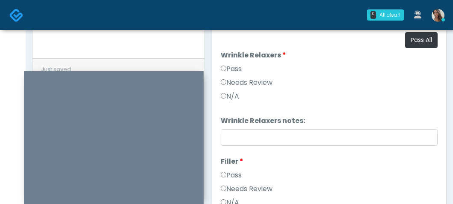
scroll to position [391, 0]
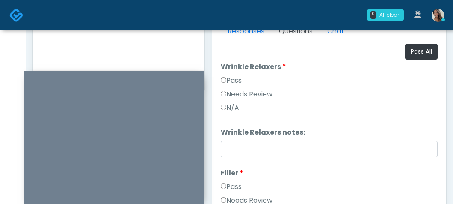
click at [422, 53] on button "Pass All" at bounding box center [421, 52] width 33 height 16
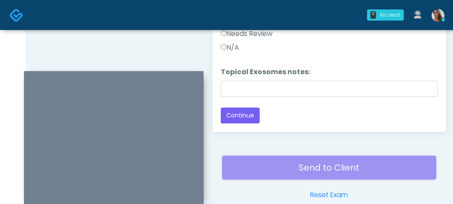
scroll to position [550, 0]
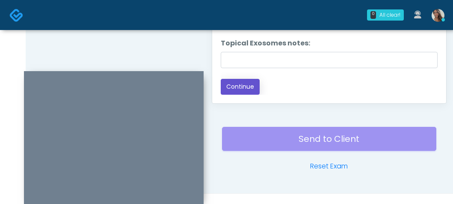
click at [255, 90] on button "Continue" at bounding box center [240, 87] width 39 height 16
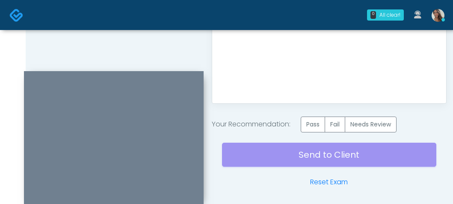
scroll to position [0, 0]
click at [315, 118] on label "Pass" at bounding box center [313, 124] width 24 height 16
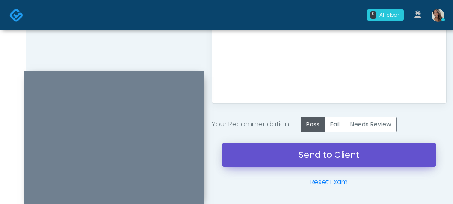
click at [293, 159] on link "Send to Client" at bounding box center [329, 155] width 215 height 24
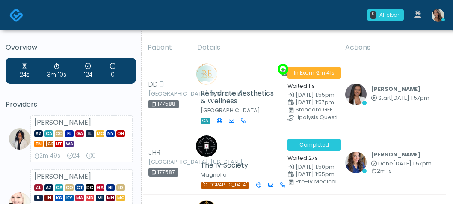
click at [440, 15] on img at bounding box center [438, 15] width 13 height 13
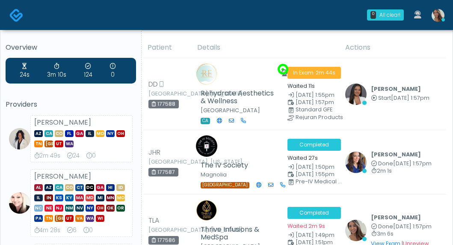
click at [435, 16] on img at bounding box center [438, 15] width 13 height 13
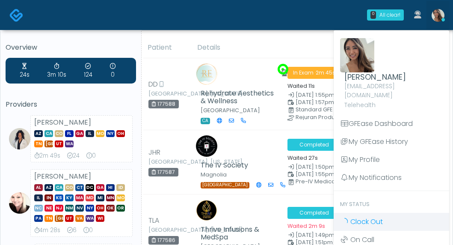
click at [385, 203] on link "Clock Out" at bounding box center [392, 222] width 116 height 18
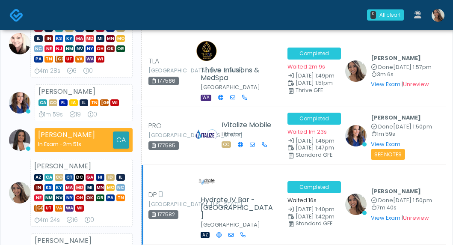
scroll to position [179, 0]
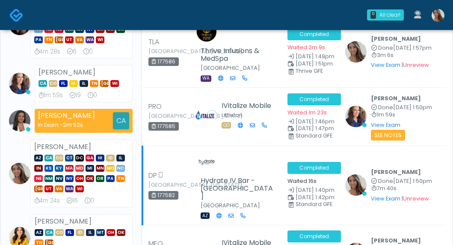
click at [305, 194] on span "[DATE] 1:42pm" at bounding box center [315, 197] width 39 height 7
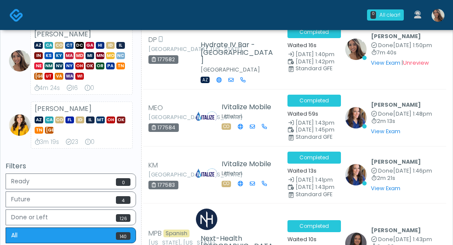
scroll to position [298, 0]
